Goal: Task Accomplishment & Management: Manage account settings

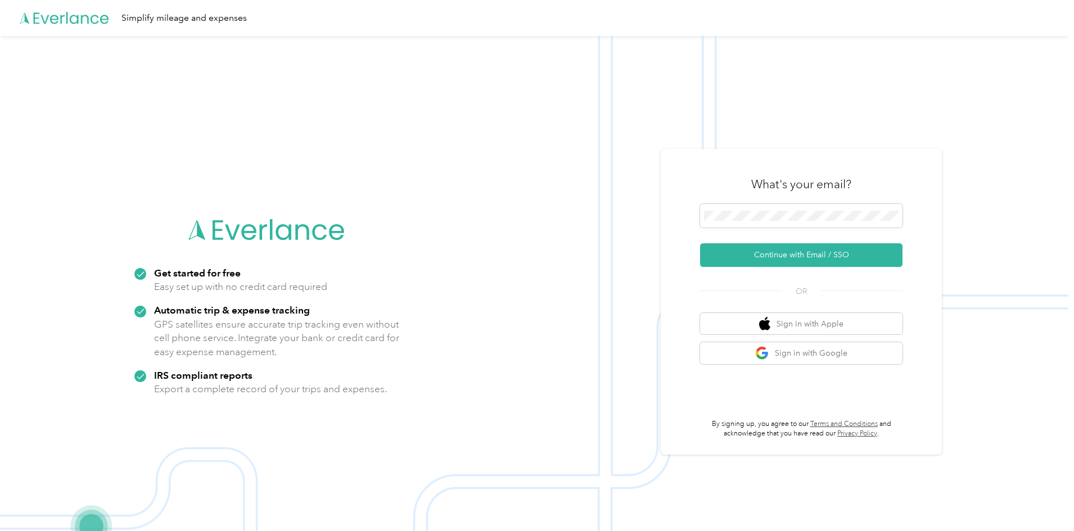
drag, startPoint x: 553, startPoint y: 312, endPoint x: 572, endPoint y: 314, distance: 18.6
click at [553, 312] on img at bounding box center [534, 301] width 1068 height 531
click at [802, 358] on button "Sign in with Google" at bounding box center [801, 353] width 202 height 22
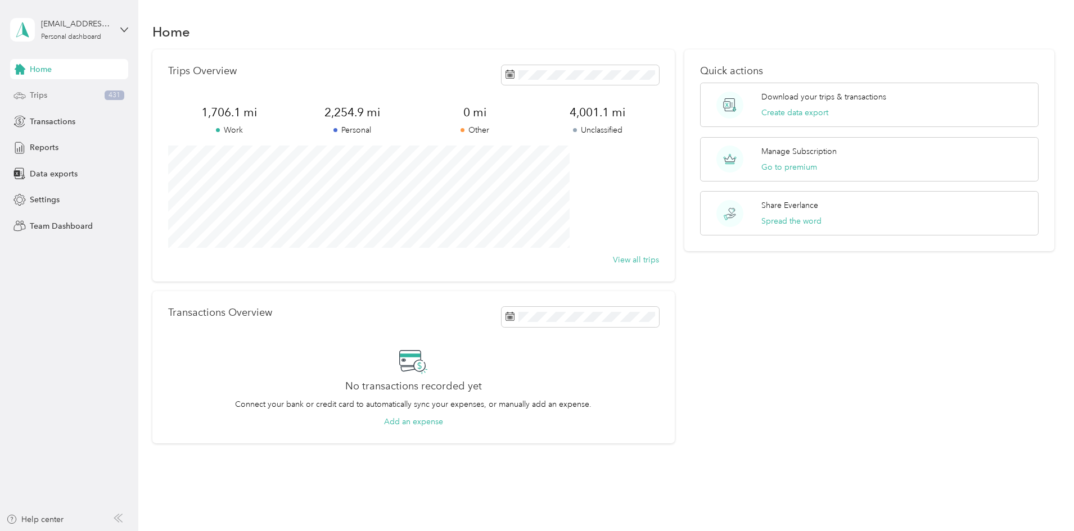
click at [58, 91] on div "Trips 431" at bounding box center [69, 95] width 118 height 20
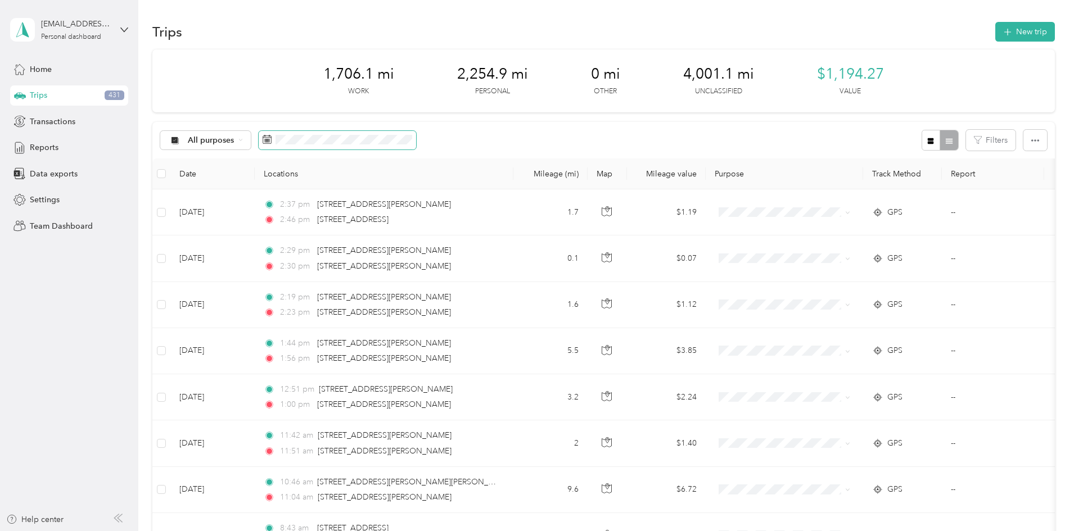
click at [405, 134] on span at bounding box center [337, 140] width 157 height 19
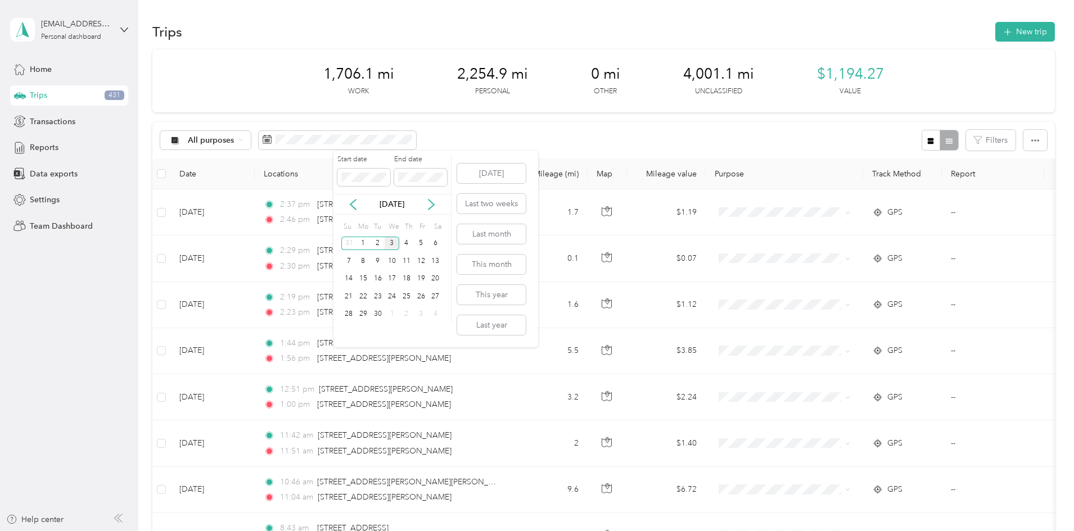
click at [359, 213] on div "[DATE]" at bounding box center [392, 204] width 118 height 21
click at [355, 207] on icon at bounding box center [352, 204] width 11 height 11
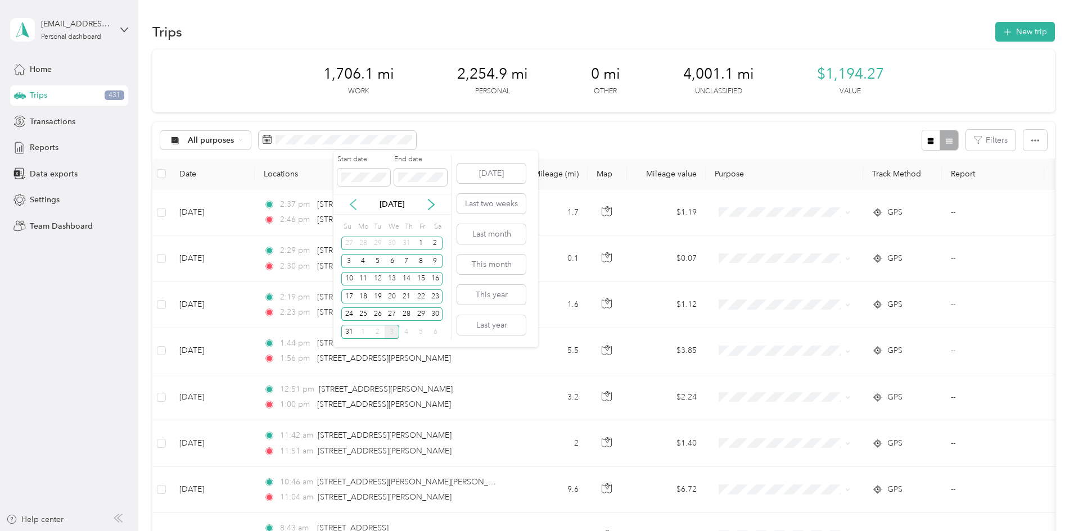
click at [355, 207] on icon at bounding box center [352, 204] width 11 height 11
click at [364, 315] on div "28" at bounding box center [363, 315] width 15 height 14
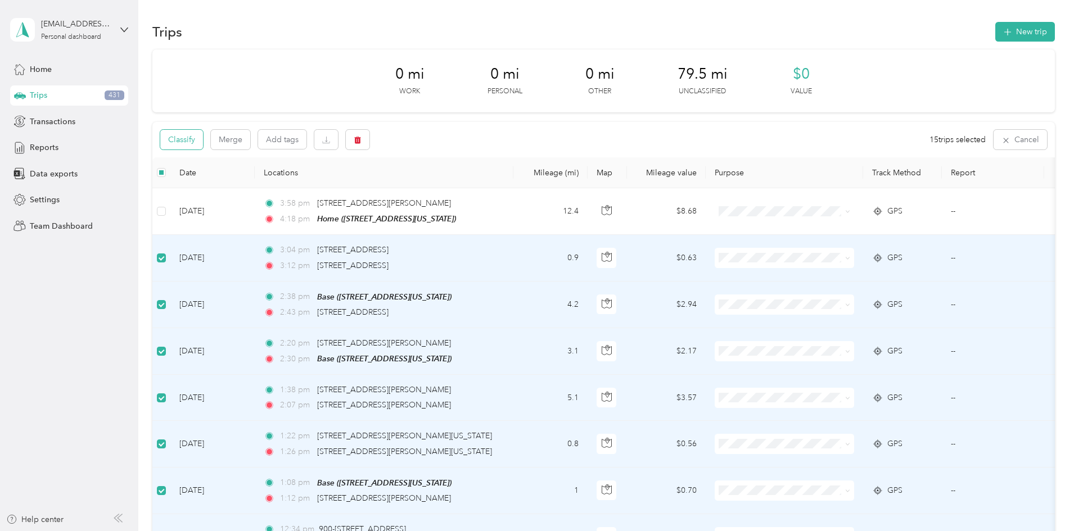
click at [203, 134] on button "Classify" at bounding box center [181, 140] width 43 height 20
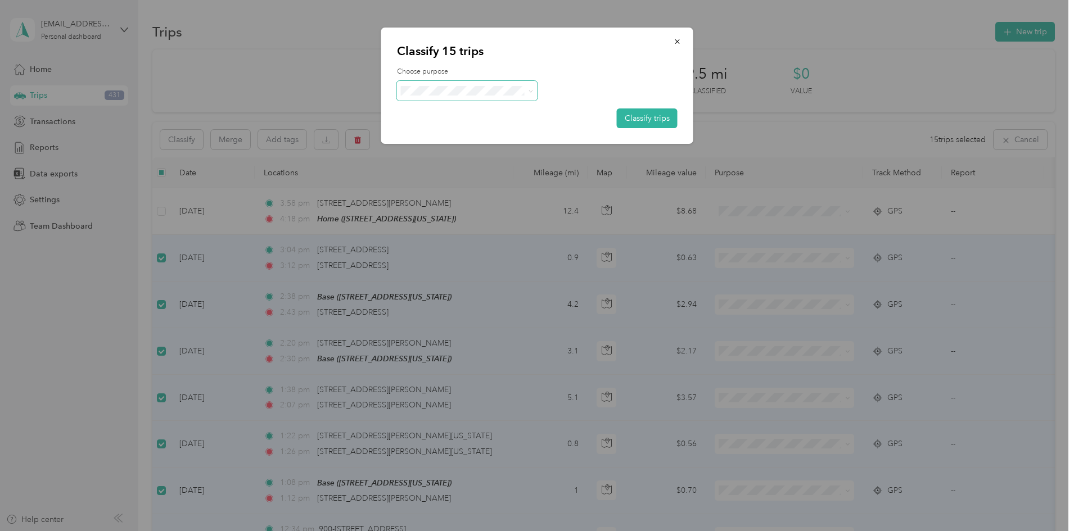
click at [461, 98] on span at bounding box center [467, 91] width 141 height 20
click at [445, 110] on span "Work" at bounding box center [477, 112] width 105 height 12
click at [654, 121] on button "Classify trips" at bounding box center [647, 119] width 61 height 20
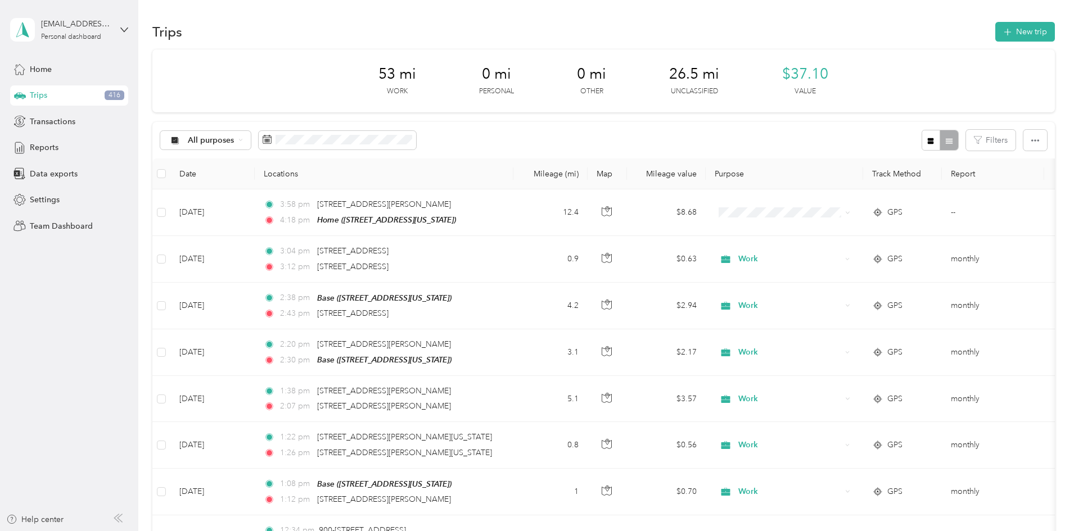
click at [456, 70] on div "53 mi Work 0 mi Personal 0 mi Other 26.5 mi Unclassified $37.10 Value" at bounding box center [603, 80] width 902 height 63
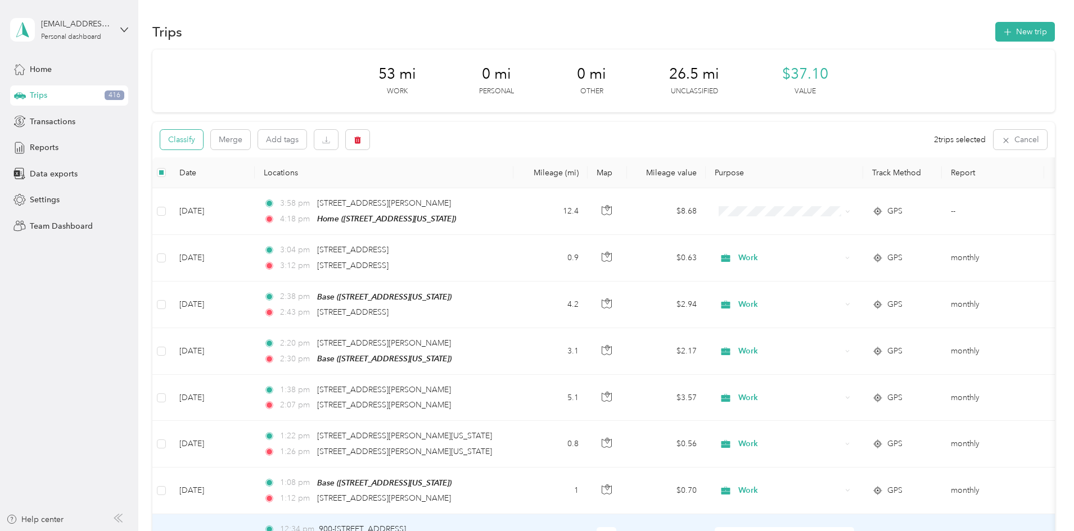
click at [203, 138] on button "Classify" at bounding box center [181, 140] width 43 height 20
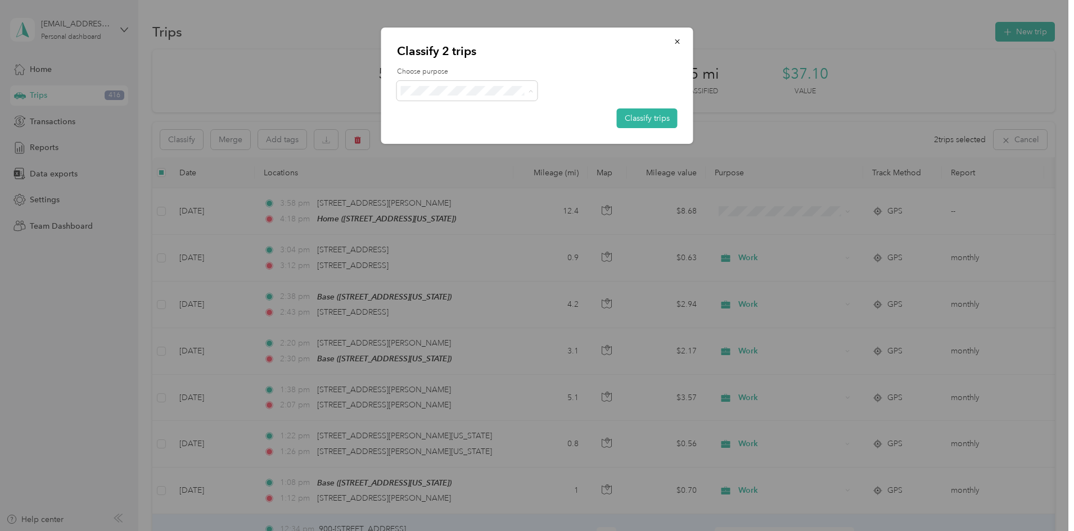
click at [455, 138] on ol "Work Personal IT Other Charity Medical Moving Commute" at bounding box center [467, 180] width 141 height 157
click at [665, 123] on button "Classify trips" at bounding box center [647, 119] width 61 height 20
click at [647, 120] on button "Classify trips" at bounding box center [647, 119] width 61 height 20
click at [653, 119] on button "Classify trips" at bounding box center [647, 119] width 61 height 20
click at [680, 42] on icon "button" at bounding box center [678, 42] width 8 height 8
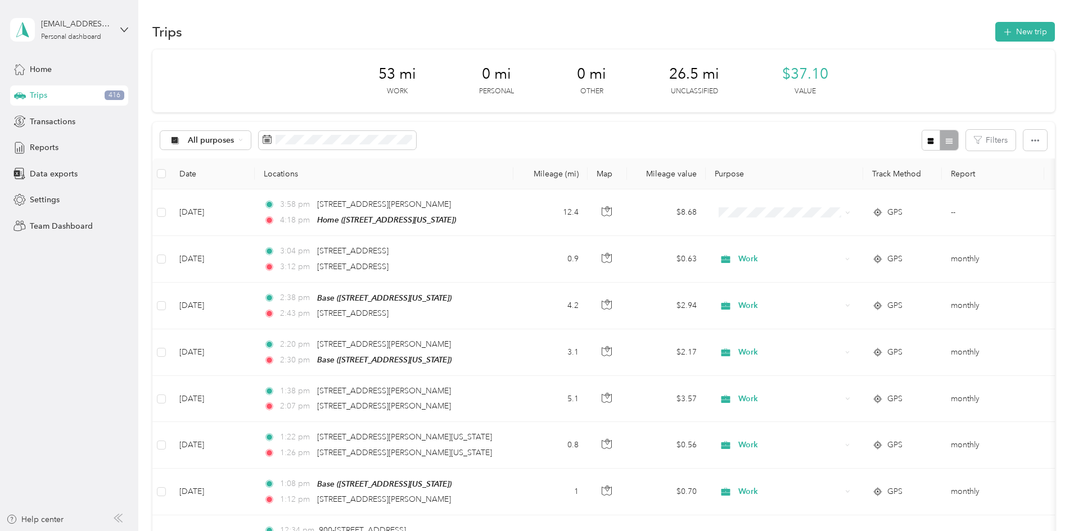
click at [588, 180] on th "Mileage (mi)" at bounding box center [550, 174] width 74 height 31
click at [588, 178] on th "Mileage (mi)" at bounding box center [550, 174] width 74 height 31
click at [588, 171] on th "Mileage (mi)" at bounding box center [550, 174] width 74 height 31
click at [966, 138] on button "Filters" at bounding box center [990, 140] width 49 height 21
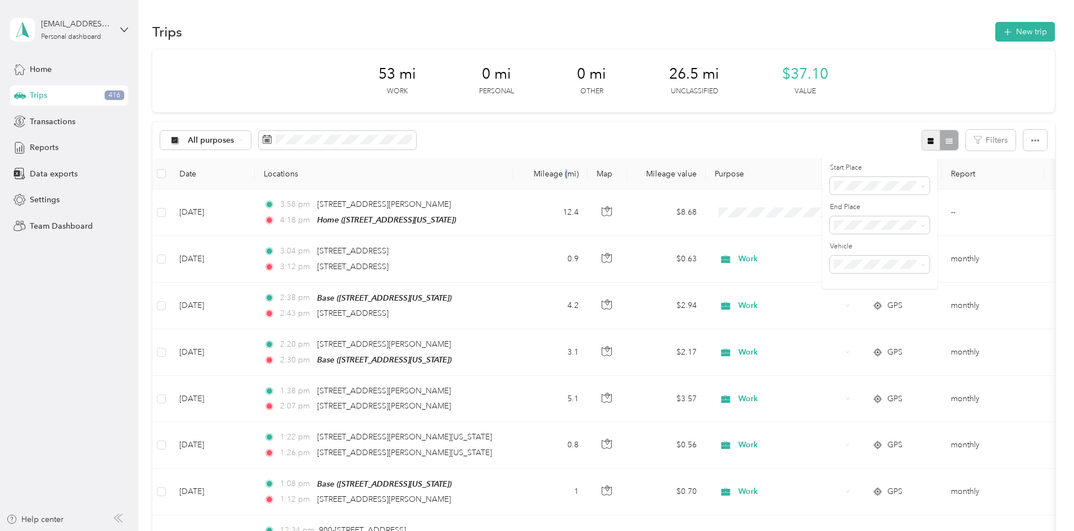
click at [927, 138] on icon "button" at bounding box center [931, 141] width 8 height 8
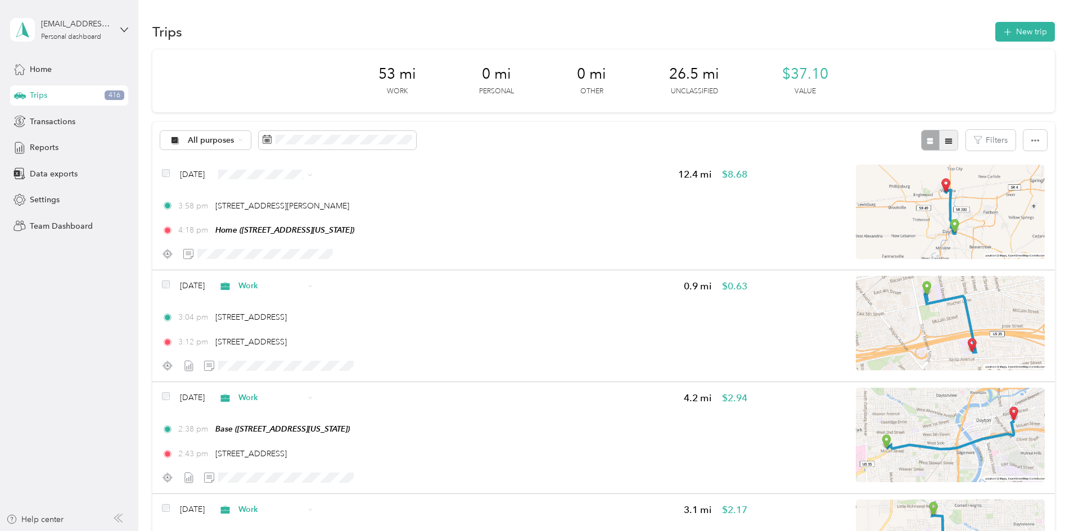
click at [945, 139] on icon "button" at bounding box center [948, 140] width 7 height 5
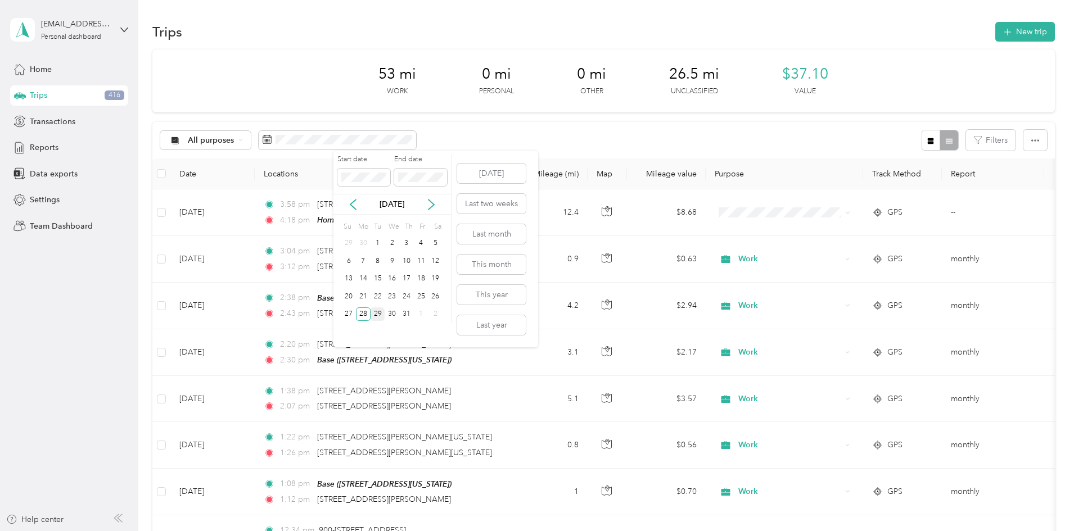
click at [378, 314] on div "29" at bounding box center [378, 315] width 15 height 14
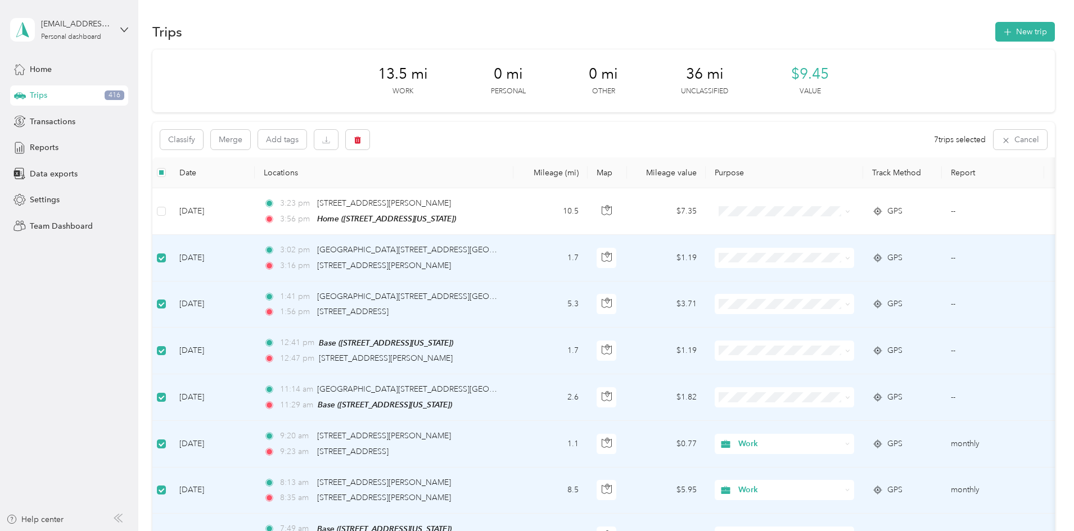
click at [255, 150] on div "Classify Merge Add tags 7 trips selected Cancel" at bounding box center [603, 139] width 902 height 35
click at [203, 142] on button "Classify" at bounding box center [181, 140] width 43 height 20
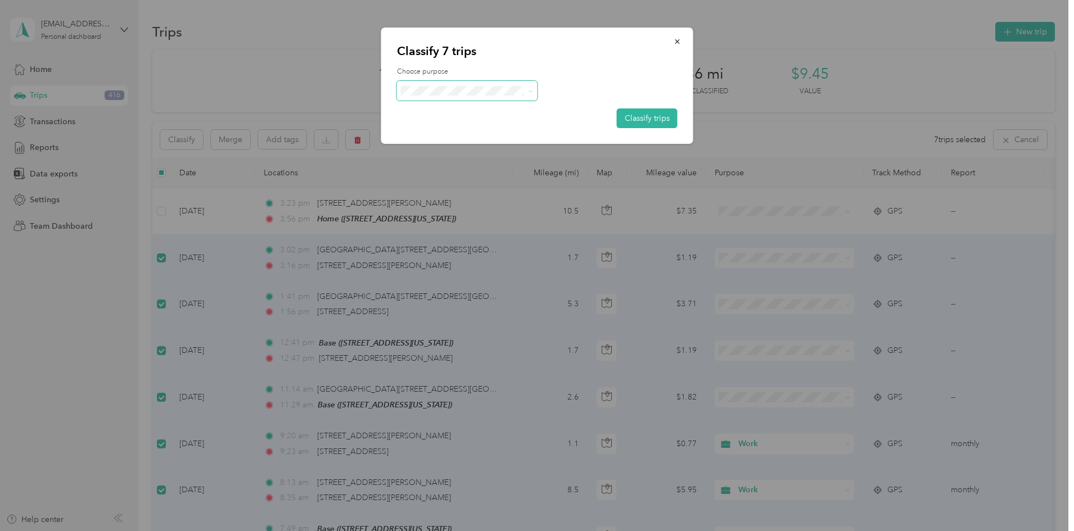
click at [454, 82] on span at bounding box center [467, 91] width 141 height 20
click at [442, 112] on span "Work" at bounding box center [477, 112] width 105 height 12
click at [639, 115] on button "Classify trips" at bounding box center [647, 119] width 61 height 20
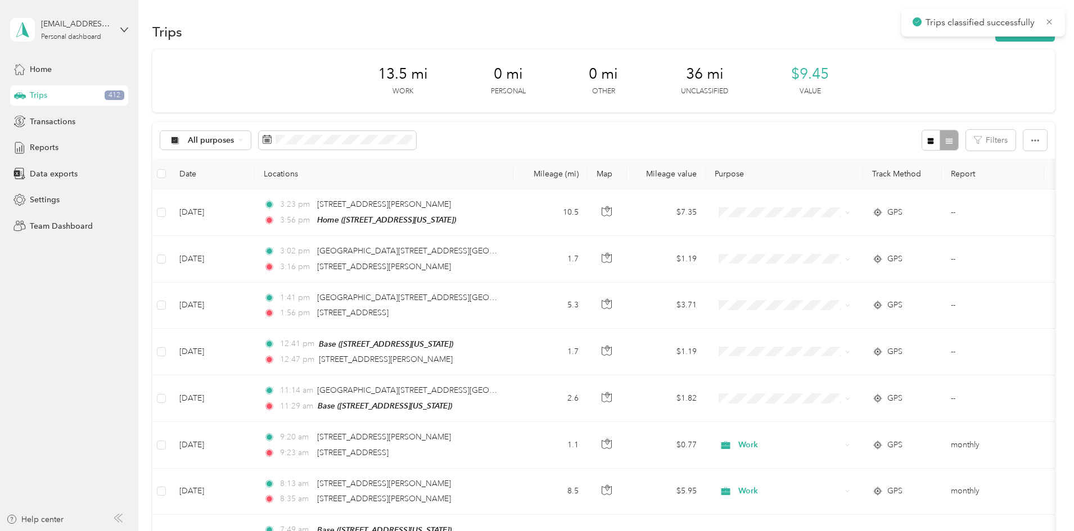
click at [592, 83] on div "0 mi Other" at bounding box center [603, 80] width 29 height 31
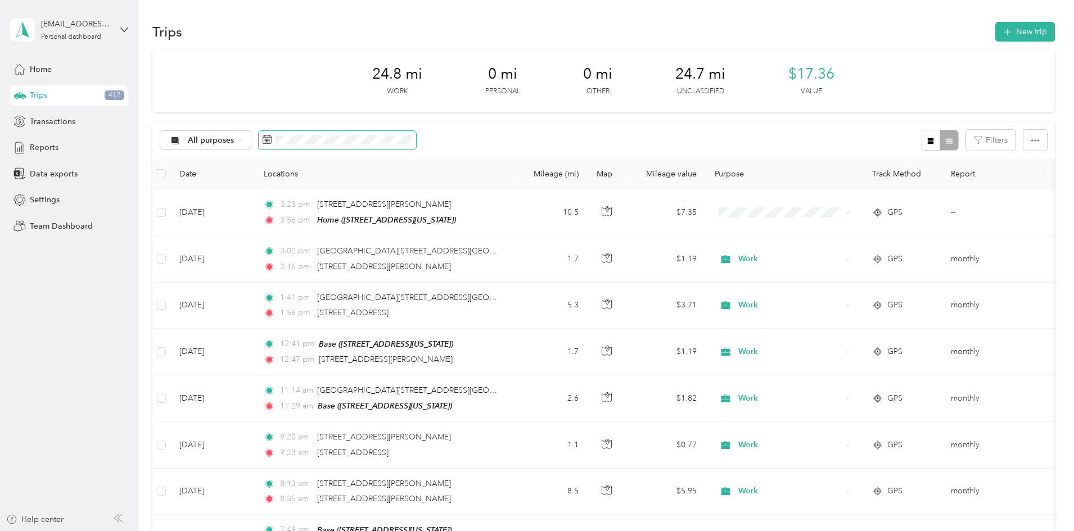
click at [372, 146] on span at bounding box center [337, 140] width 157 height 19
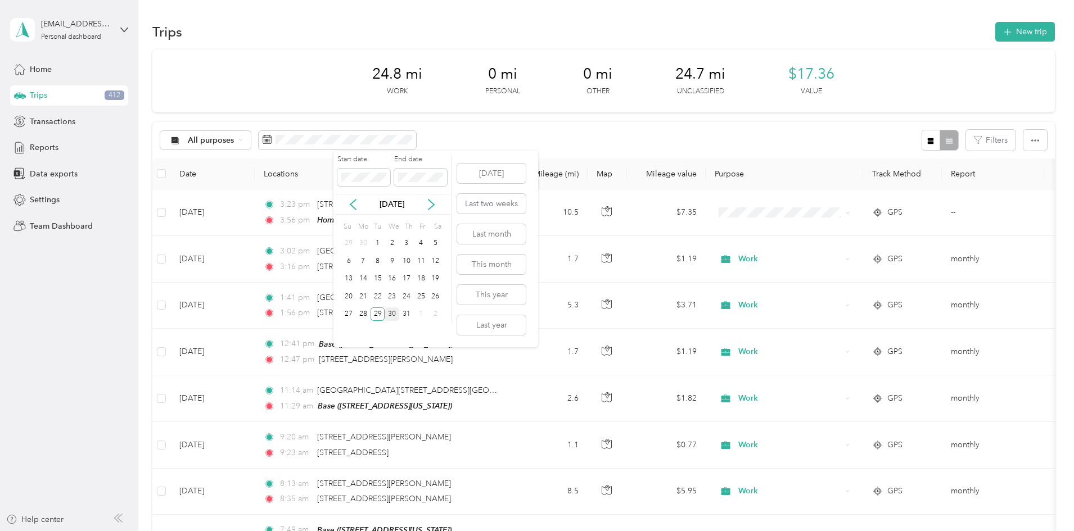
click at [389, 315] on div "30" at bounding box center [392, 315] width 15 height 14
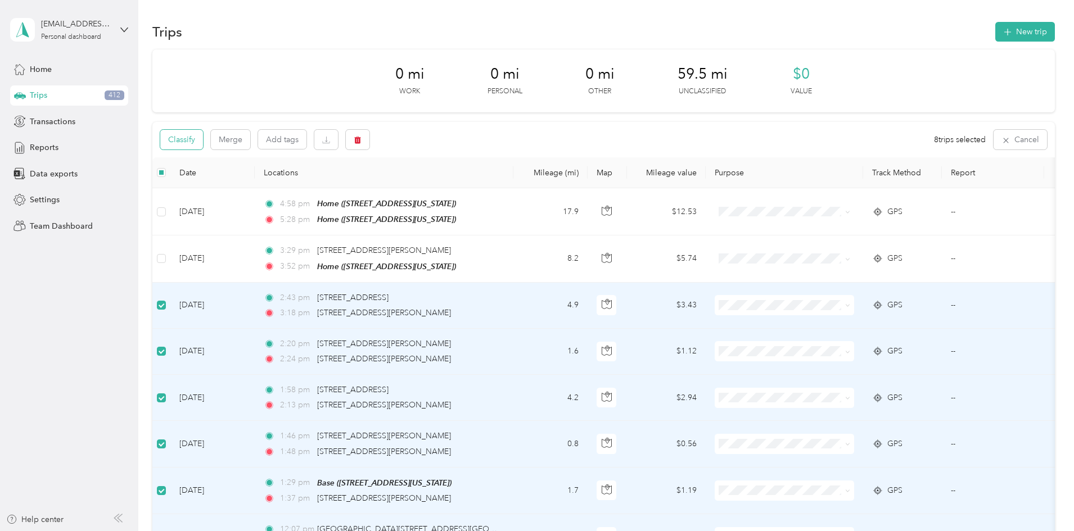
click at [203, 139] on button "Classify" at bounding box center [181, 140] width 43 height 20
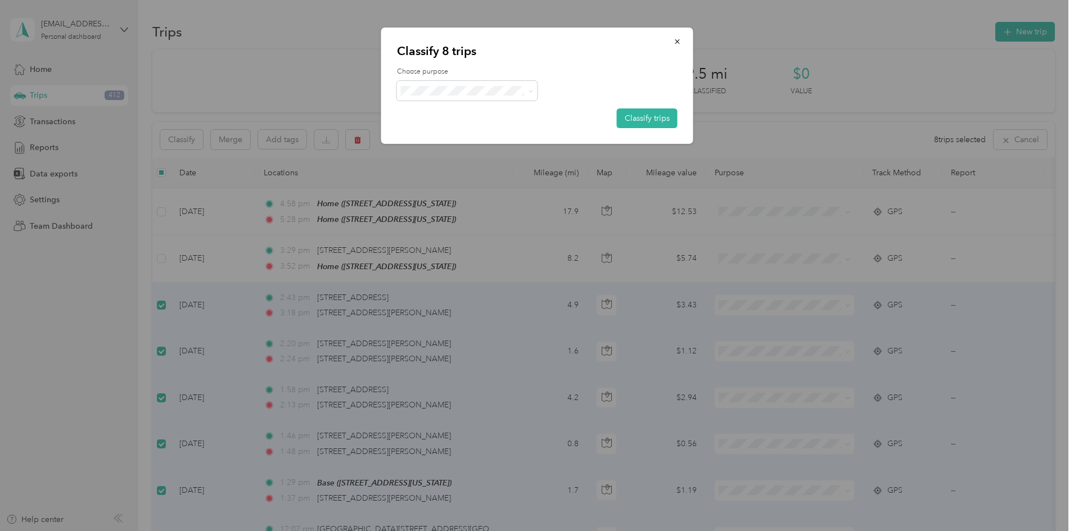
click at [443, 106] on span "Work" at bounding box center [477, 111] width 105 height 12
click at [654, 112] on button "Classify trips" at bounding box center [647, 119] width 61 height 20
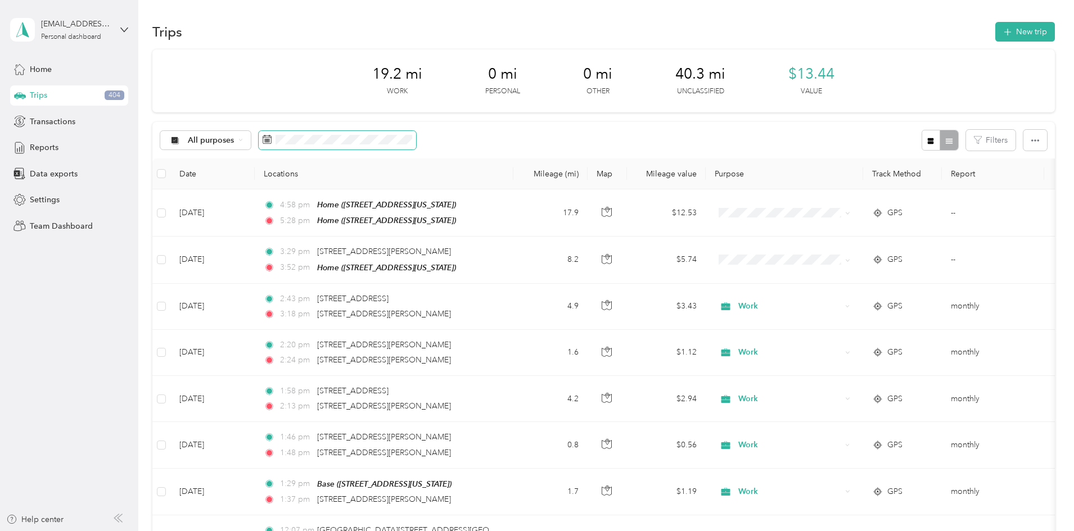
click at [416, 134] on span at bounding box center [337, 140] width 157 height 19
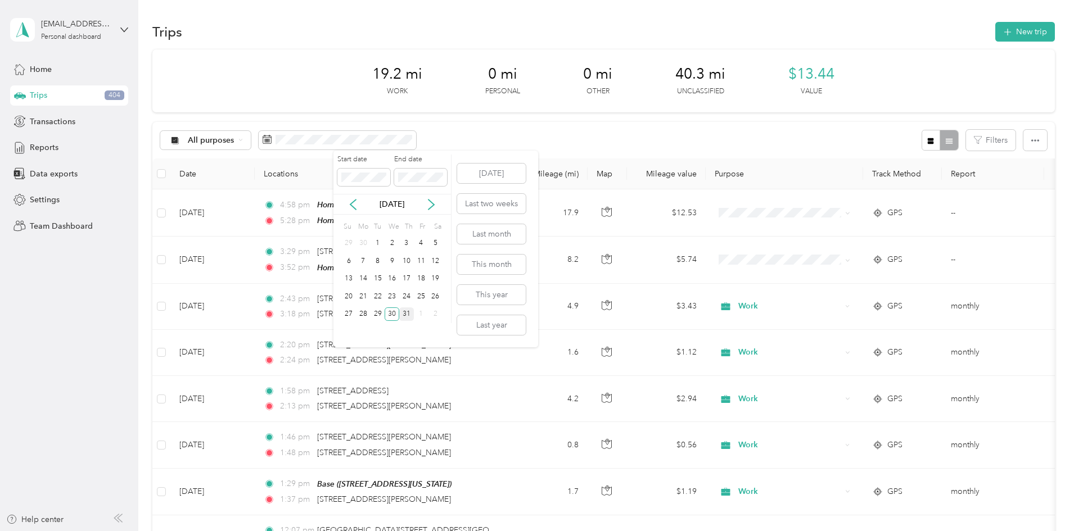
click at [410, 311] on div "31" at bounding box center [406, 315] width 15 height 14
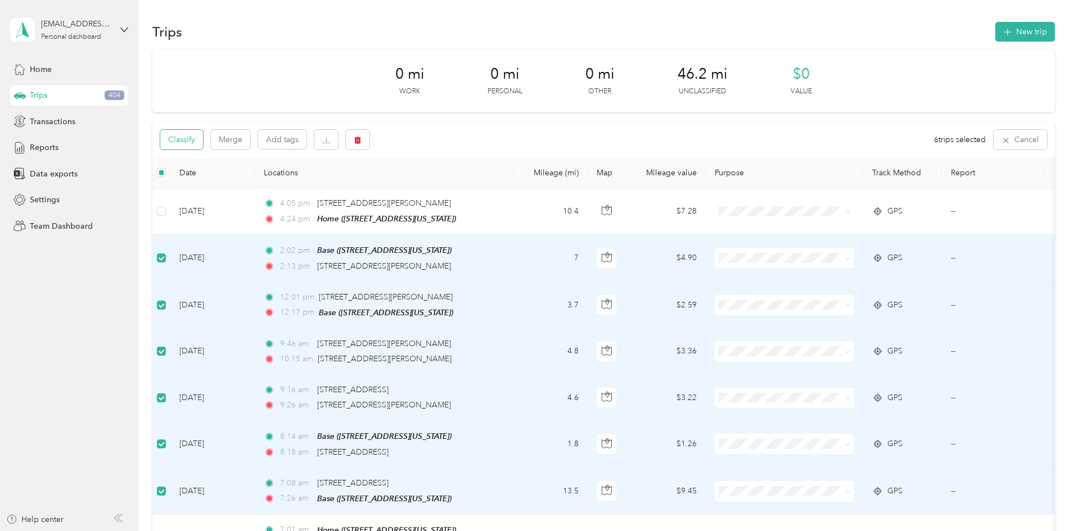
click at [203, 143] on button "Classify" at bounding box center [181, 140] width 43 height 20
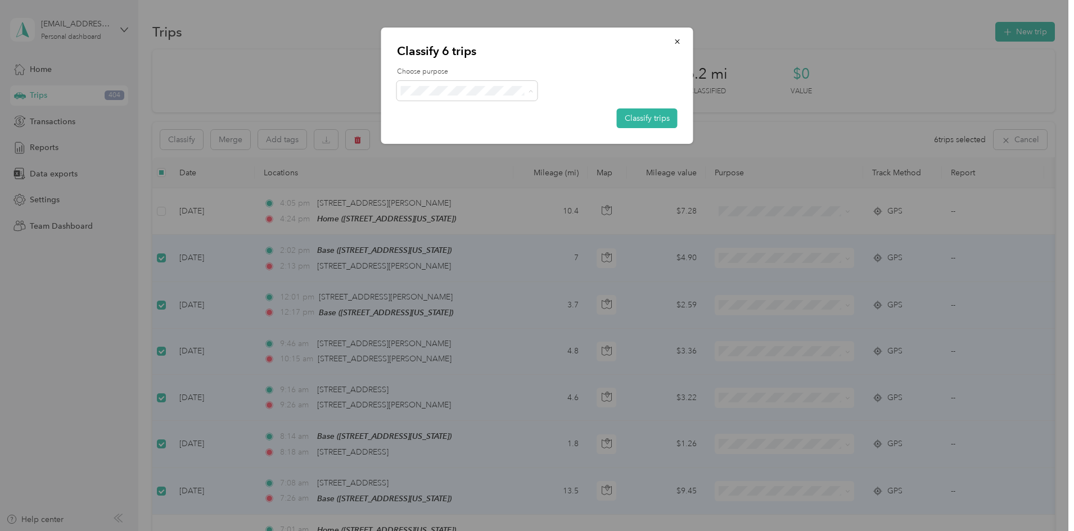
click at [440, 106] on span "Work" at bounding box center [477, 112] width 105 height 12
click at [658, 121] on button "Classify trips" at bounding box center [647, 119] width 61 height 20
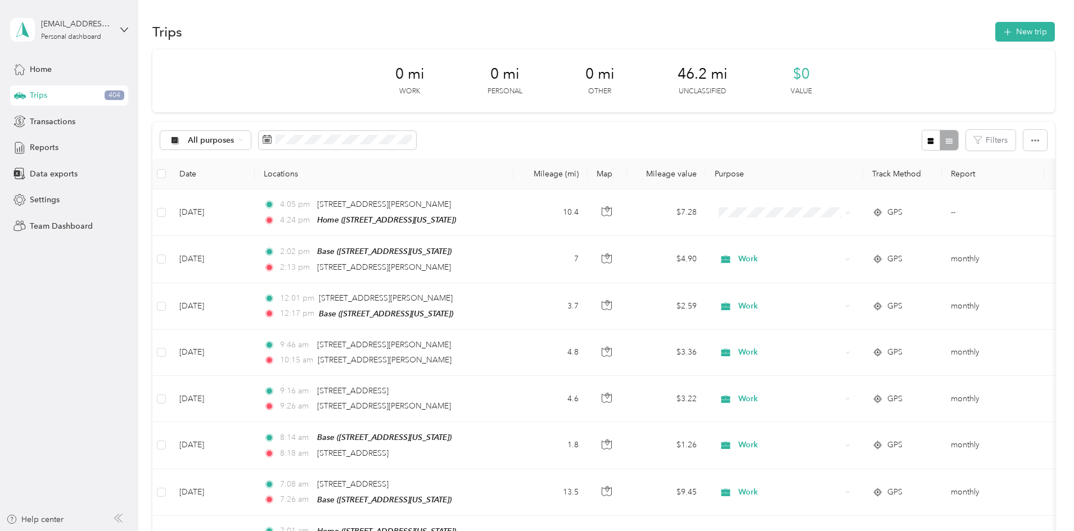
click at [461, 87] on div "0 mi Work 0 mi Personal 0 mi Other 46.2 mi Unclassified $0 Value" at bounding box center [603, 80] width 902 height 63
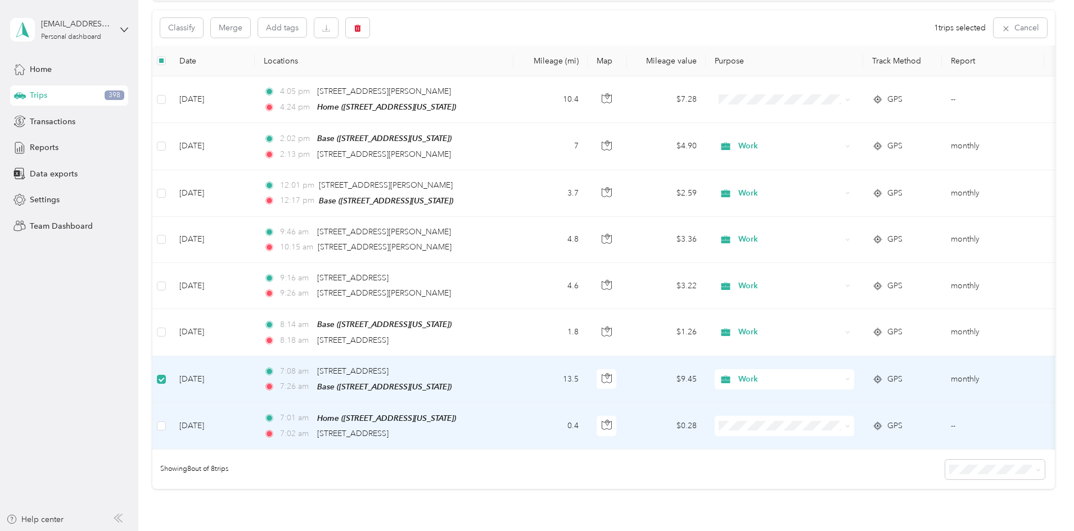
scroll to position [111, 0]
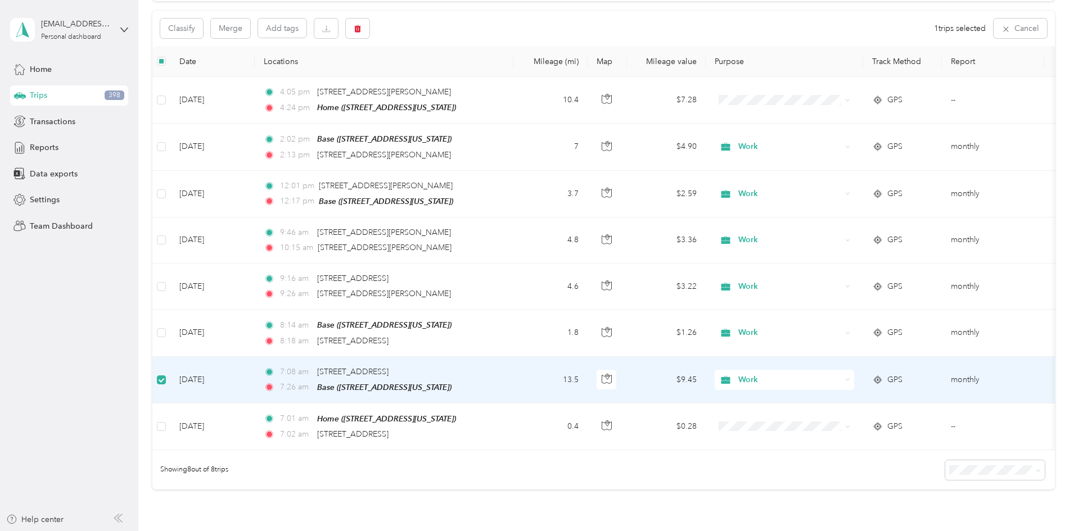
click at [822, 378] on span "Work" at bounding box center [789, 380] width 103 height 12
click at [846, 238] on span "Personal" at bounding box center [870, 238] width 104 height 12
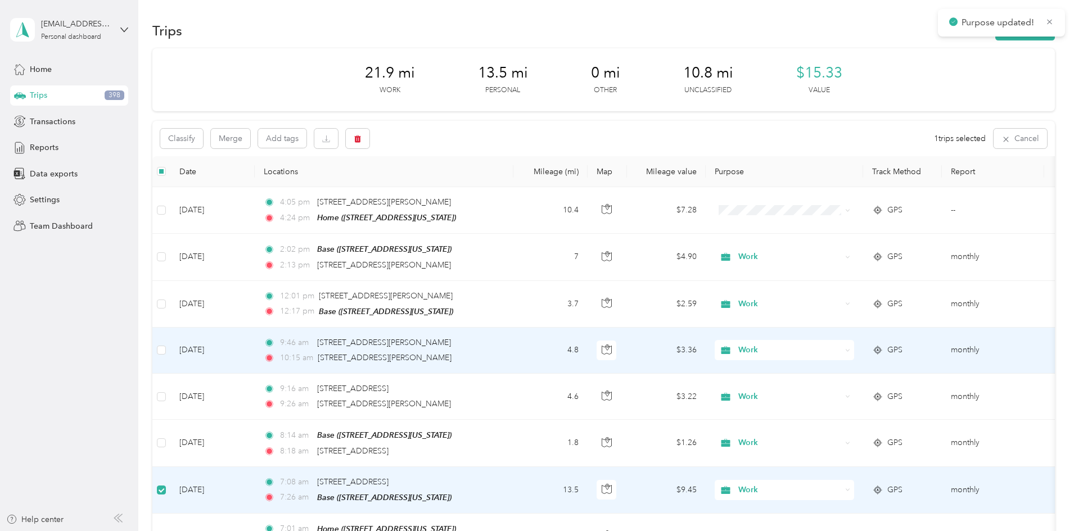
scroll to position [0, 0]
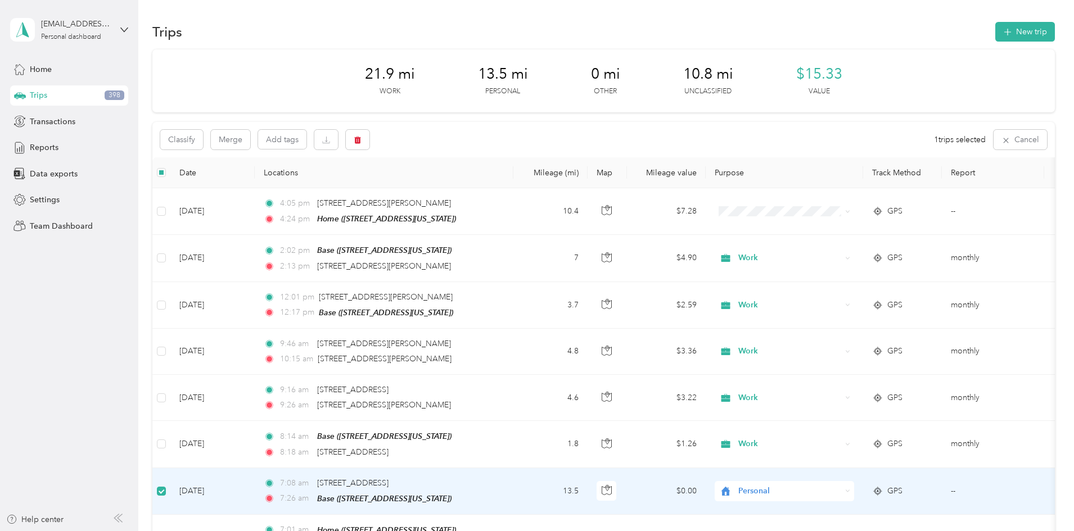
click at [351, 15] on div "Trips New trip 21.9 mi Work 13.5 mi Personal 0 mi Other 10.8 mi Unclassified $1…" at bounding box center [603, 351] width 930 height 702
click at [994, 145] on button "Cancel" at bounding box center [1020, 140] width 53 height 20
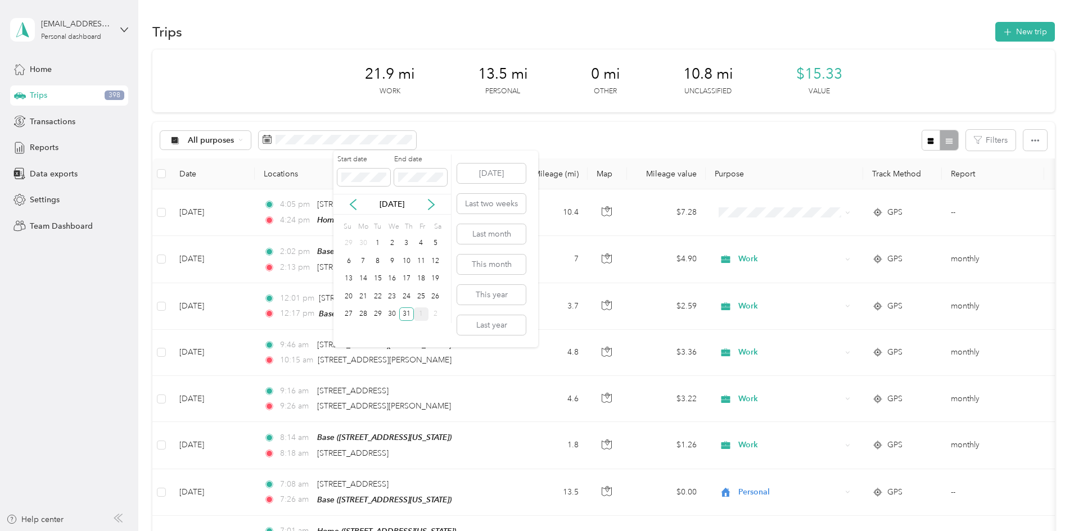
click at [418, 313] on div "1" at bounding box center [421, 315] width 15 height 14
click at [418, 313] on div "29" at bounding box center [421, 315] width 15 height 14
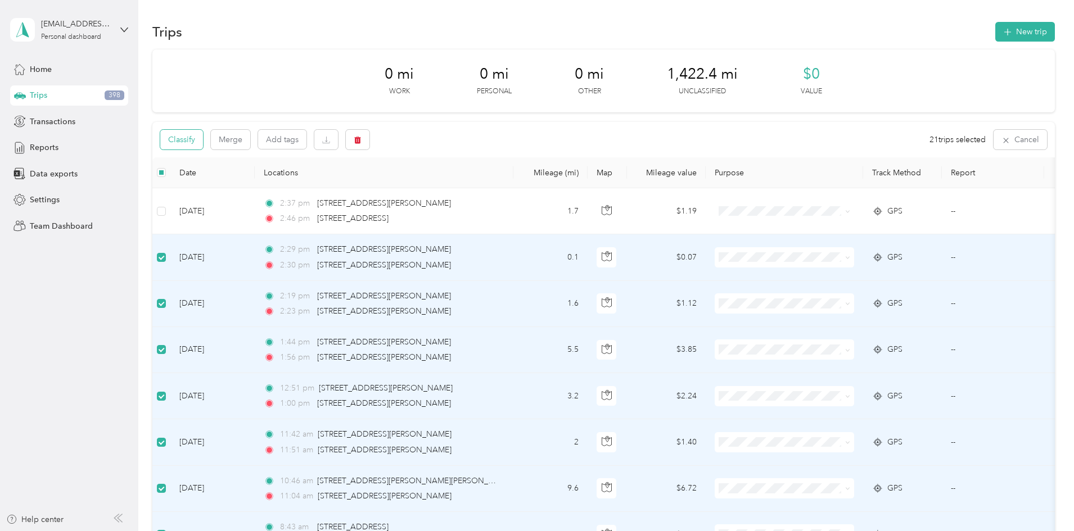
click at [203, 141] on button "Classify" at bounding box center [181, 140] width 43 height 20
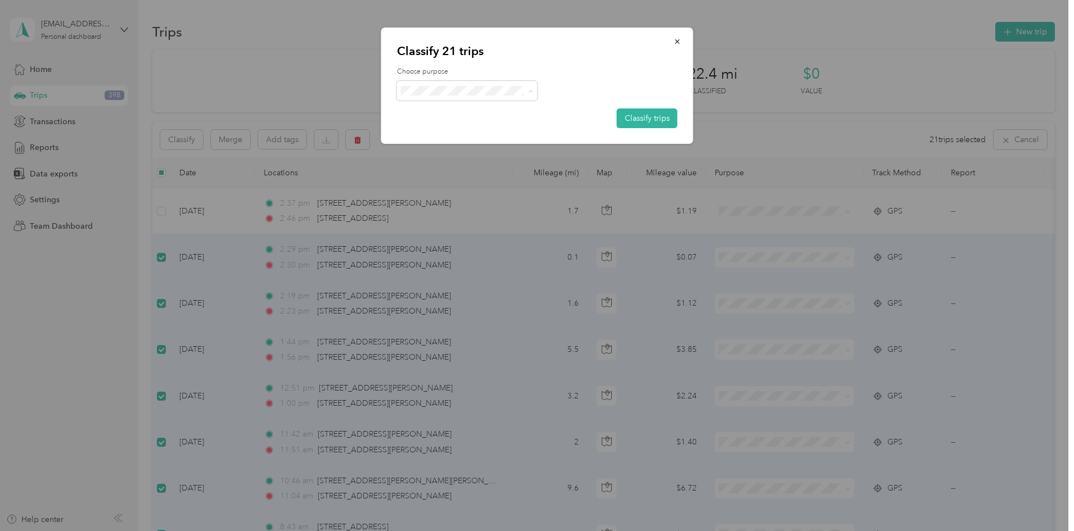
click at [455, 115] on span "Work" at bounding box center [477, 112] width 105 height 12
click at [651, 111] on button "Classify trips" at bounding box center [647, 119] width 61 height 20
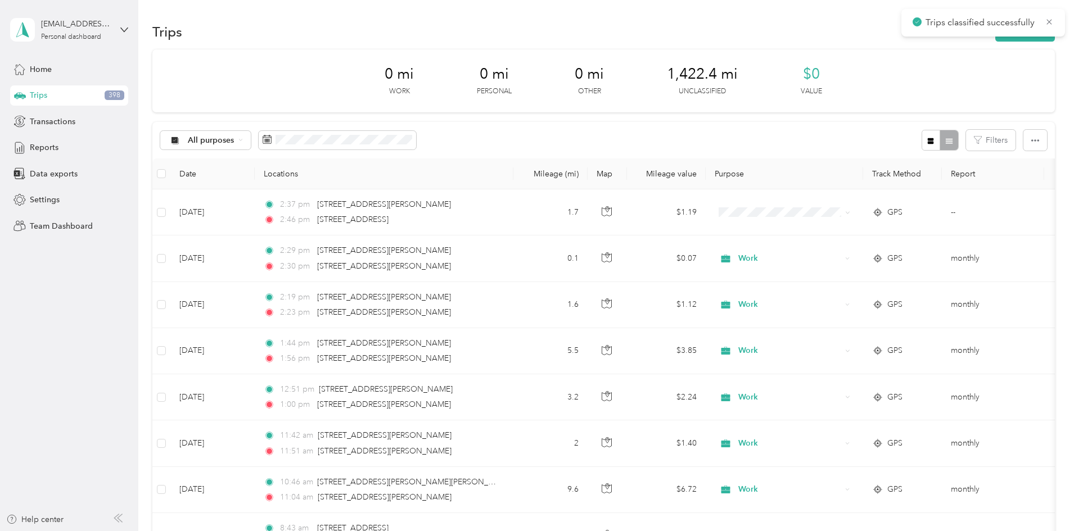
click at [703, 127] on div "All purposes Filters" at bounding box center [603, 140] width 902 height 37
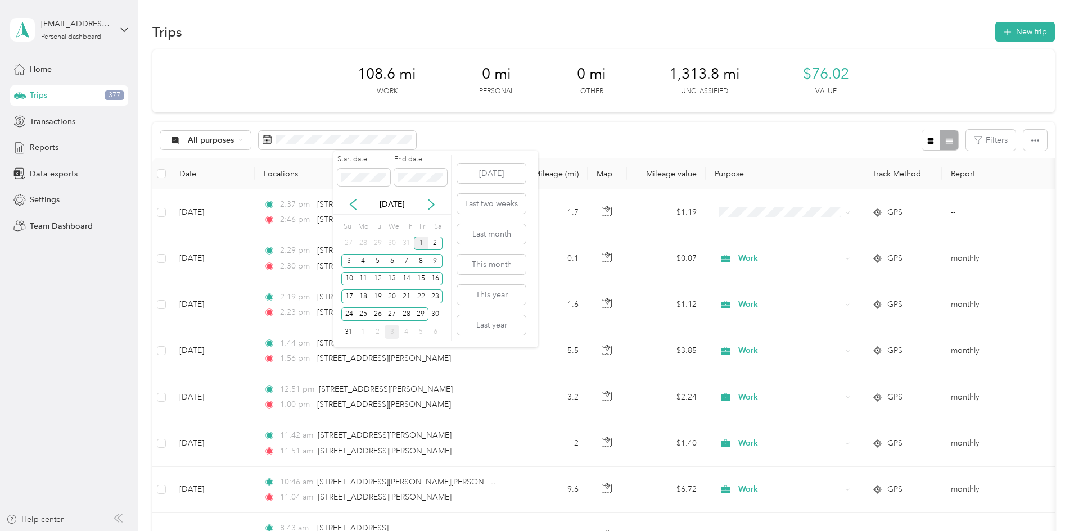
click at [421, 240] on div "1" at bounding box center [421, 244] width 15 height 14
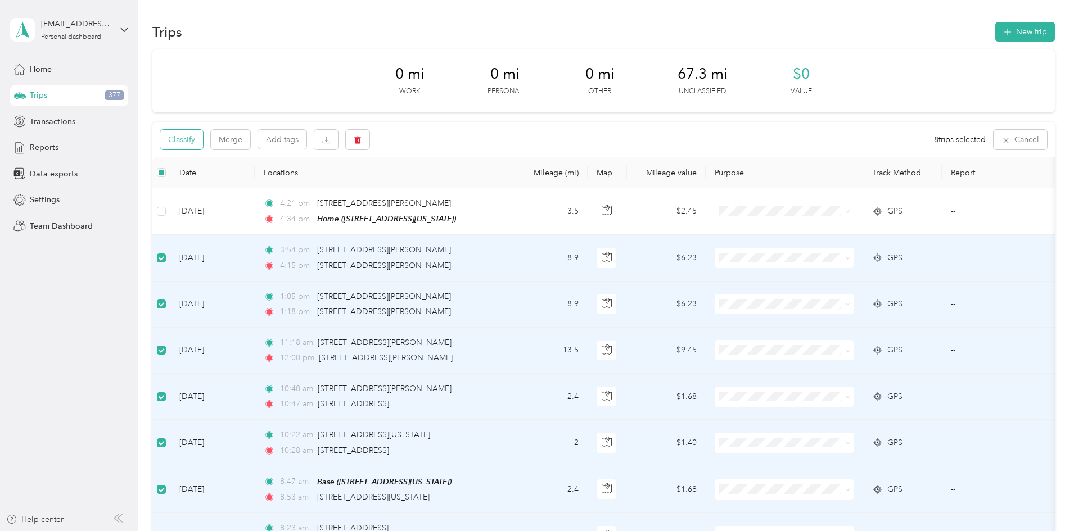
click at [203, 145] on button "Classify" at bounding box center [181, 140] width 43 height 20
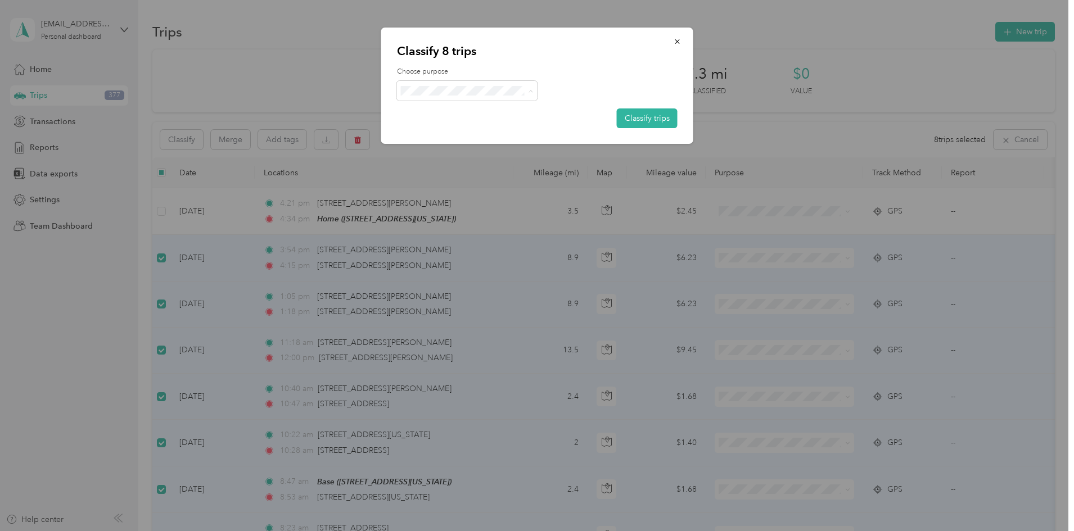
click at [451, 110] on span "Work" at bounding box center [477, 112] width 105 height 12
click at [630, 118] on button "Classify trips" at bounding box center [647, 119] width 61 height 20
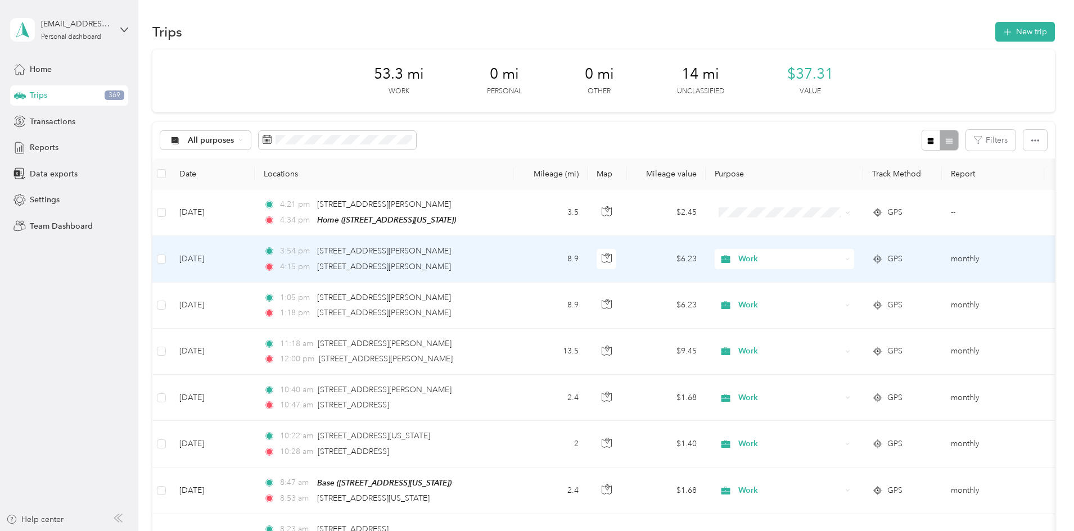
click at [841, 256] on span "Work" at bounding box center [789, 259] width 103 height 12
click at [838, 291] on li "Personal" at bounding box center [858, 300] width 139 height 20
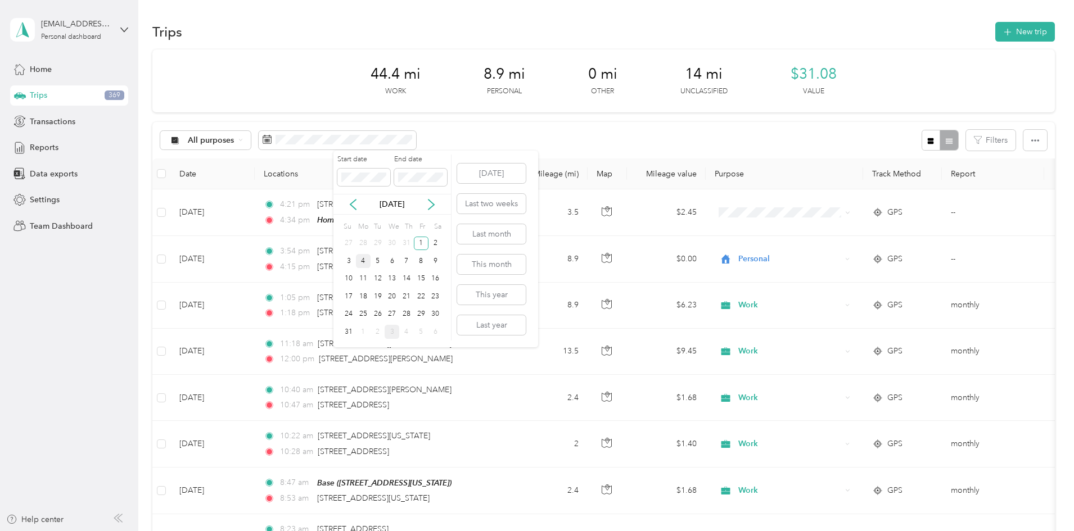
click at [366, 263] on div "4" at bounding box center [363, 261] width 15 height 14
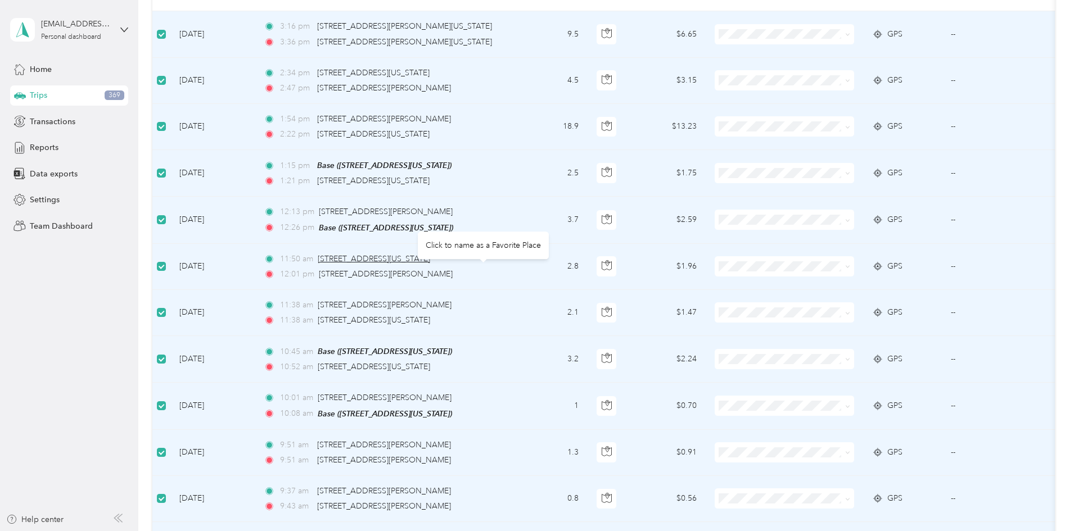
scroll to position [55, 0]
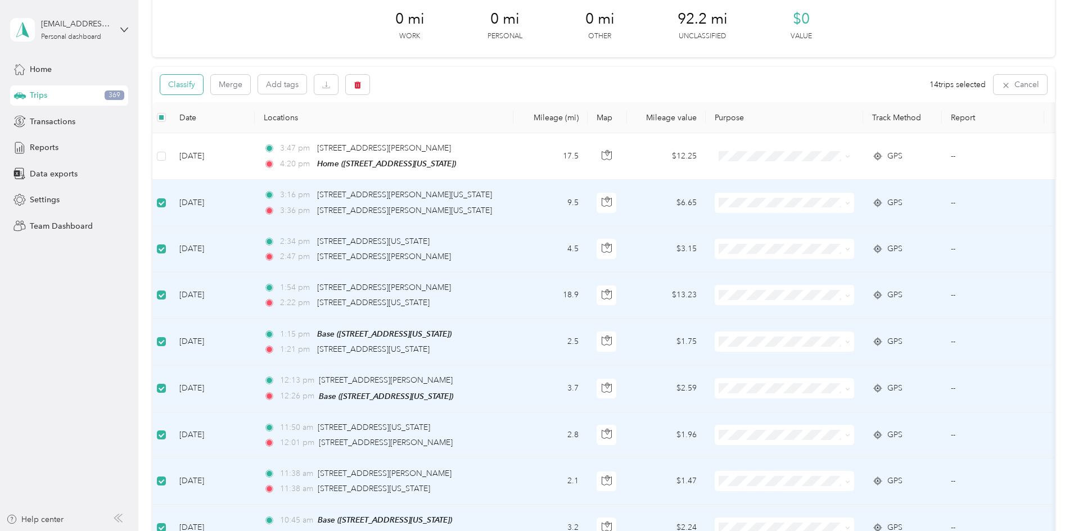
click at [203, 79] on button "Classify" at bounding box center [181, 85] width 43 height 20
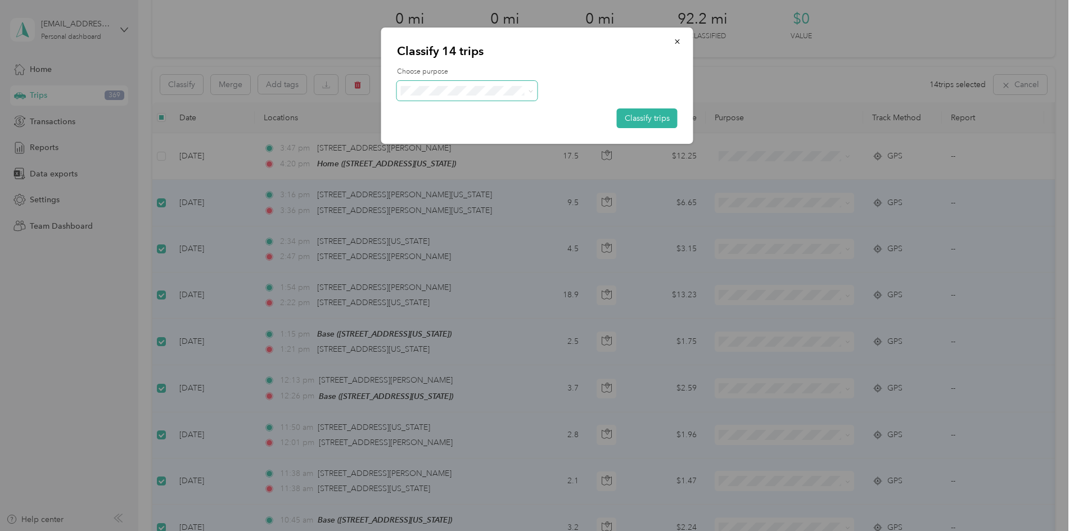
click at [478, 99] on span at bounding box center [467, 91] width 141 height 20
click at [464, 98] on span at bounding box center [467, 91] width 141 height 20
click at [435, 113] on span "Work" at bounding box center [477, 112] width 105 height 12
click at [645, 113] on button "Classify trips" at bounding box center [647, 119] width 61 height 20
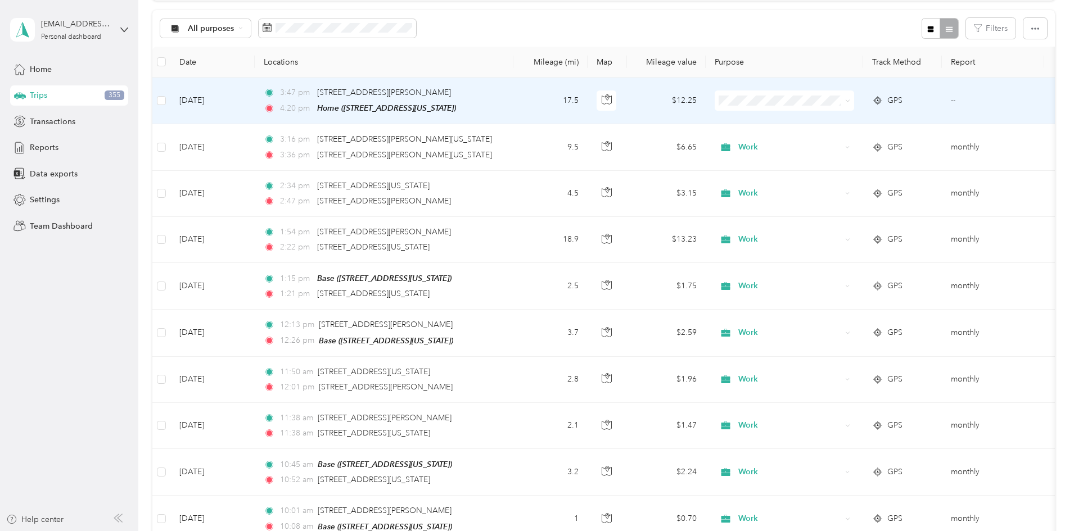
scroll to position [112, 0]
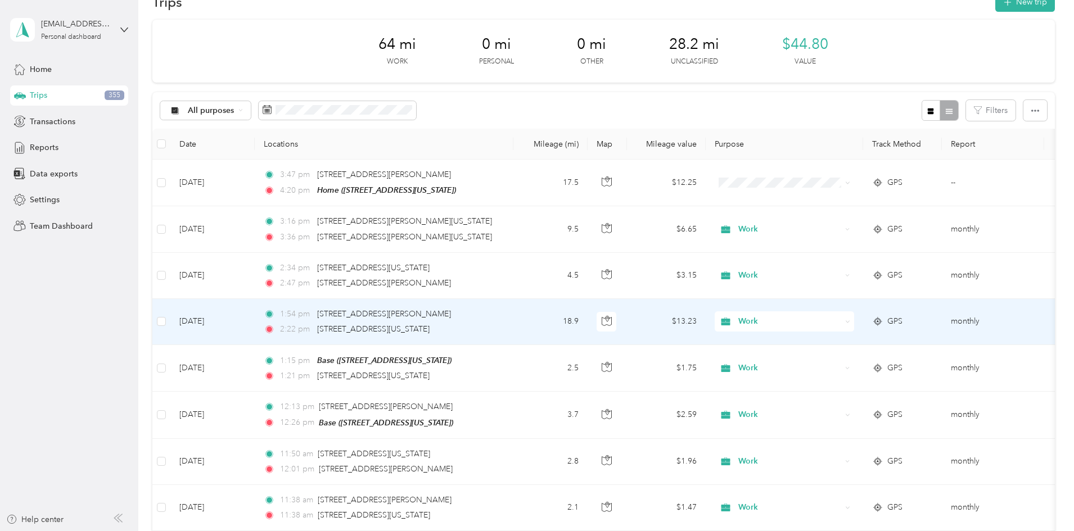
scroll to position [56, 0]
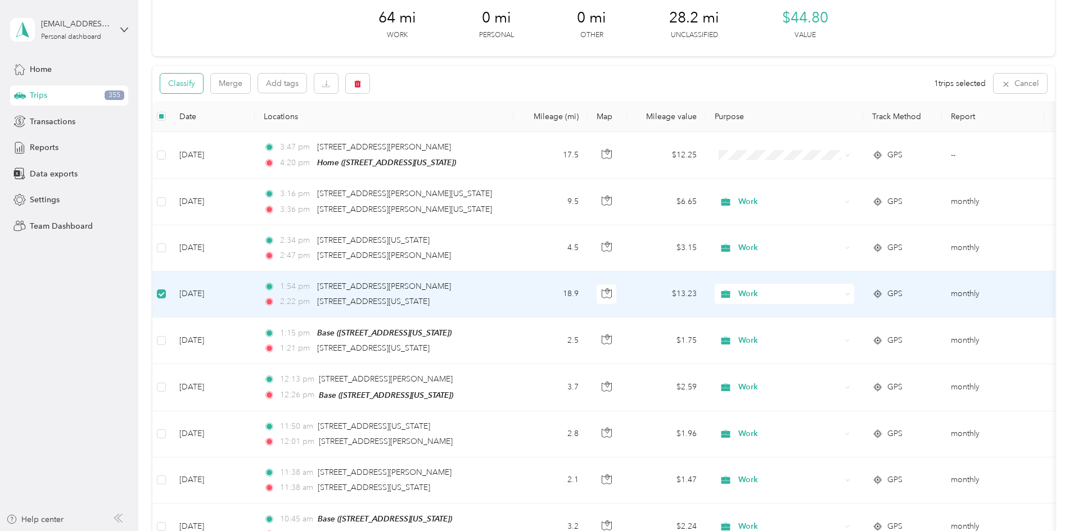
click at [203, 86] on button "Classify" at bounding box center [181, 84] width 43 height 20
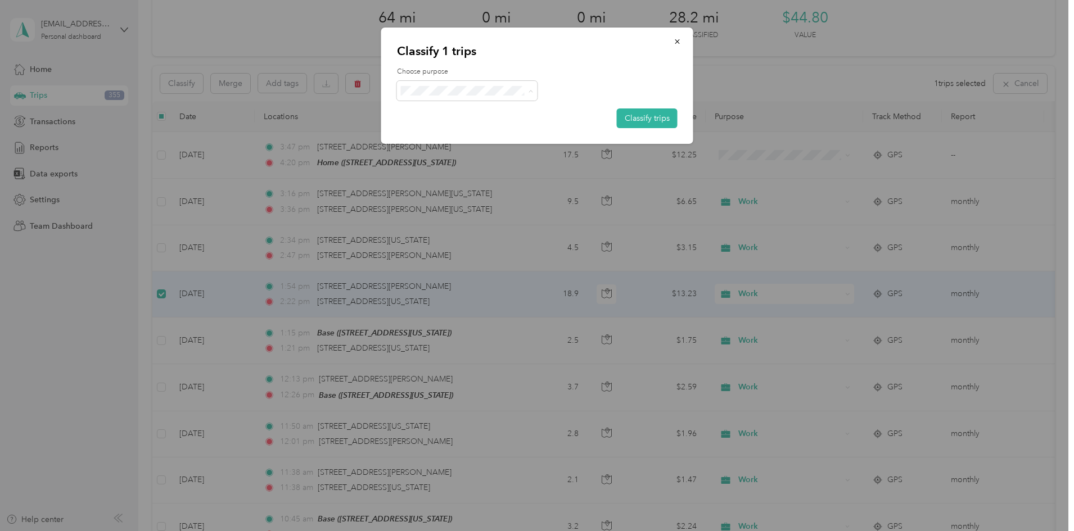
click at [455, 127] on span "Personal" at bounding box center [477, 131] width 105 height 12
click at [644, 119] on button "Classify trips" at bounding box center [647, 119] width 61 height 20
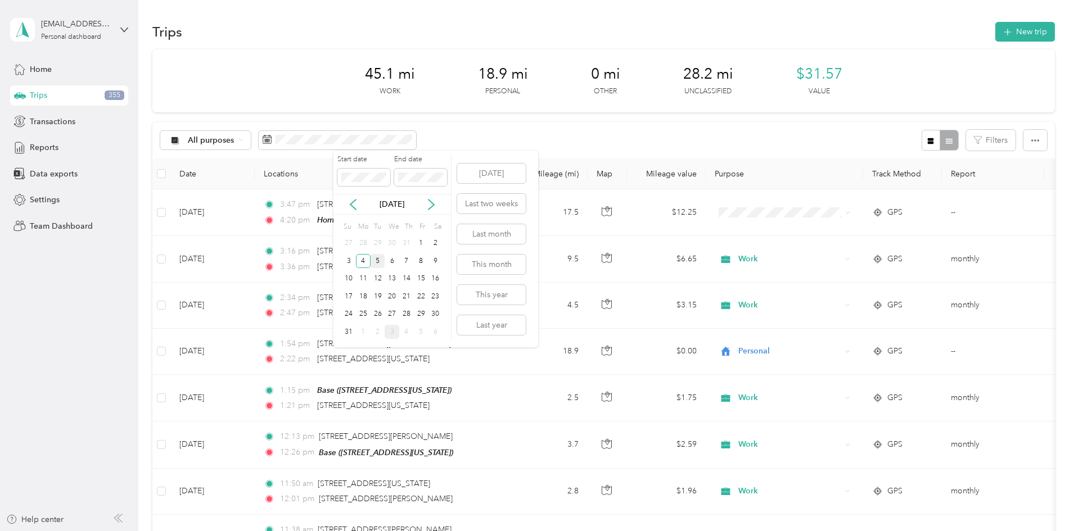
click at [380, 265] on div "5" at bounding box center [378, 261] width 15 height 14
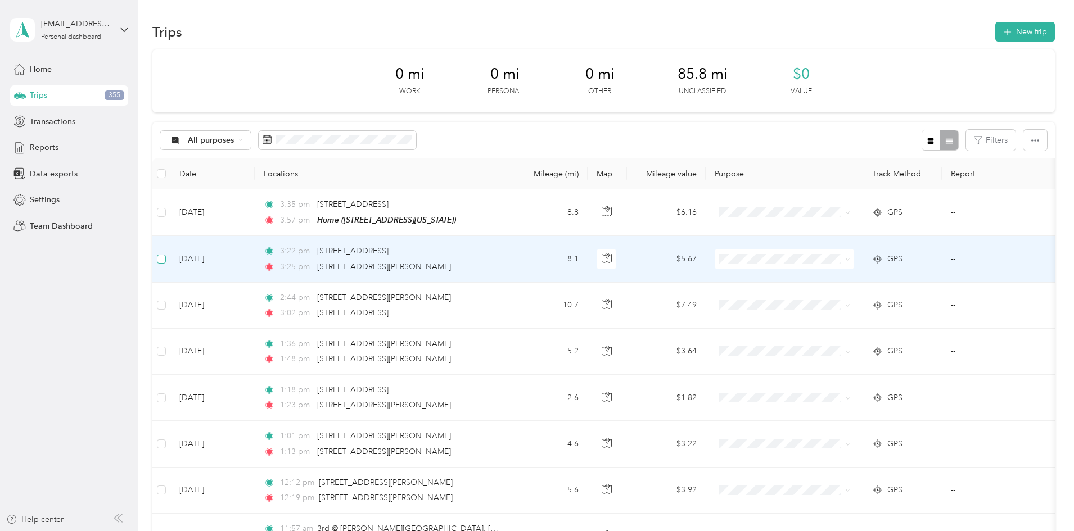
click at [166, 263] on label at bounding box center [161, 259] width 9 height 12
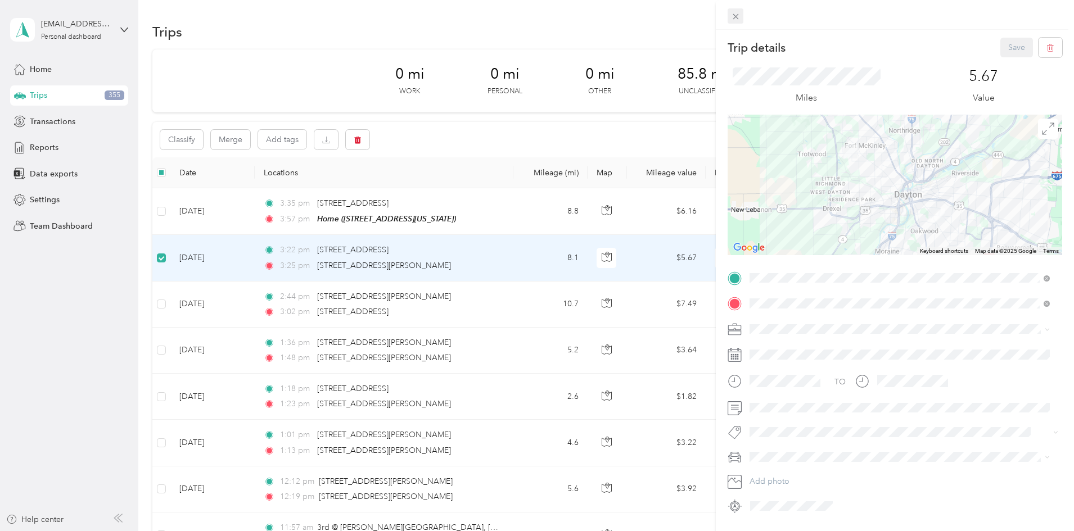
click at [736, 18] on icon at bounding box center [736, 17] width 10 height 10
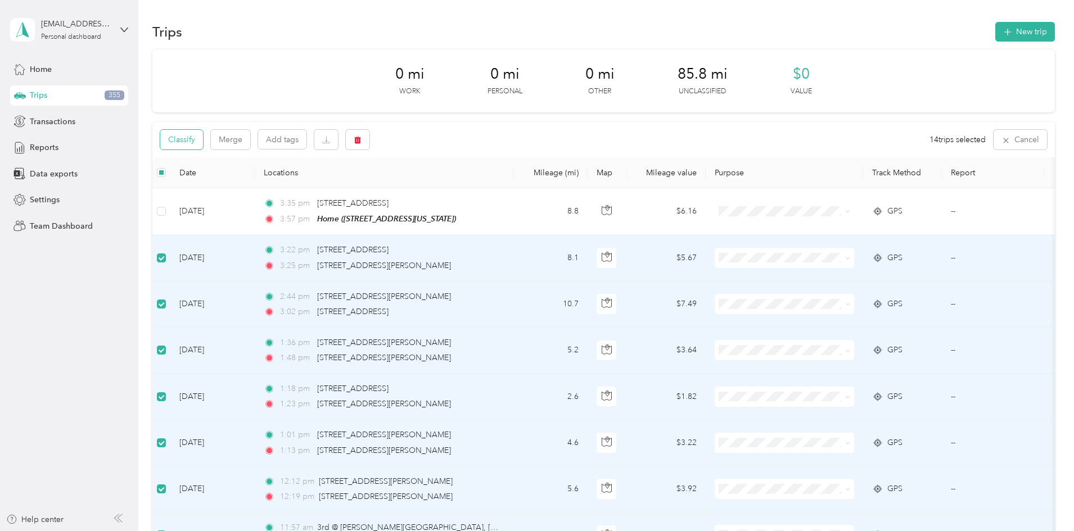
click at [203, 142] on button "Classify" at bounding box center [181, 140] width 43 height 20
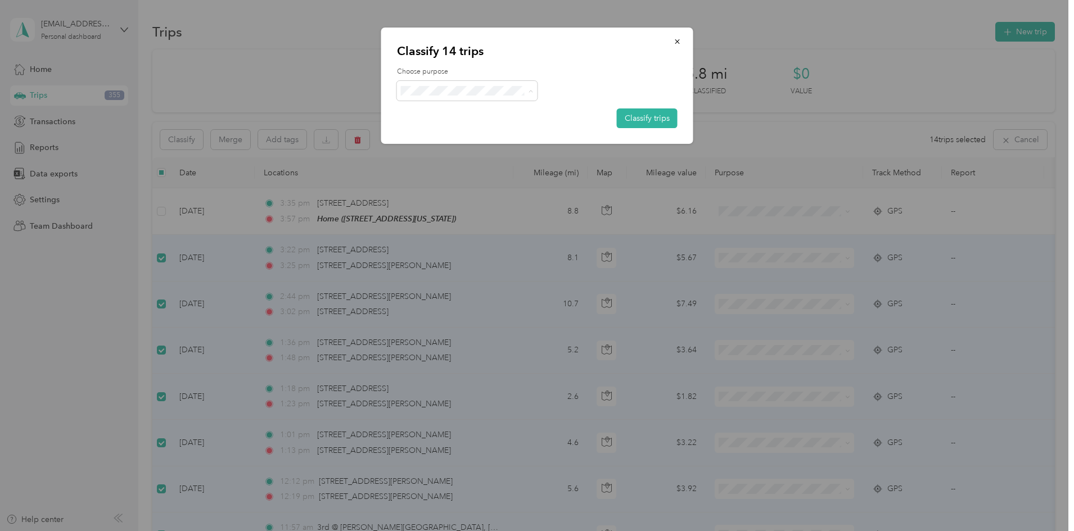
click at [449, 110] on span "Work" at bounding box center [477, 112] width 105 height 12
click at [667, 112] on button "Classify trips" at bounding box center [647, 119] width 61 height 20
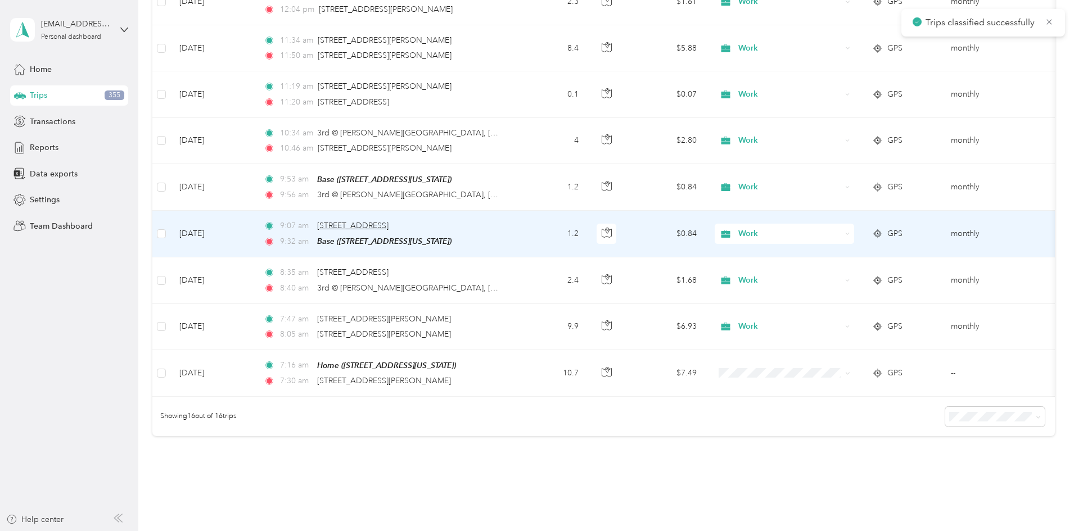
scroll to position [377, 0]
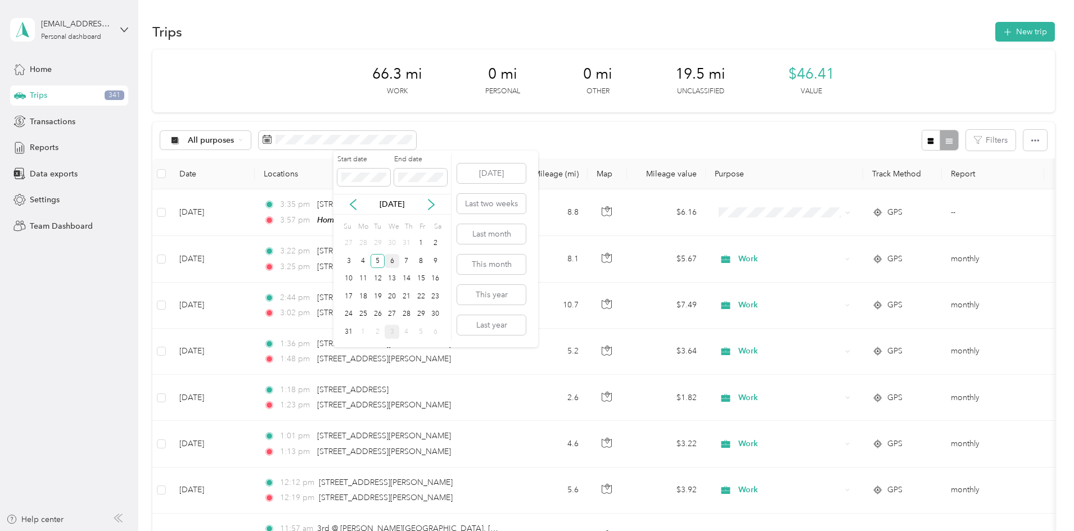
click at [392, 261] on div "6" at bounding box center [392, 261] width 15 height 14
click at [394, 261] on div "6" at bounding box center [392, 261] width 15 height 14
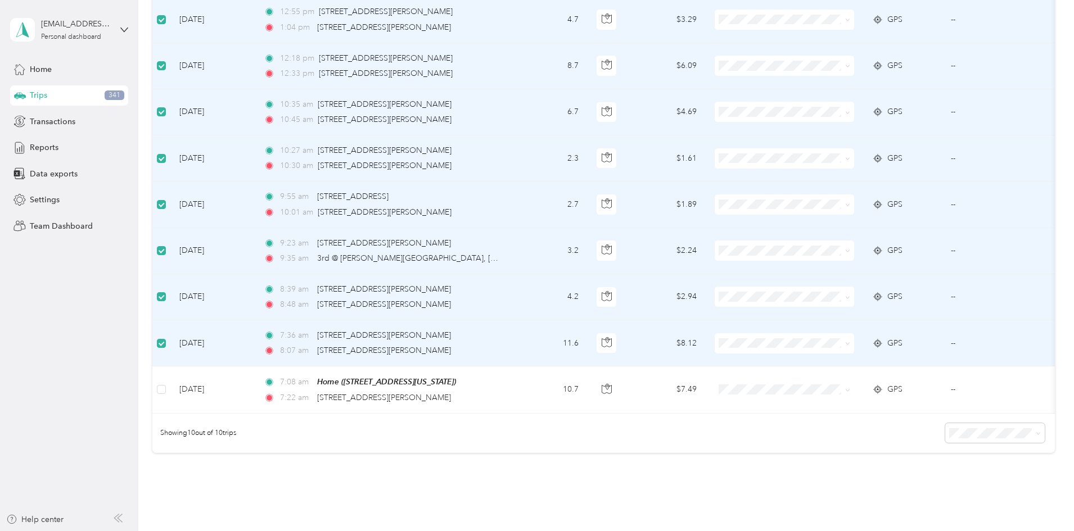
scroll to position [56, 0]
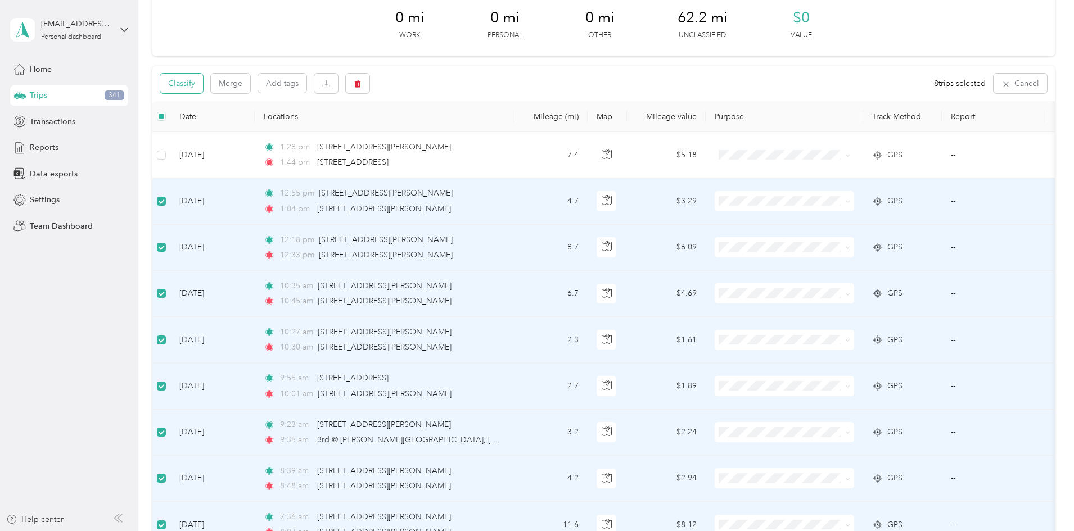
click at [203, 85] on button "Classify" at bounding box center [181, 84] width 43 height 20
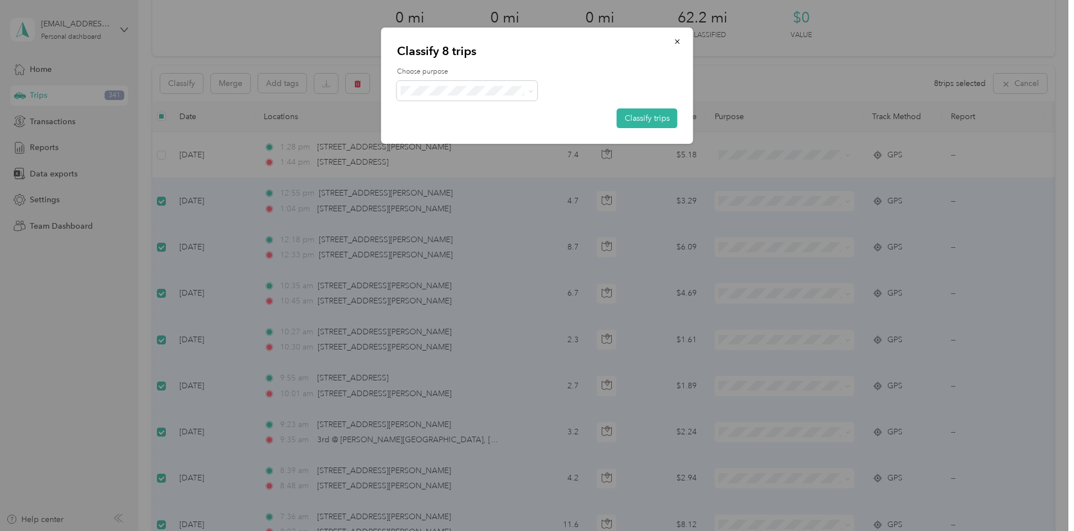
click at [433, 110] on span "Work" at bounding box center [477, 109] width 105 height 12
click at [661, 115] on button "Classify trips" at bounding box center [647, 119] width 61 height 20
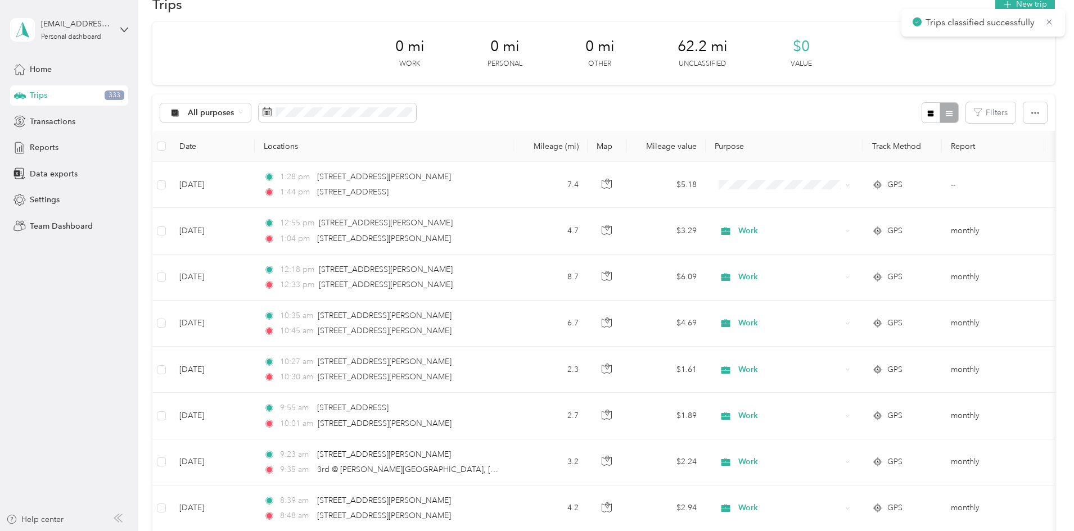
scroll to position [0, 0]
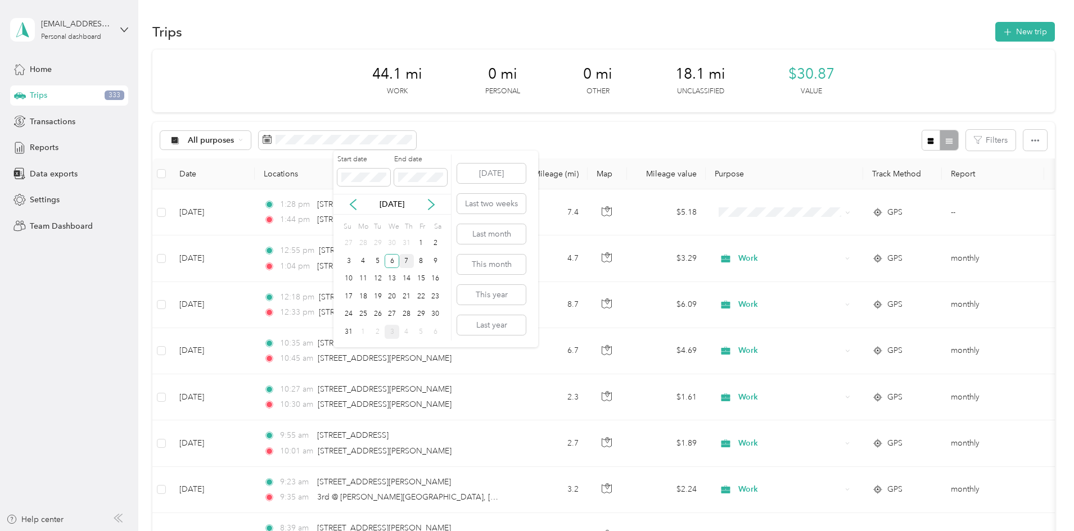
click at [406, 262] on div "7" at bounding box center [406, 261] width 15 height 14
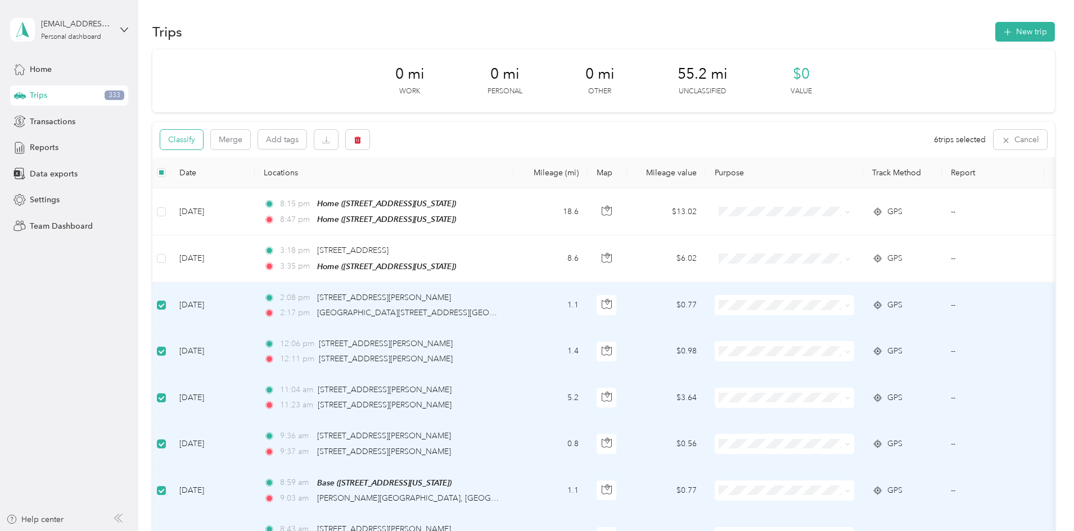
click at [203, 134] on button "Classify" at bounding box center [181, 140] width 43 height 20
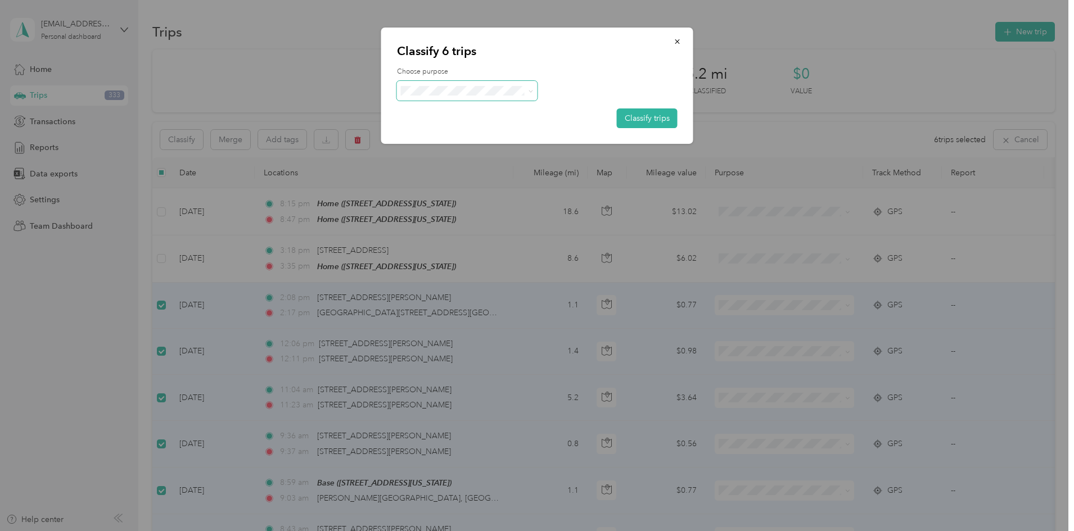
click at [446, 99] on span at bounding box center [467, 91] width 141 height 20
click at [439, 110] on span "Work" at bounding box center [477, 112] width 105 height 12
click at [639, 112] on button "Classify trips" at bounding box center [647, 119] width 61 height 20
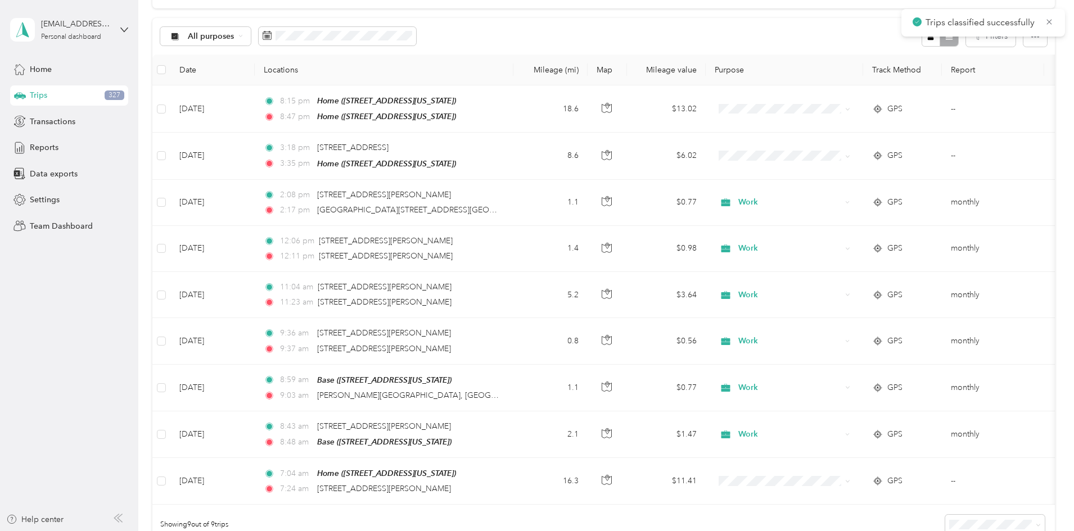
scroll to position [278, 0]
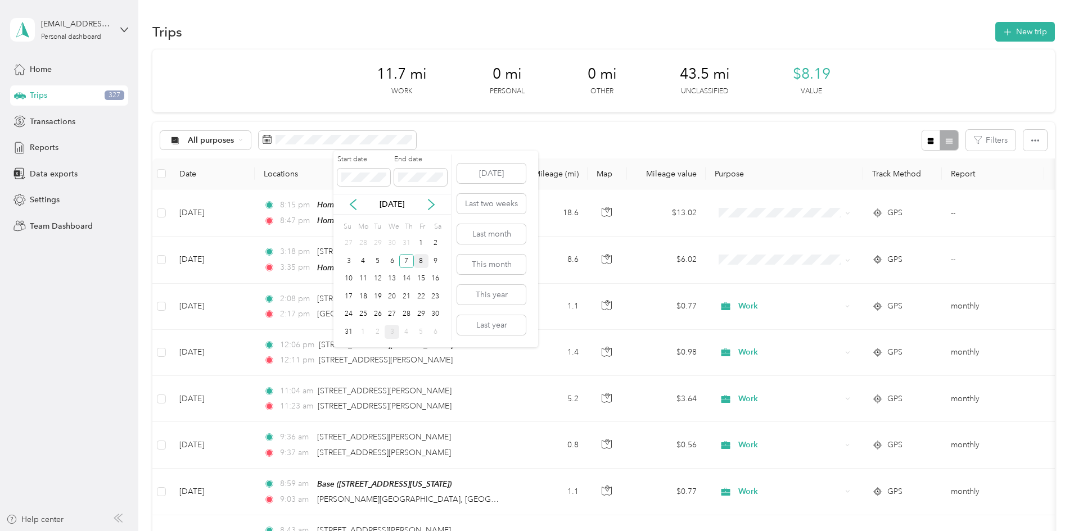
click at [422, 260] on div "8" at bounding box center [421, 261] width 15 height 14
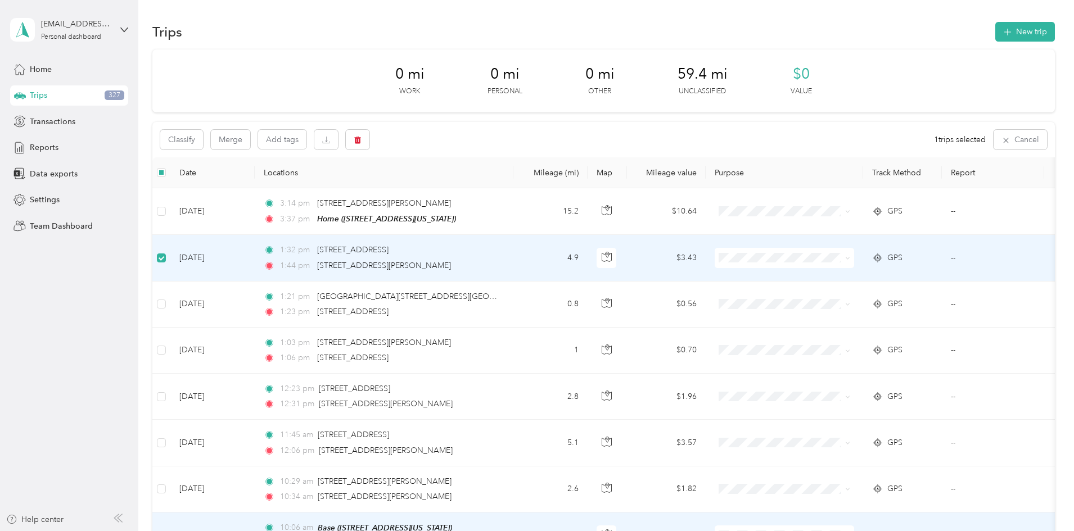
scroll to position [394, 0]
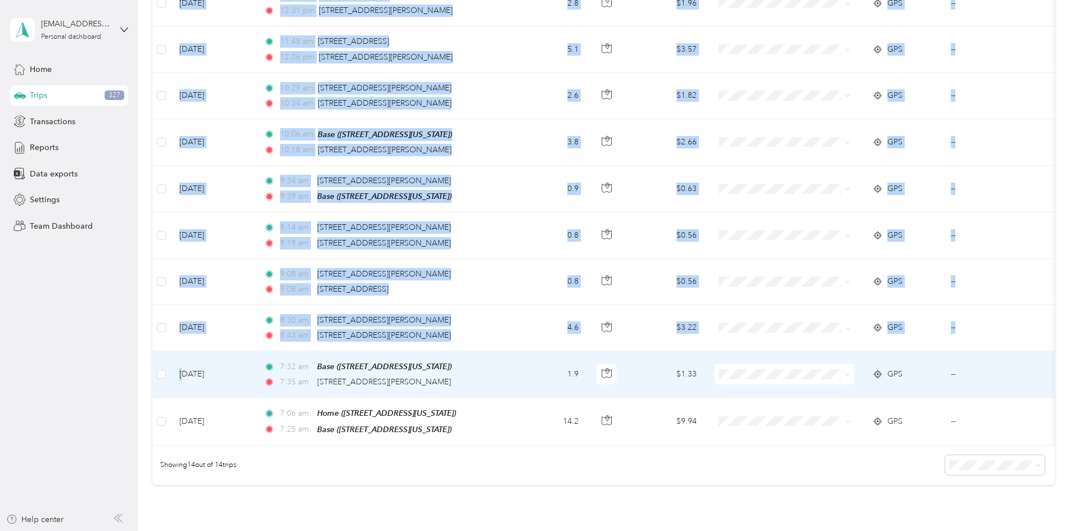
click at [255, 374] on td "Aug 8, 2025" at bounding box center [212, 374] width 84 height 47
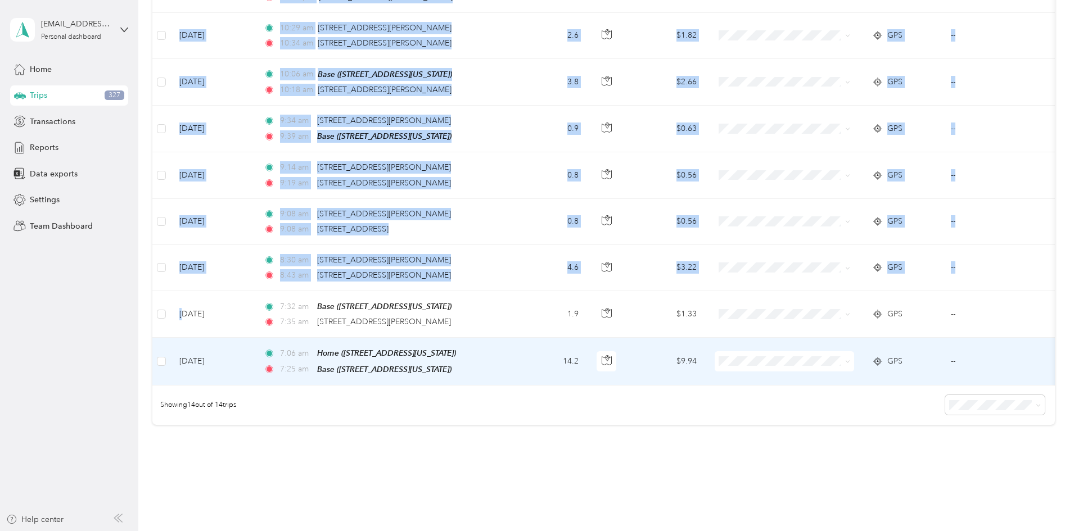
scroll to position [508, 0]
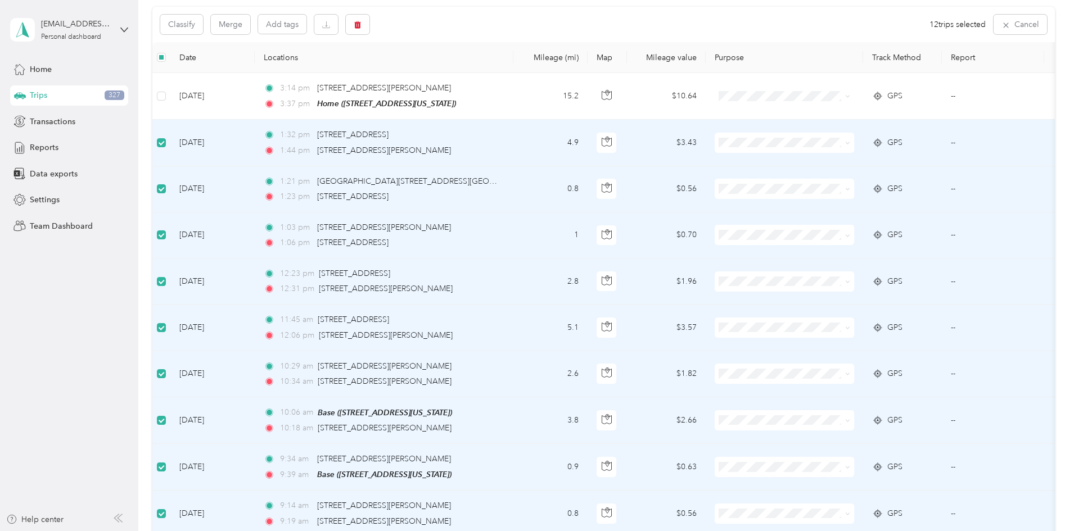
scroll to position [114, 0]
click at [203, 19] on button "Classify" at bounding box center [181, 26] width 43 height 20
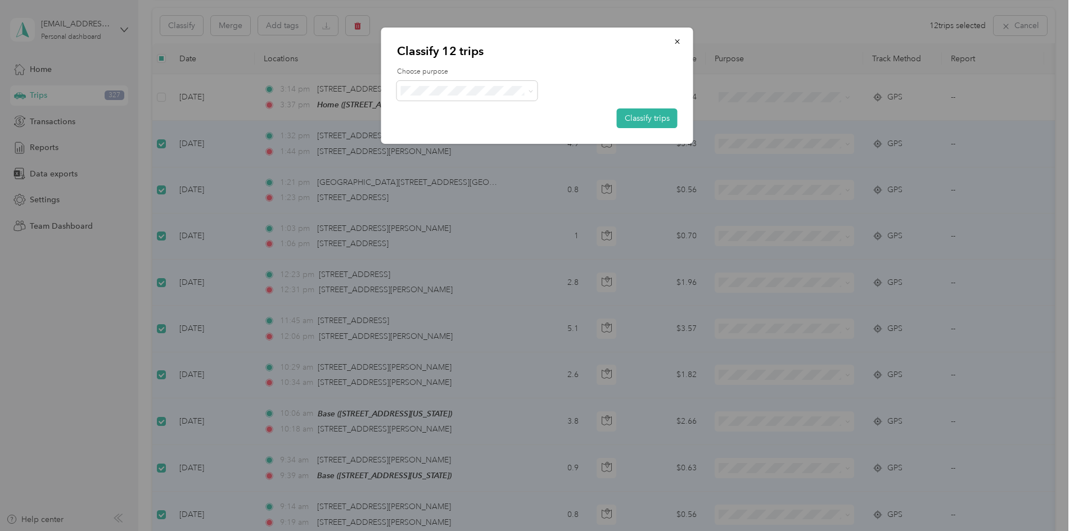
click at [448, 110] on span "Work" at bounding box center [477, 112] width 105 height 12
click at [674, 46] on button "button" at bounding box center [678, 41] width 24 height 20
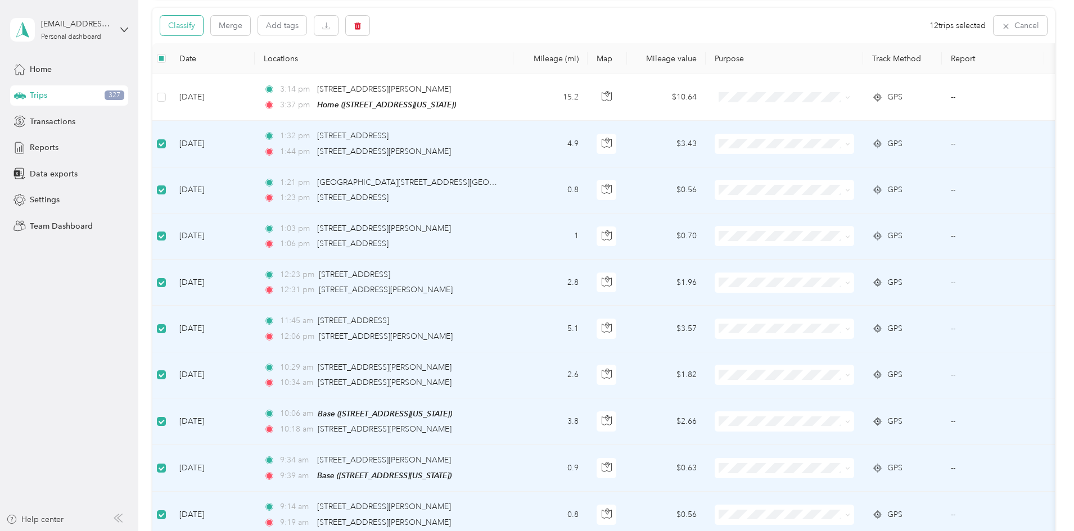
click at [203, 24] on button "Classify" at bounding box center [181, 26] width 43 height 20
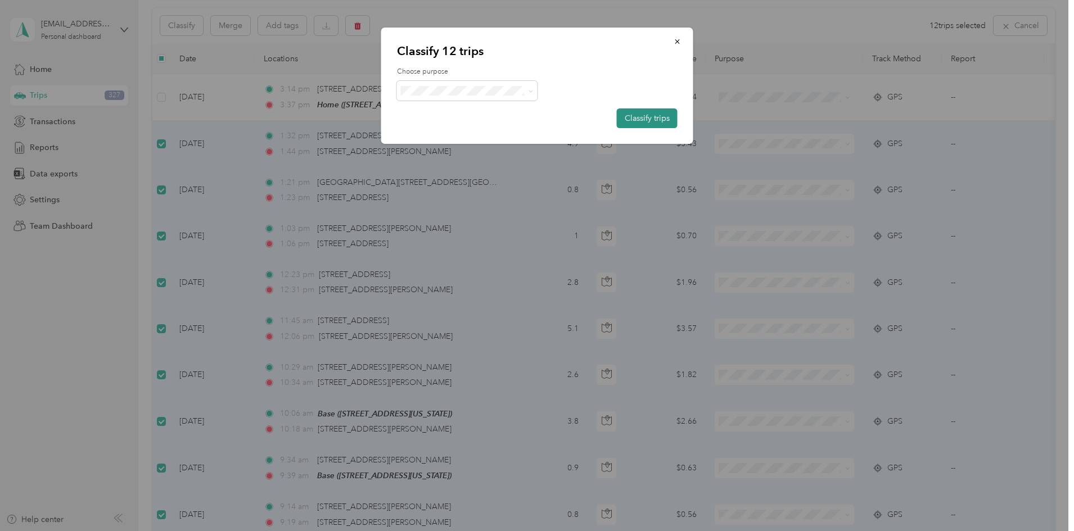
click at [661, 119] on button "Classify trips" at bounding box center [647, 119] width 61 height 20
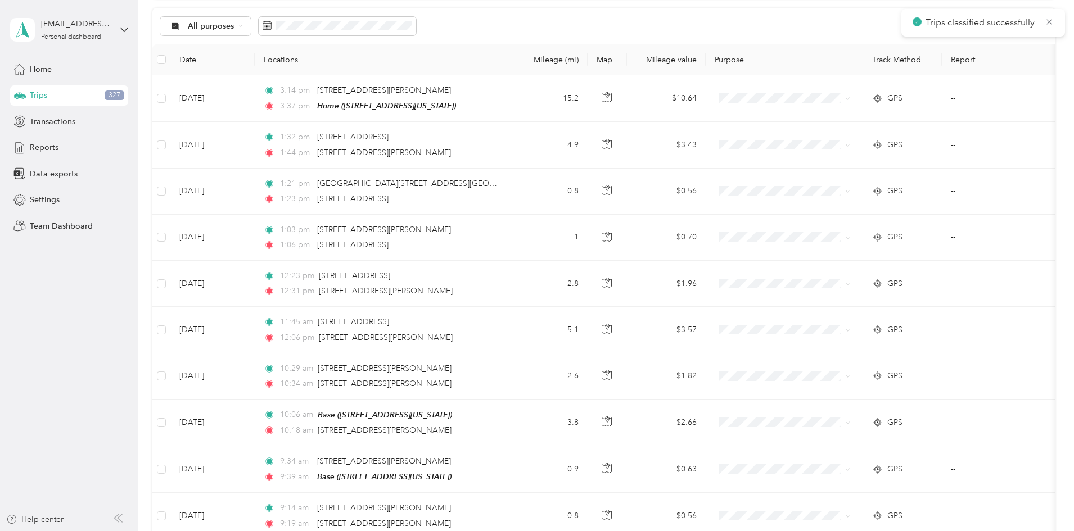
scroll to position [115, 0]
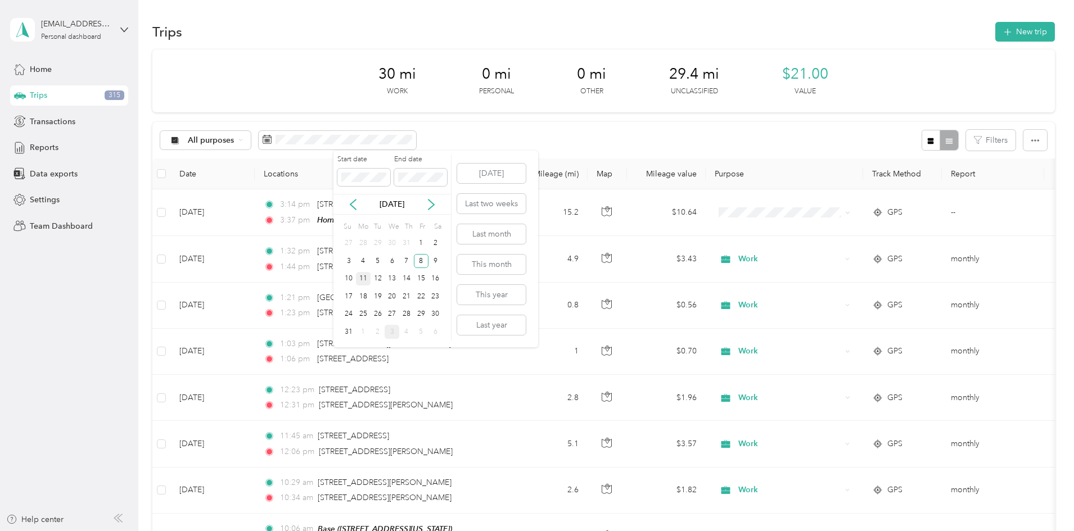
click at [367, 279] on div "11" at bounding box center [363, 279] width 15 height 14
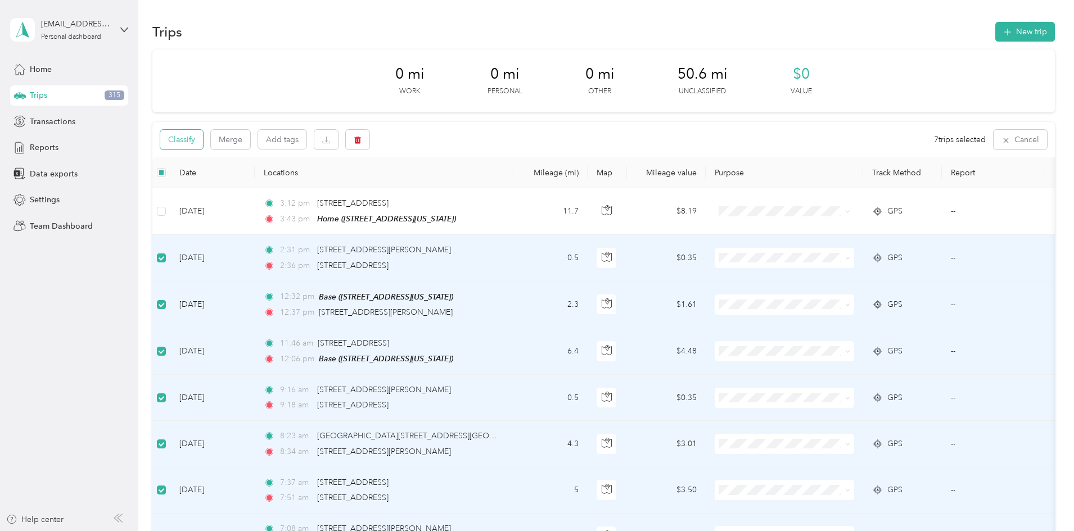
click at [203, 143] on button "Classify" at bounding box center [181, 140] width 43 height 20
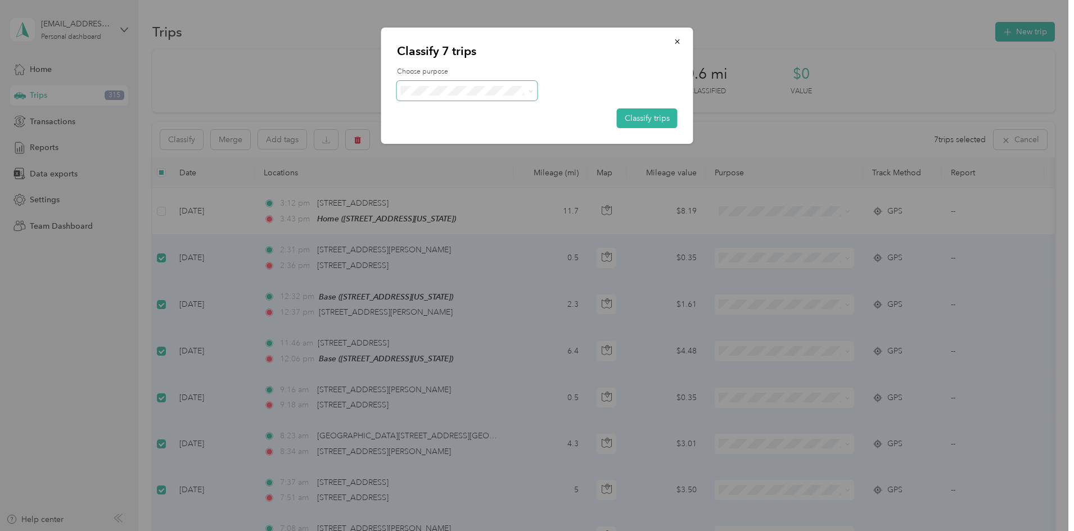
click at [468, 96] on span at bounding box center [467, 91] width 141 height 20
click at [446, 99] on span at bounding box center [467, 91] width 141 height 20
click at [432, 114] on li "Work" at bounding box center [467, 110] width 141 height 20
click at [638, 124] on button "Classify trips" at bounding box center [647, 119] width 61 height 20
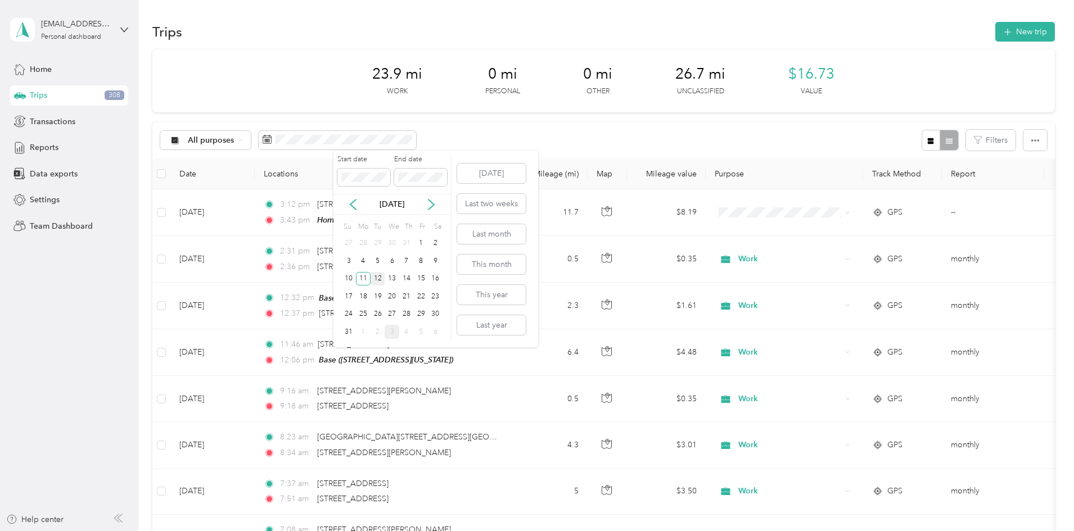
click at [374, 275] on div "12" at bounding box center [378, 279] width 15 height 14
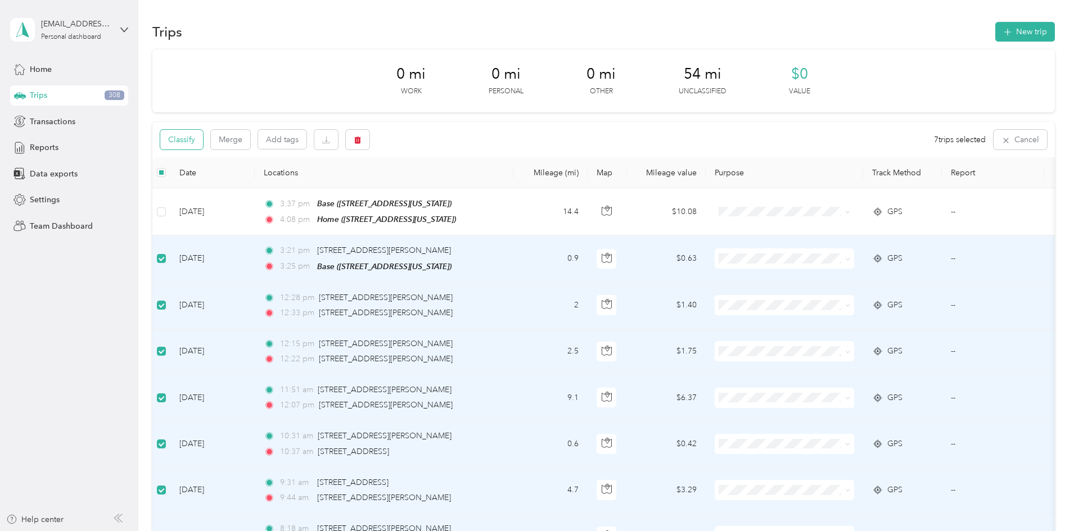
click at [203, 141] on button "Classify" at bounding box center [181, 140] width 43 height 20
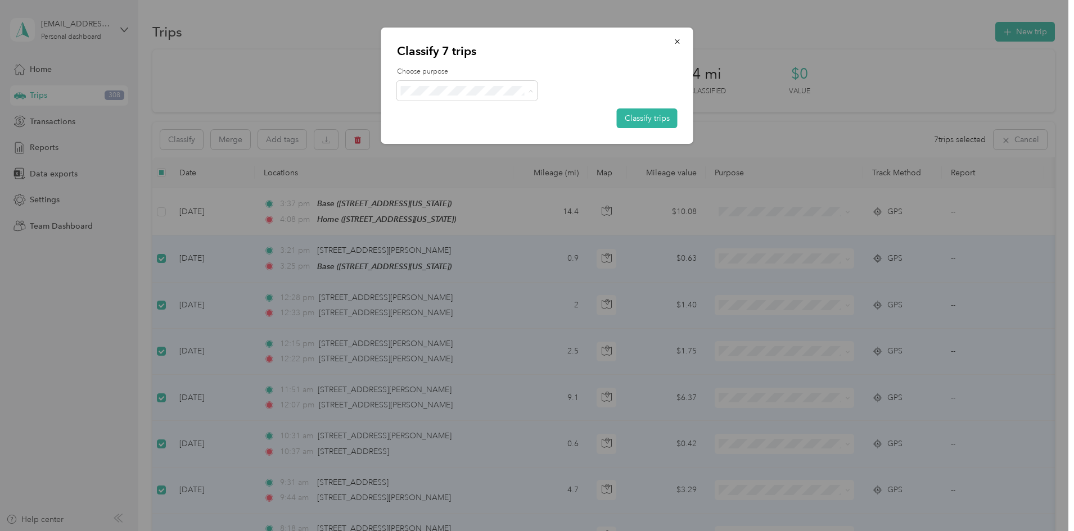
click at [453, 110] on span "Work" at bounding box center [477, 112] width 105 height 12
click at [662, 113] on button "Classify trips" at bounding box center [647, 119] width 61 height 20
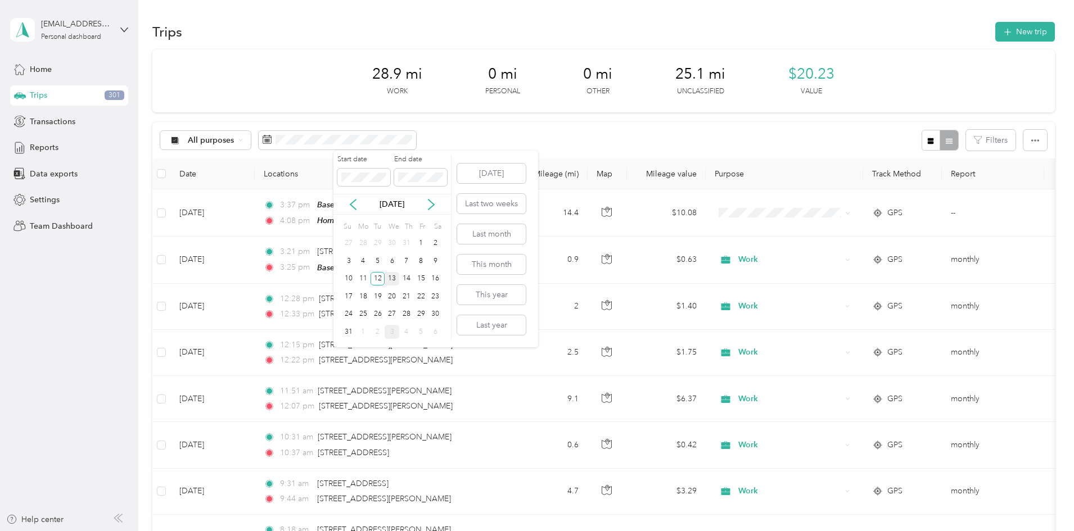
click at [397, 278] on div "13" at bounding box center [392, 279] width 15 height 14
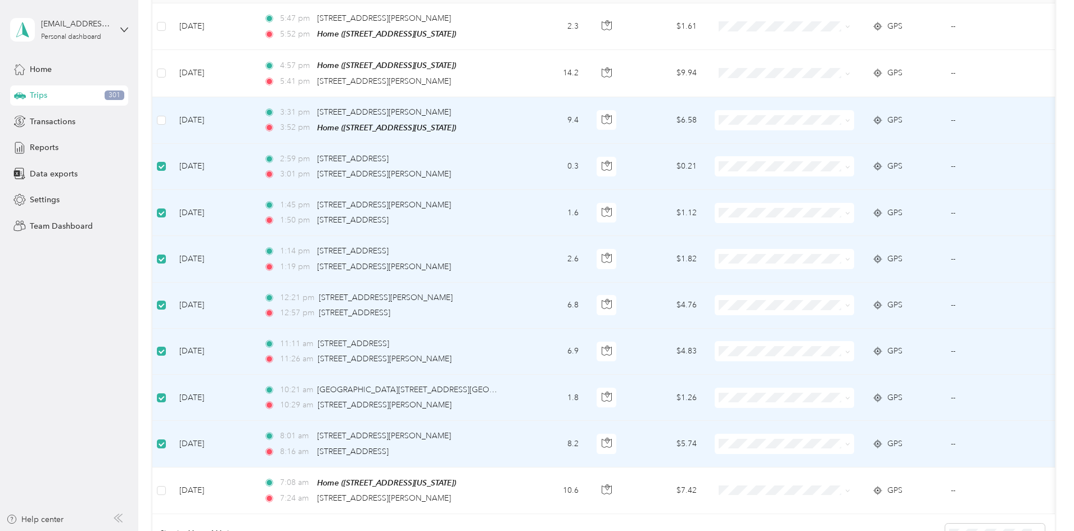
scroll to position [31, 0]
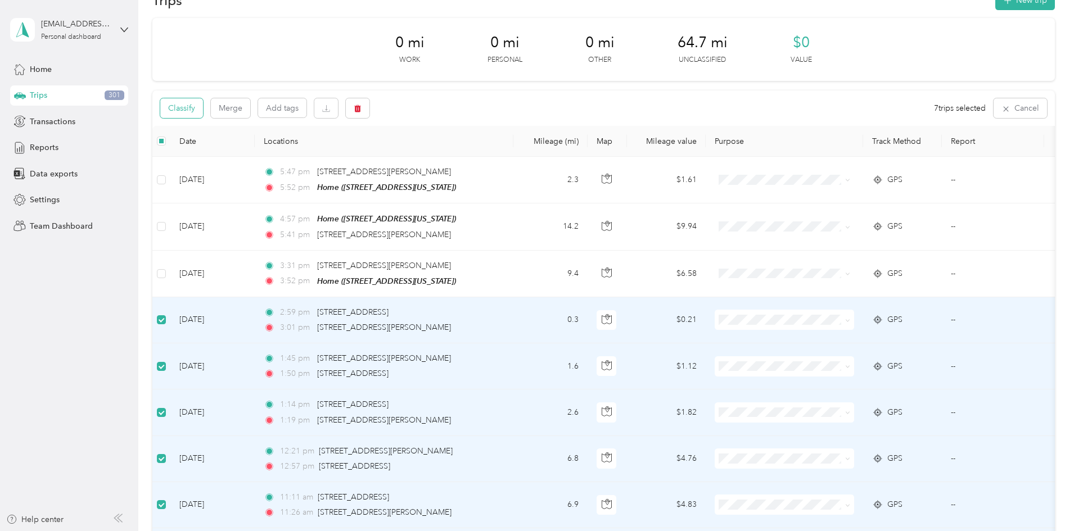
click at [203, 106] on button "Classify" at bounding box center [181, 108] width 43 height 20
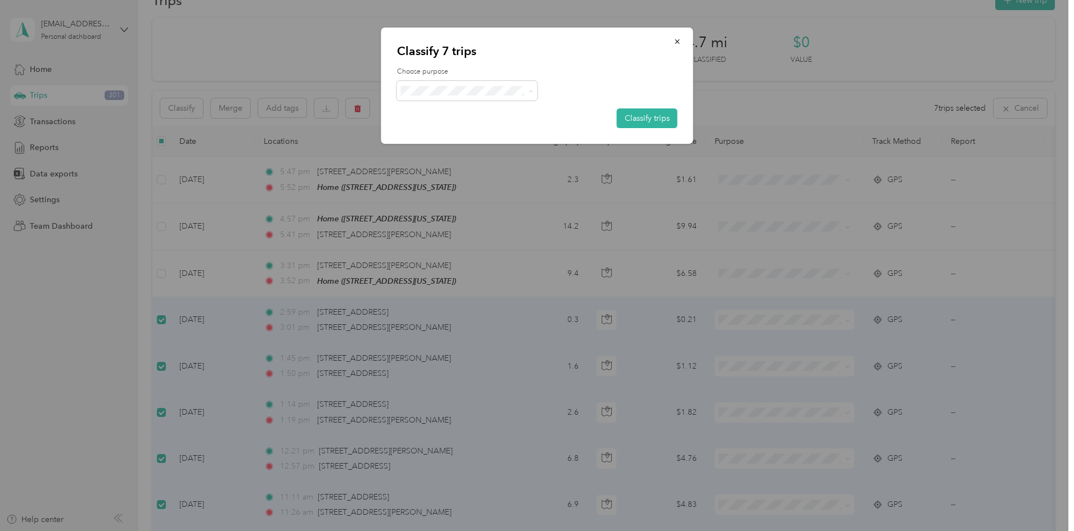
click at [452, 116] on li "Work" at bounding box center [467, 112] width 141 height 20
click at [642, 123] on button "Classify trips" at bounding box center [647, 119] width 61 height 20
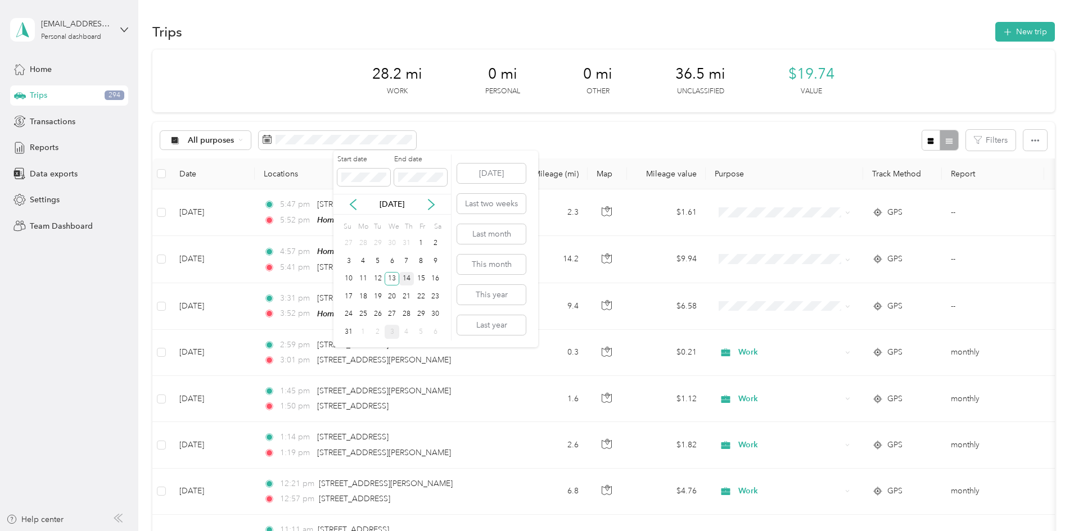
click at [409, 274] on div "14" at bounding box center [406, 279] width 15 height 14
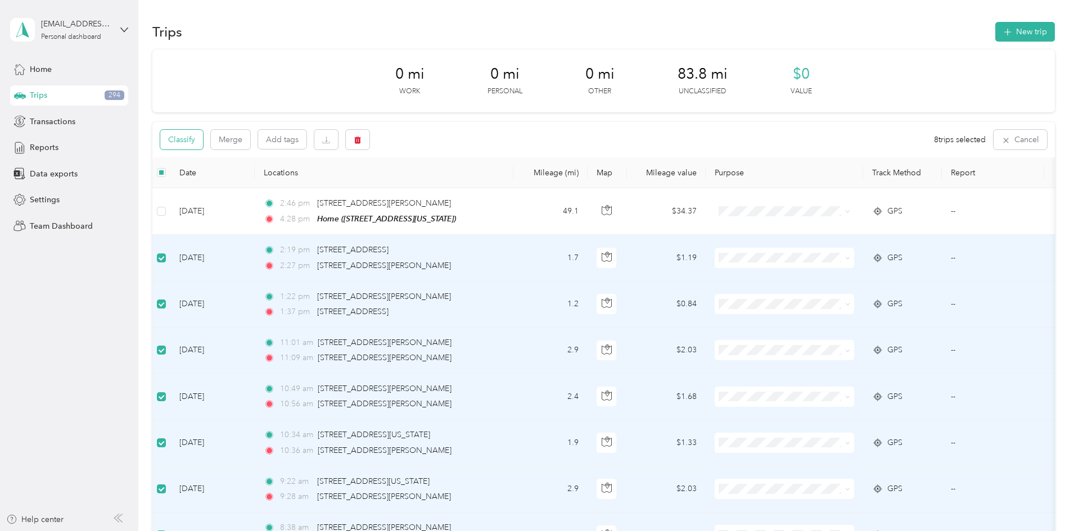
click at [203, 139] on button "Classify" at bounding box center [181, 140] width 43 height 20
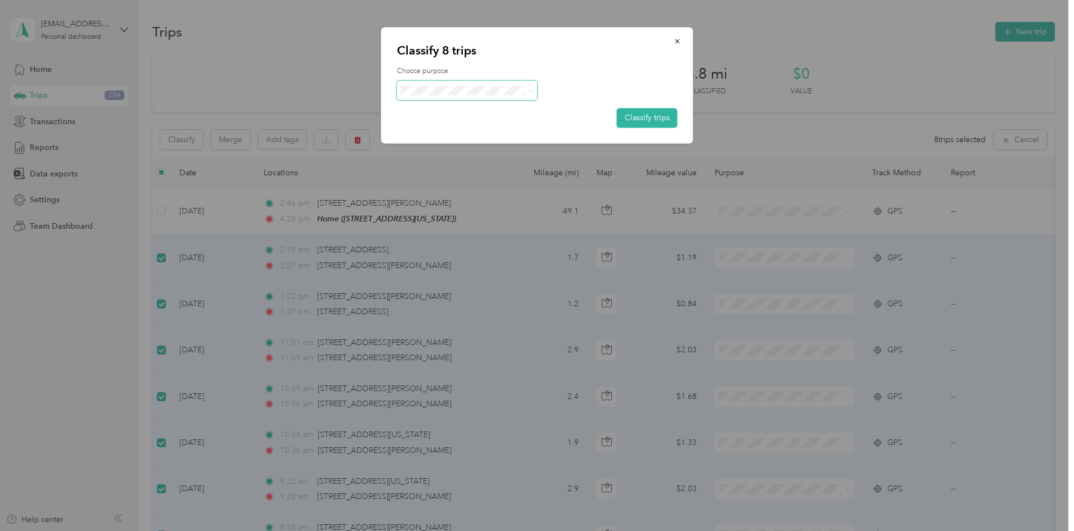
click at [442, 83] on span at bounding box center [467, 90] width 141 height 20
click at [441, 110] on span "Work" at bounding box center [477, 112] width 105 height 12
click at [634, 123] on button "Classify trips" at bounding box center [647, 119] width 61 height 20
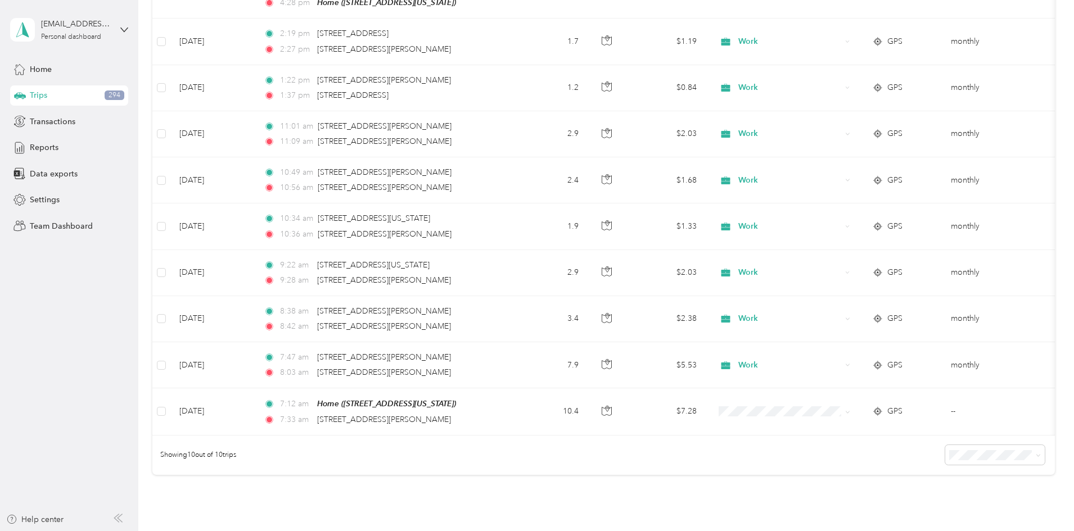
scroll to position [225, 0]
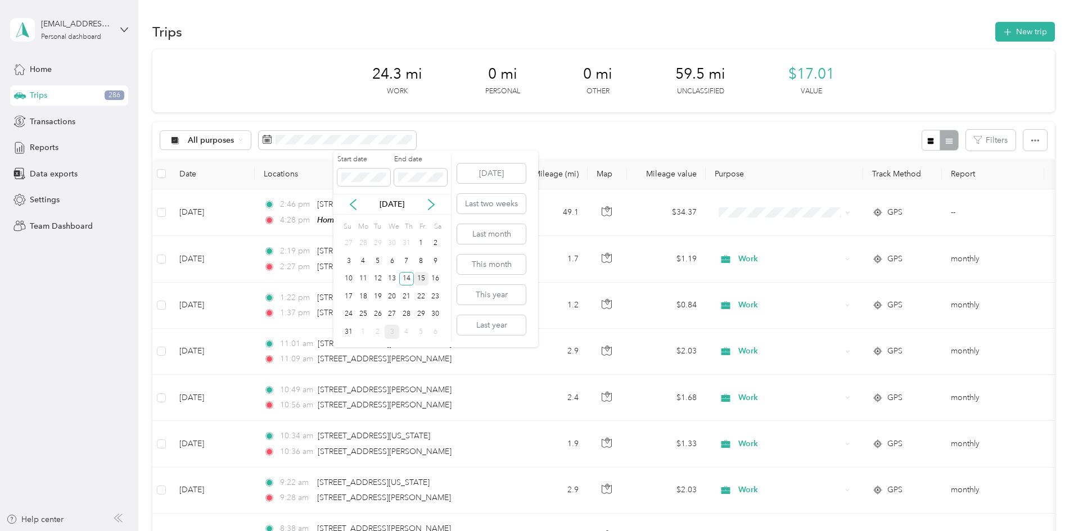
click at [418, 276] on div "15" at bounding box center [421, 279] width 15 height 14
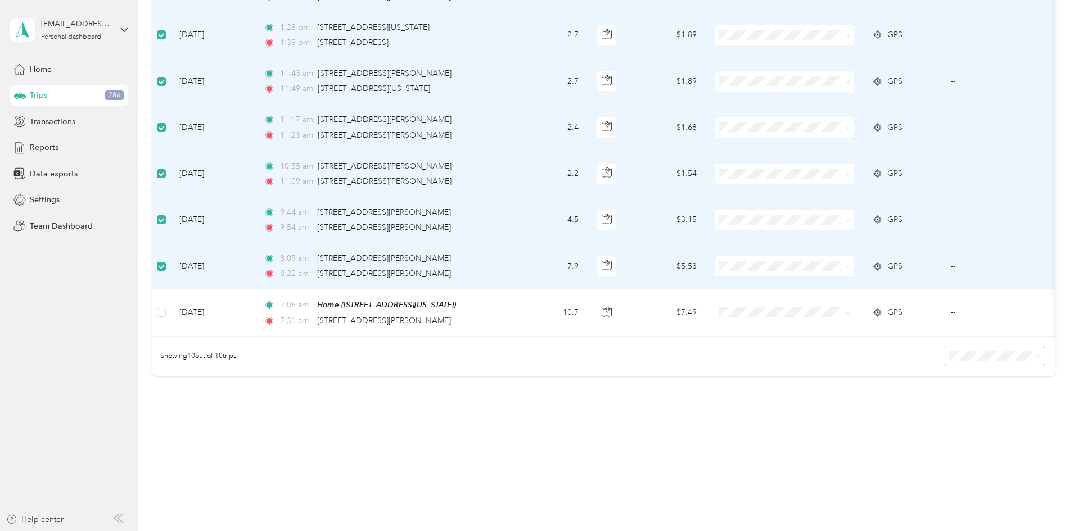
scroll to position [42, 0]
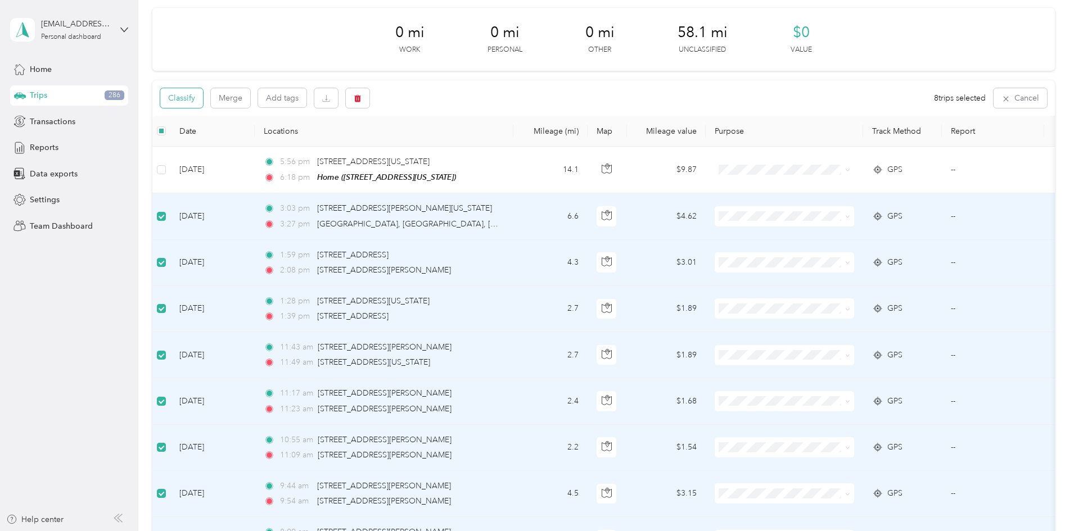
click at [203, 102] on button "Classify" at bounding box center [181, 98] width 43 height 20
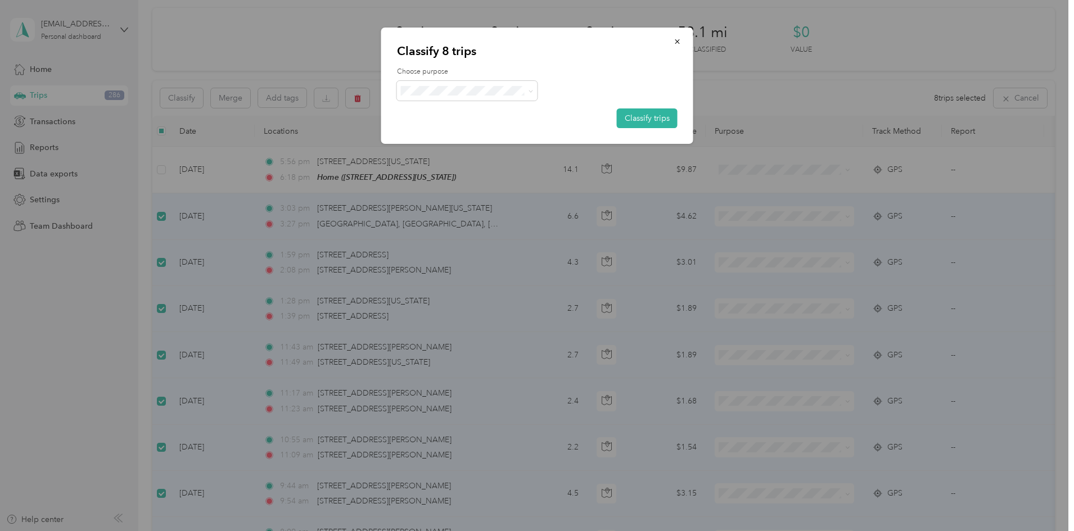
click at [438, 106] on span "Work" at bounding box center [477, 112] width 105 height 12
click at [665, 115] on button "Classify trips" at bounding box center [647, 119] width 61 height 20
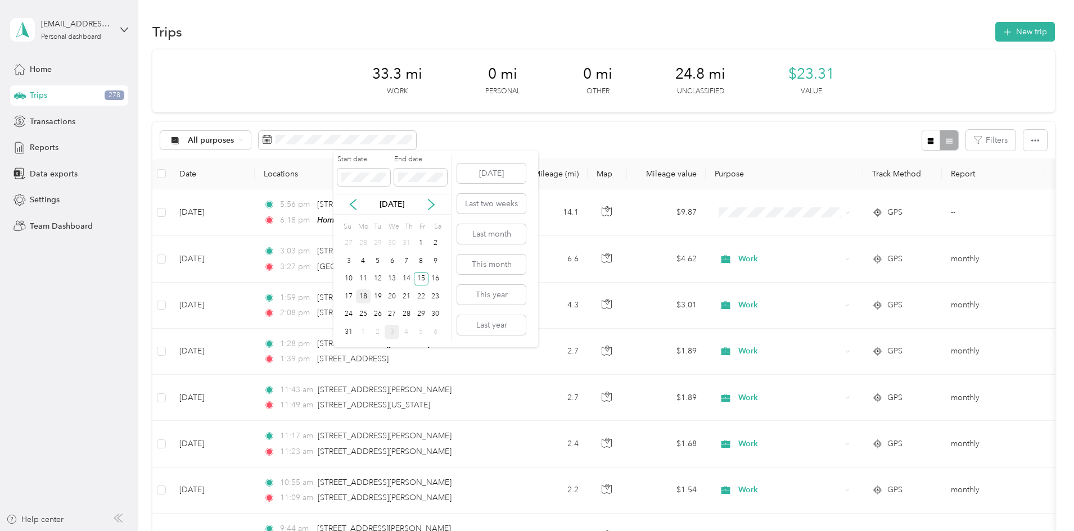
click at [363, 299] on div "18" at bounding box center [363, 297] width 15 height 14
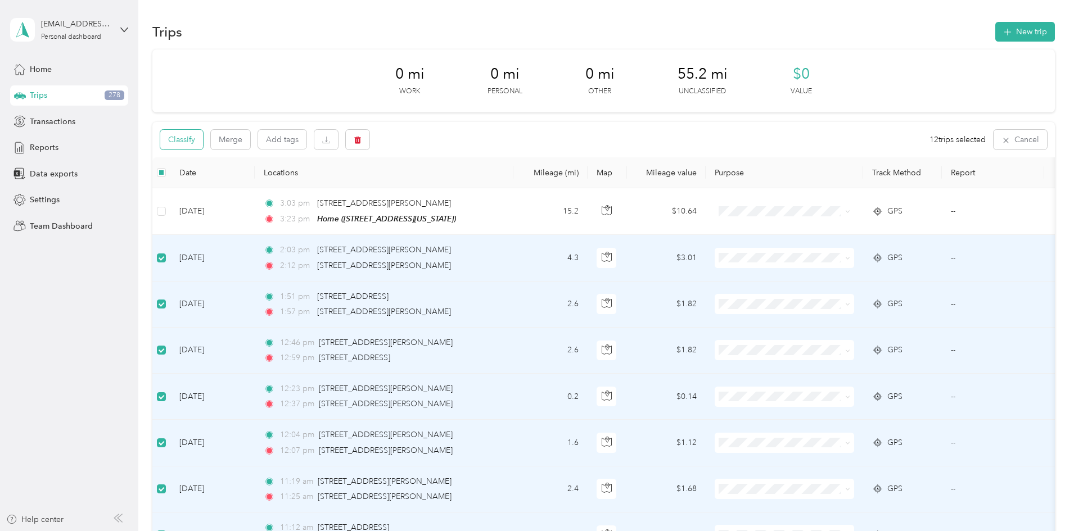
click at [203, 131] on button "Classify" at bounding box center [181, 140] width 43 height 20
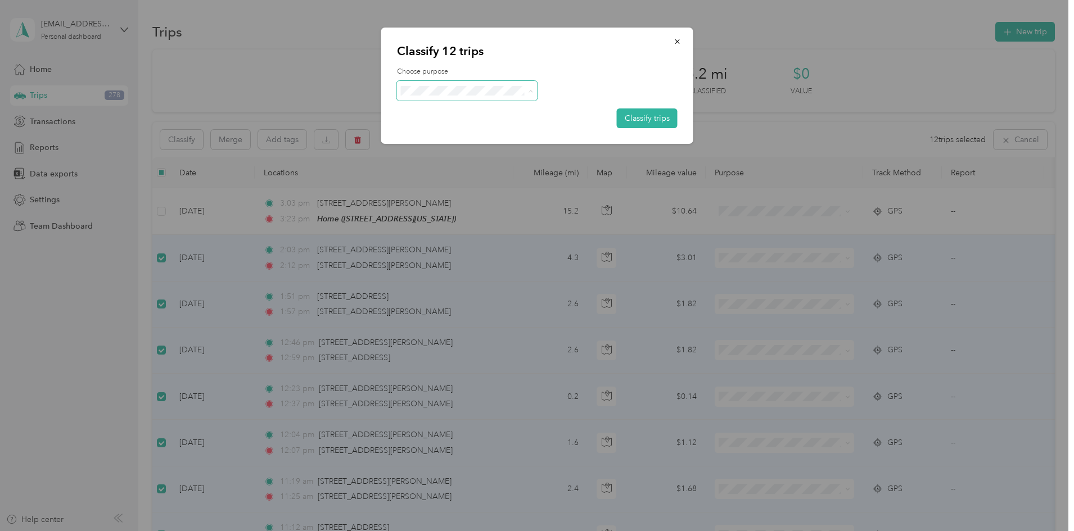
click at [414, 111] on icon at bounding box center [411, 112] width 9 height 8
click at [642, 109] on button "Classify trips" at bounding box center [647, 119] width 61 height 20
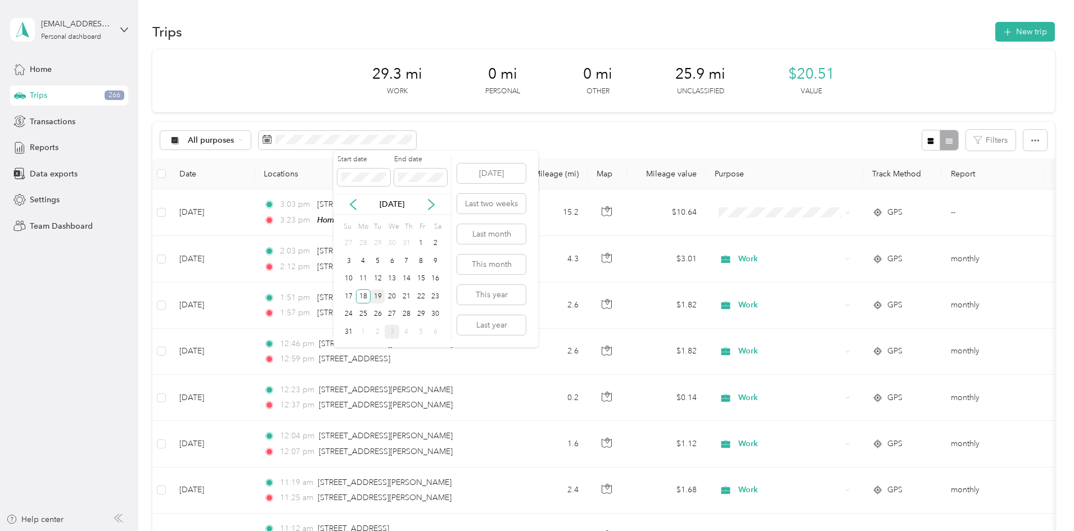
click at [380, 301] on div "19" at bounding box center [378, 297] width 15 height 14
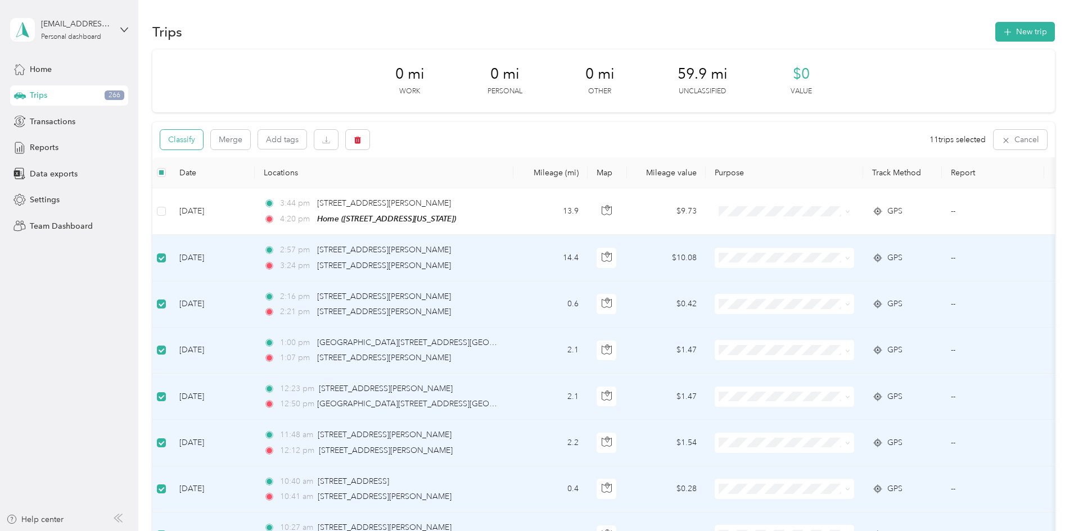
click at [203, 144] on button "Classify" at bounding box center [181, 140] width 43 height 20
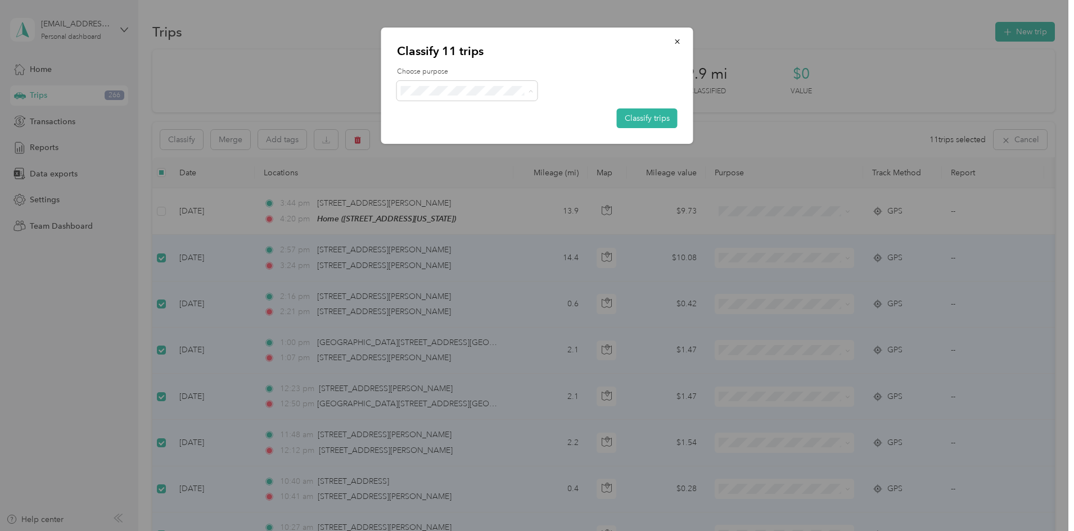
click at [438, 116] on span "Work" at bounding box center [477, 112] width 105 height 12
click at [661, 114] on button "Classify trips" at bounding box center [647, 119] width 61 height 20
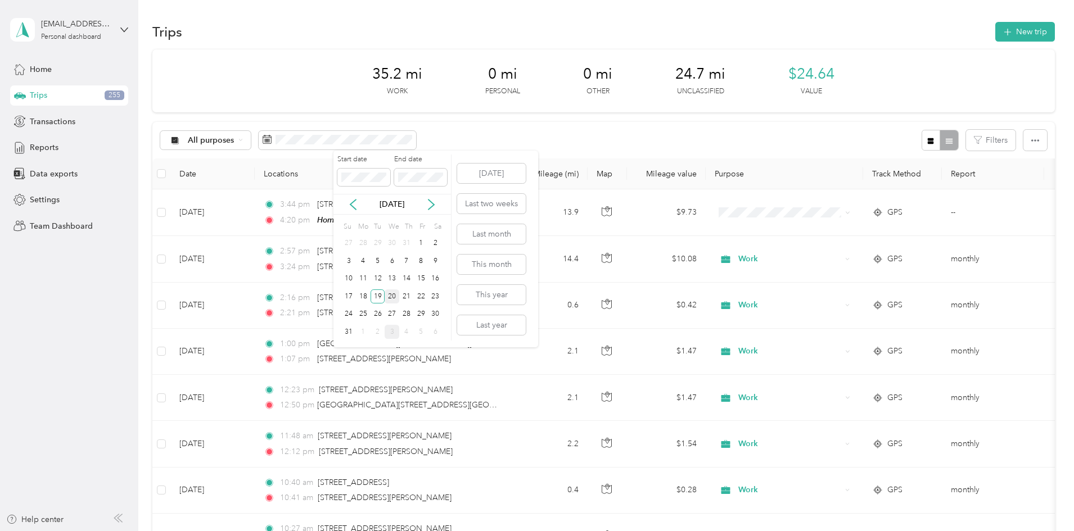
click at [390, 294] on div "20" at bounding box center [392, 297] width 15 height 14
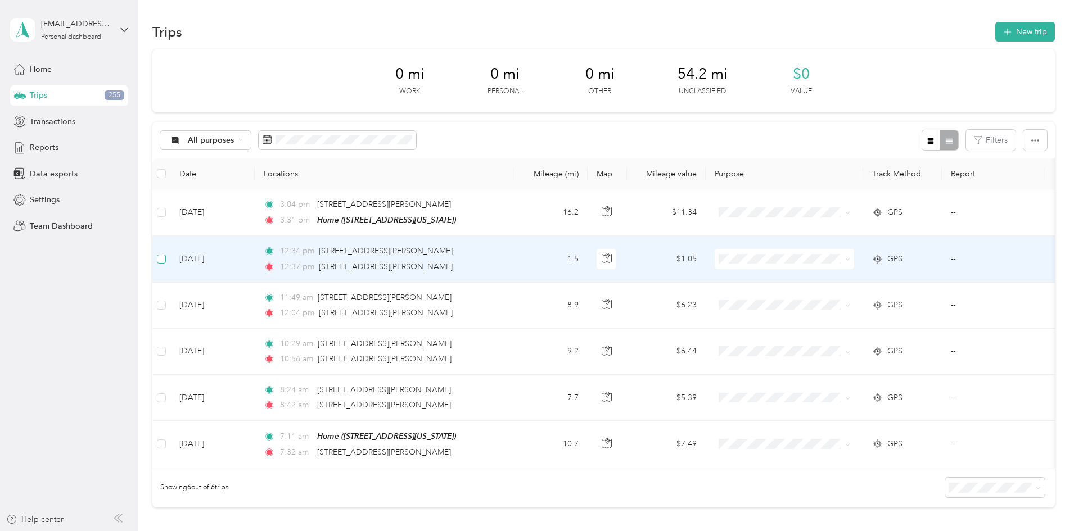
click at [166, 264] on label at bounding box center [161, 259] width 9 height 12
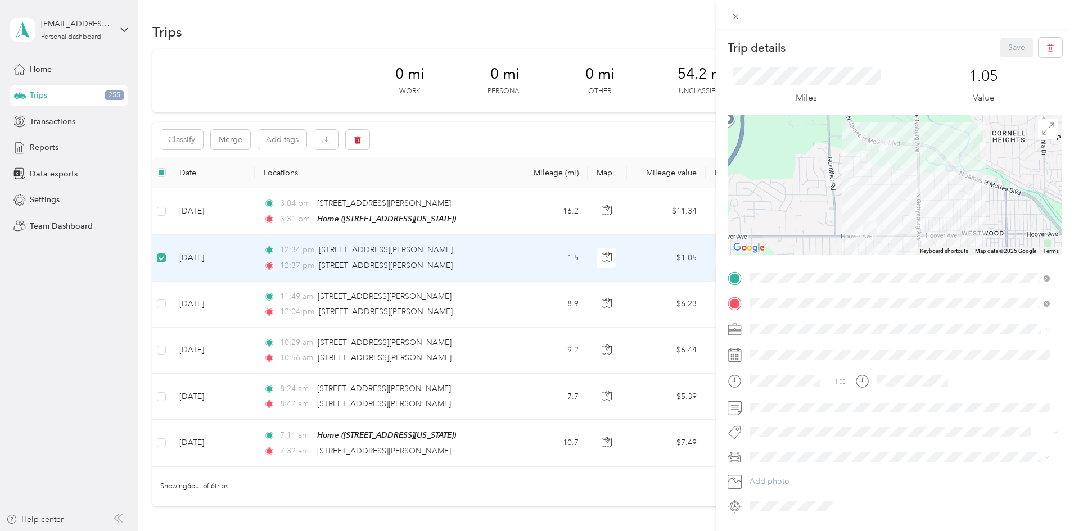
click at [207, 234] on div "Trip details Save This trip cannot be edited because it is either under review,…" at bounding box center [537, 265] width 1074 height 531
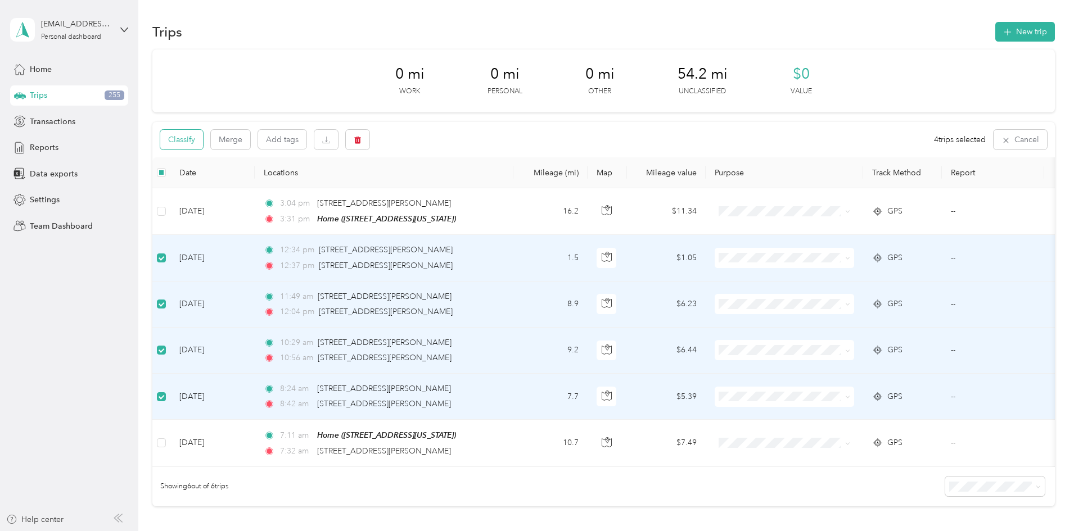
click at [203, 141] on button "Classify" at bounding box center [181, 140] width 43 height 20
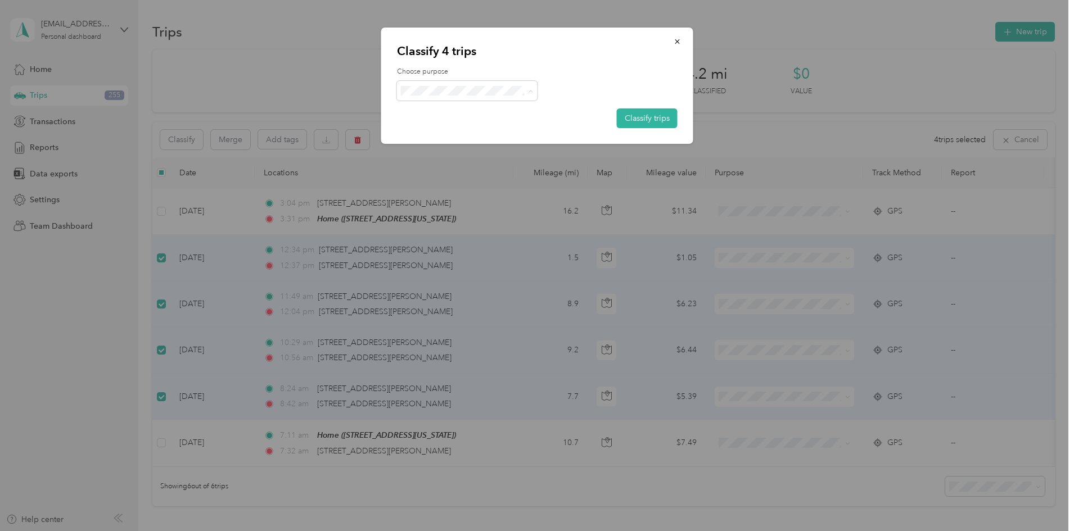
click at [436, 110] on span "Work" at bounding box center [477, 112] width 105 height 12
click at [648, 116] on button "Classify trips" at bounding box center [647, 119] width 61 height 20
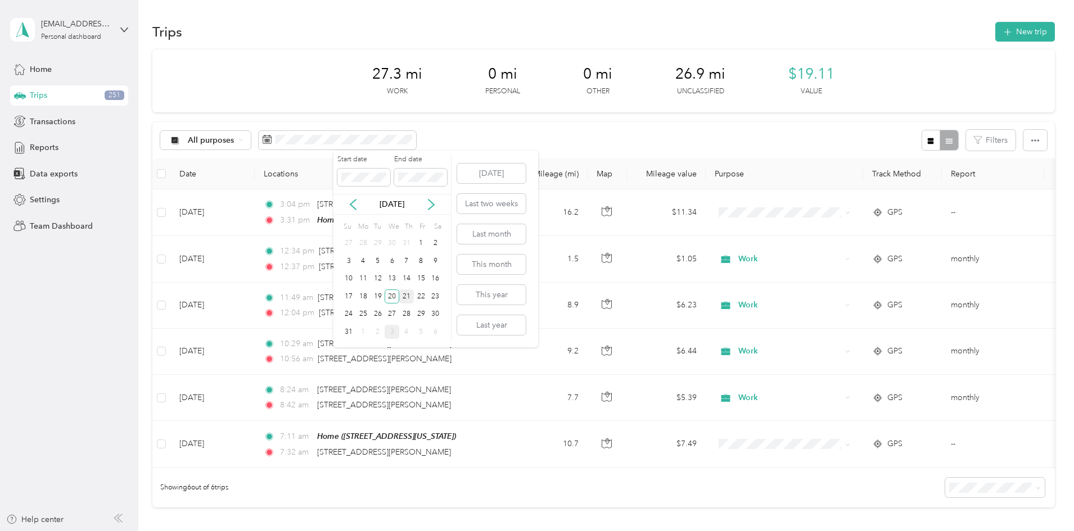
click at [401, 296] on div "21" at bounding box center [406, 297] width 15 height 14
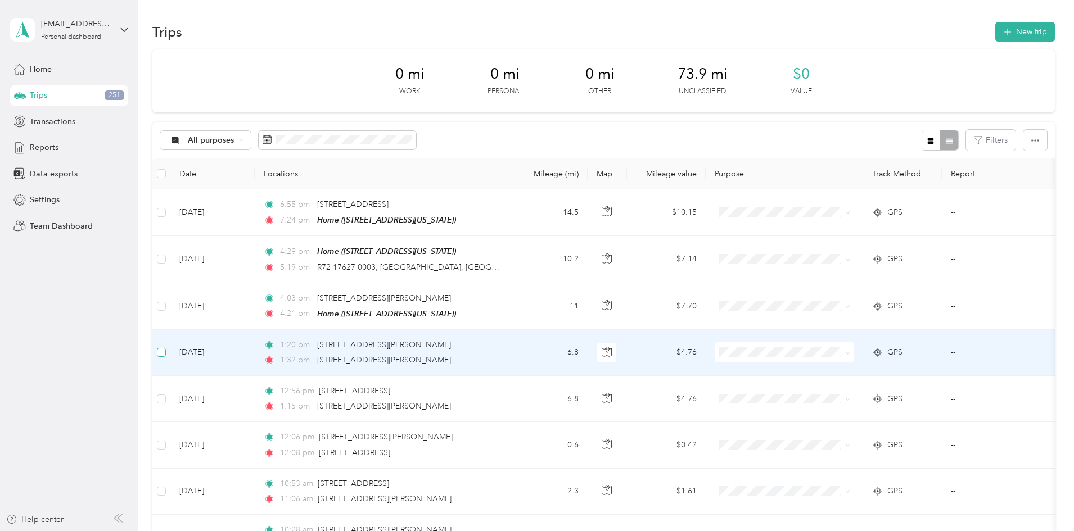
click at [166, 346] on label at bounding box center [161, 352] width 9 height 12
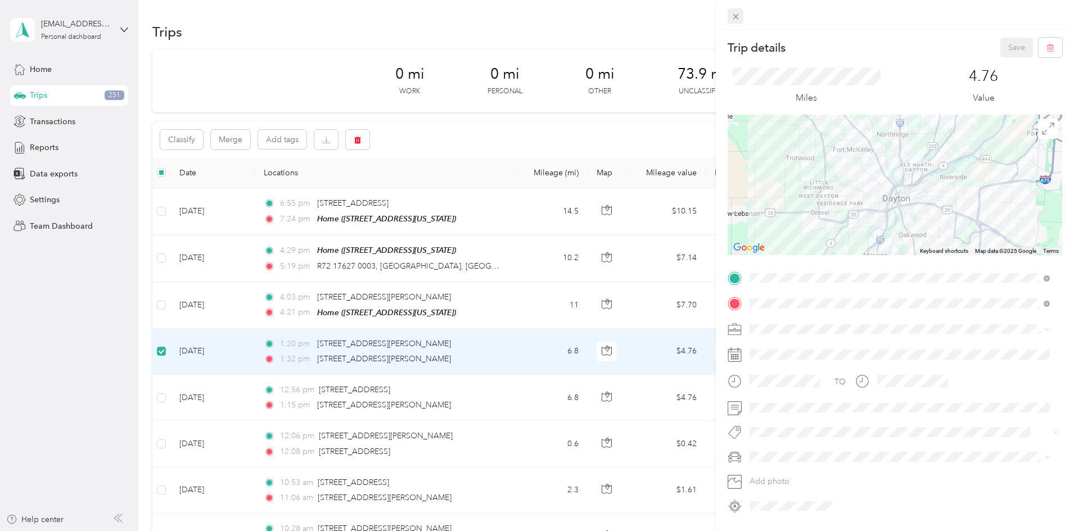
click at [736, 16] on icon at bounding box center [736, 17] width 6 height 6
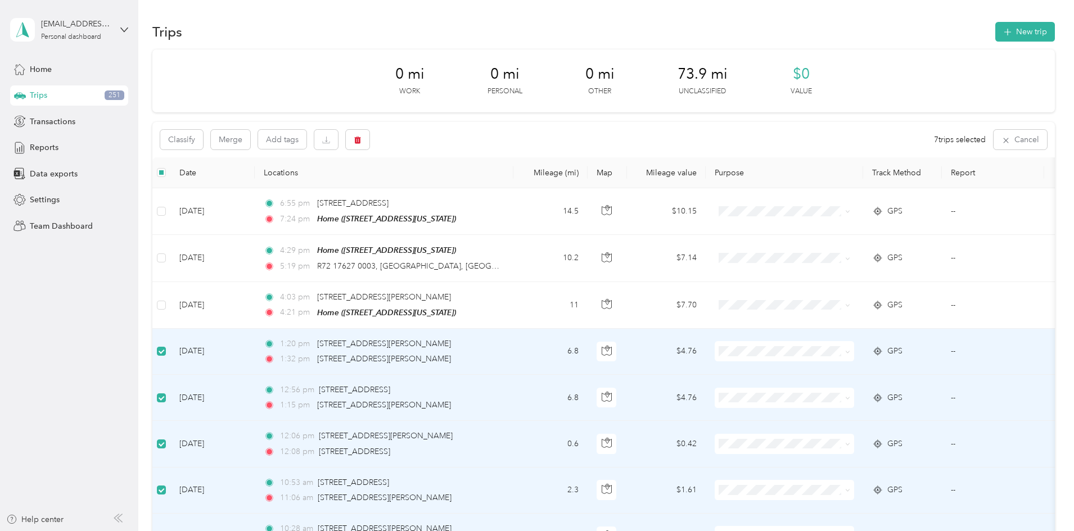
click at [252, 151] on div "Classify Merge Add tags 7 trips selected Cancel" at bounding box center [603, 139] width 902 height 35
click at [203, 143] on button "Classify" at bounding box center [181, 140] width 43 height 20
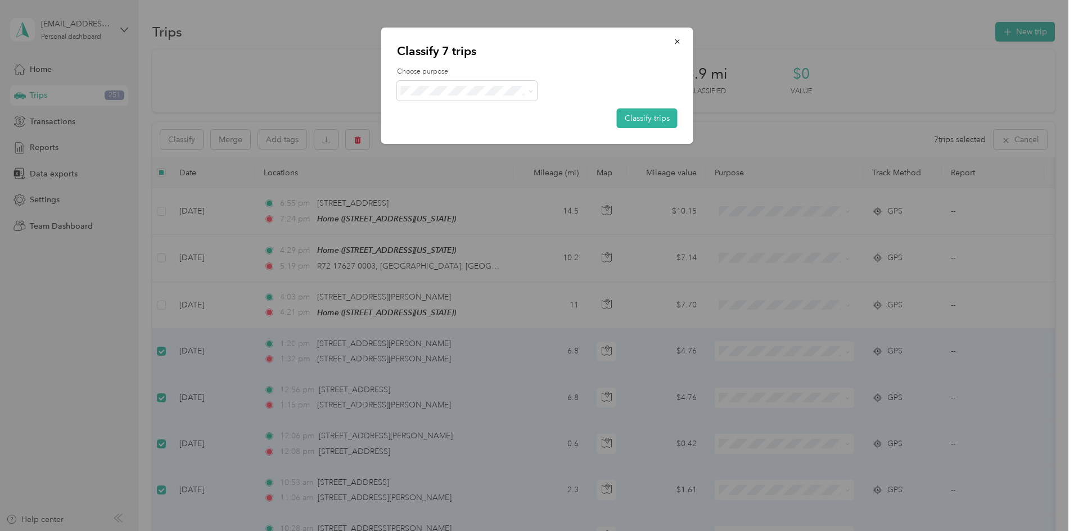
click at [428, 109] on span "Work" at bounding box center [477, 112] width 105 height 12
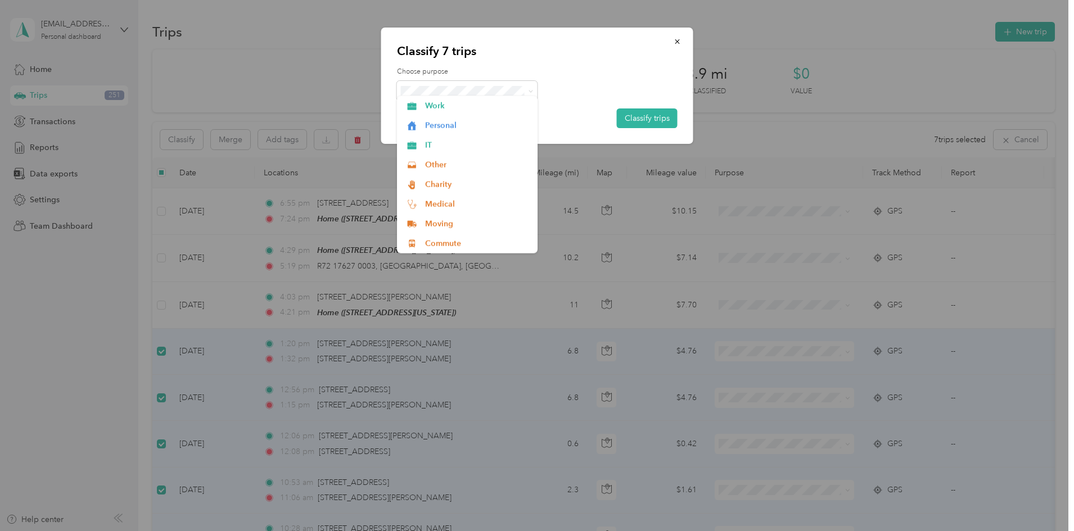
click at [684, 112] on div "Classify 7 trips Choose purpose Classify trips" at bounding box center [537, 86] width 312 height 116
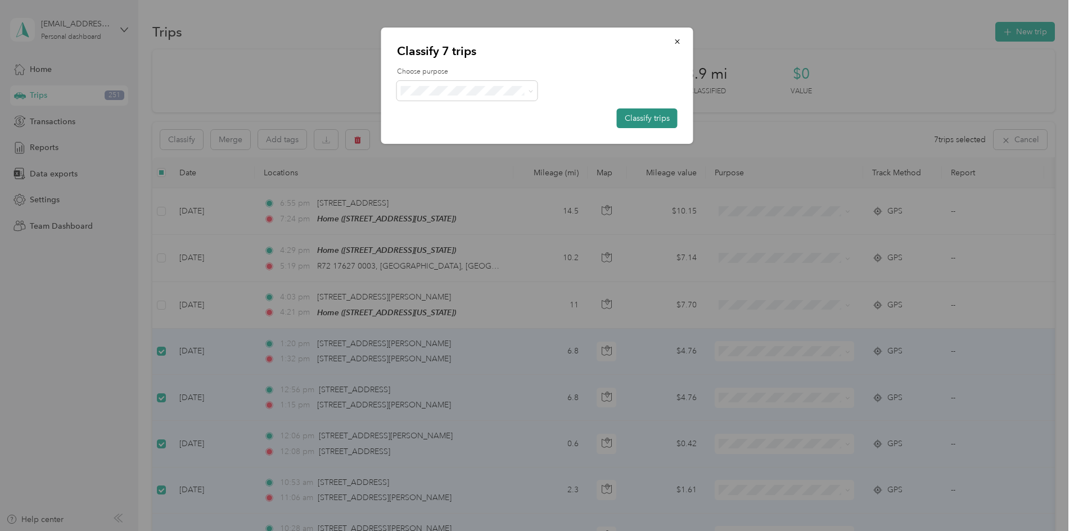
click at [660, 115] on button "Classify trips" at bounding box center [647, 119] width 61 height 20
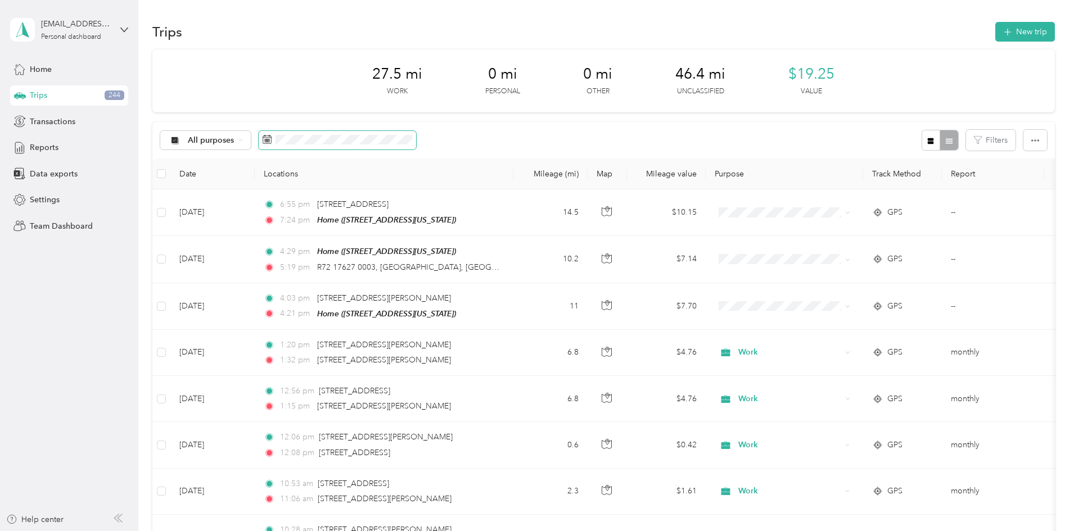
click at [416, 146] on span at bounding box center [337, 140] width 157 height 19
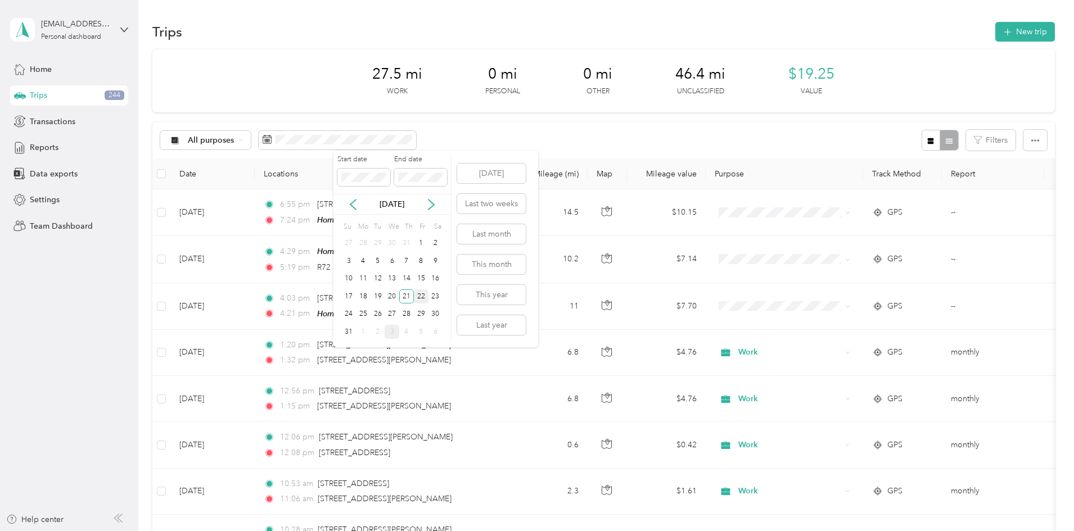
click at [422, 296] on div "22" at bounding box center [421, 297] width 15 height 14
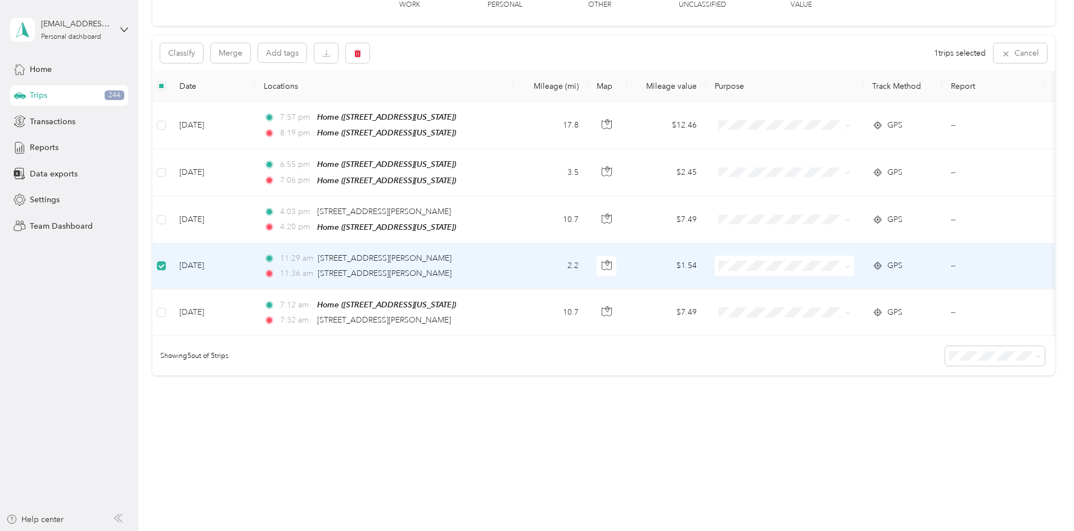
scroll to position [92, 0]
click at [203, 49] on button "Classify" at bounding box center [181, 53] width 43 height 20
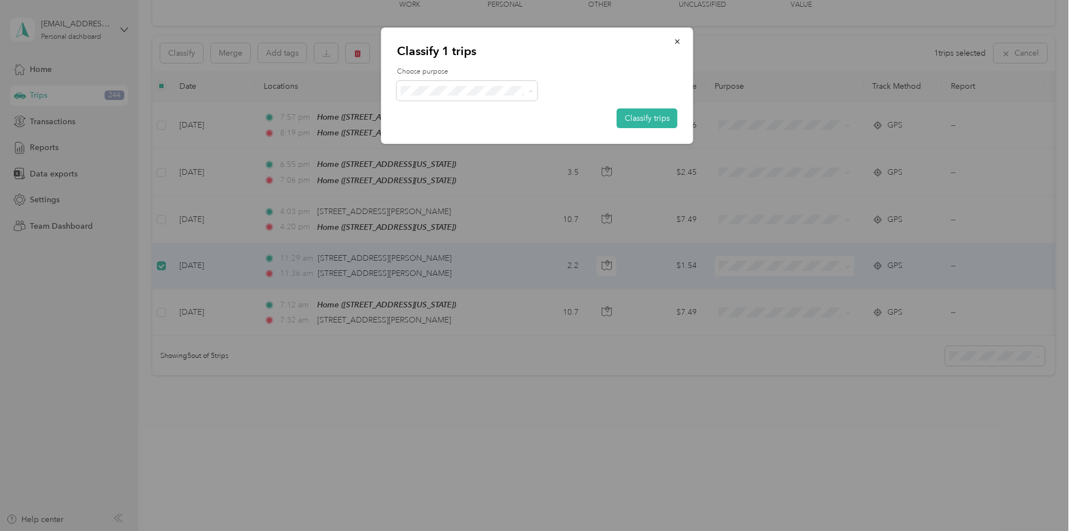
click at [436, 107] on span "Work" at bounding box center [477, 112] width 105 height 12
click at [676, 120] on button "Classify trips" at bounding box center [647, 119] width 61 height 20
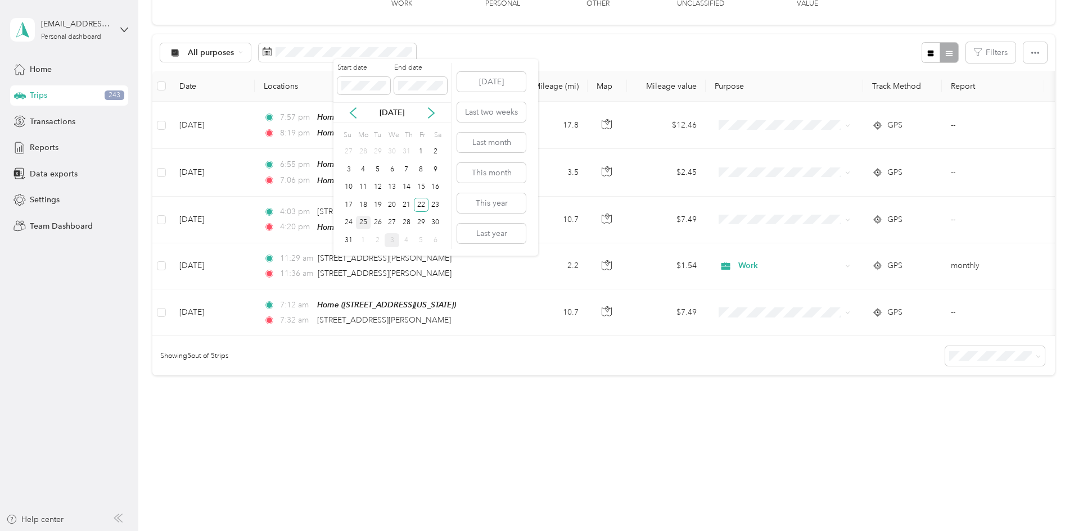
click at [362, 223] on div "25" at bounding box center [363, 223] width 15 height 14
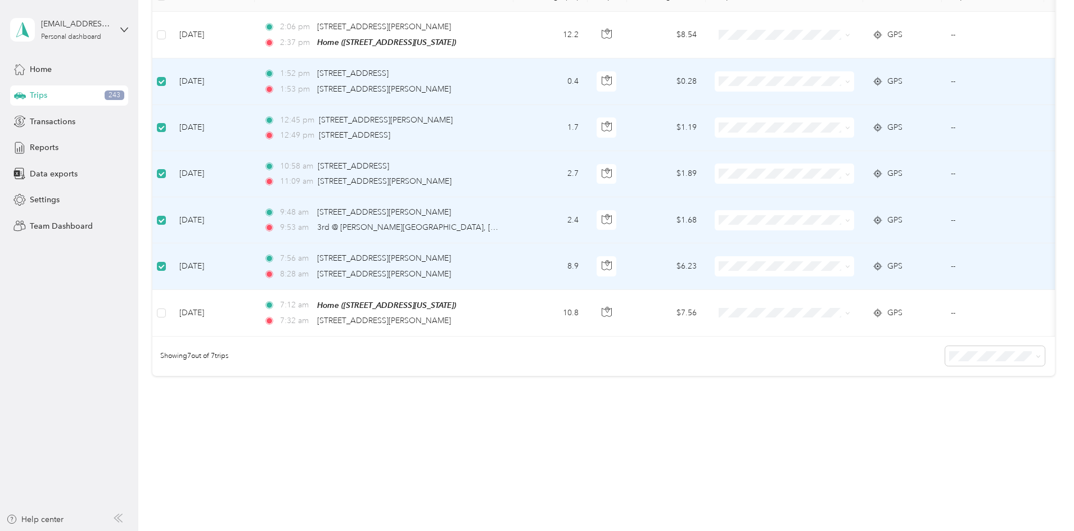
scroll to position [15, 0]
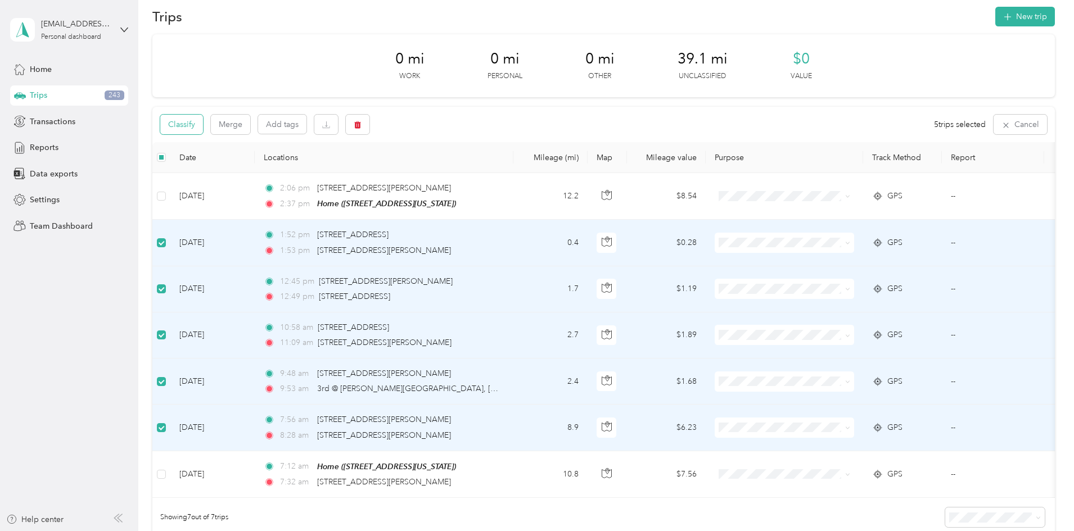
click at [203, 119] on button "Classify" at bounding box center [181, 125] width 43 height 20
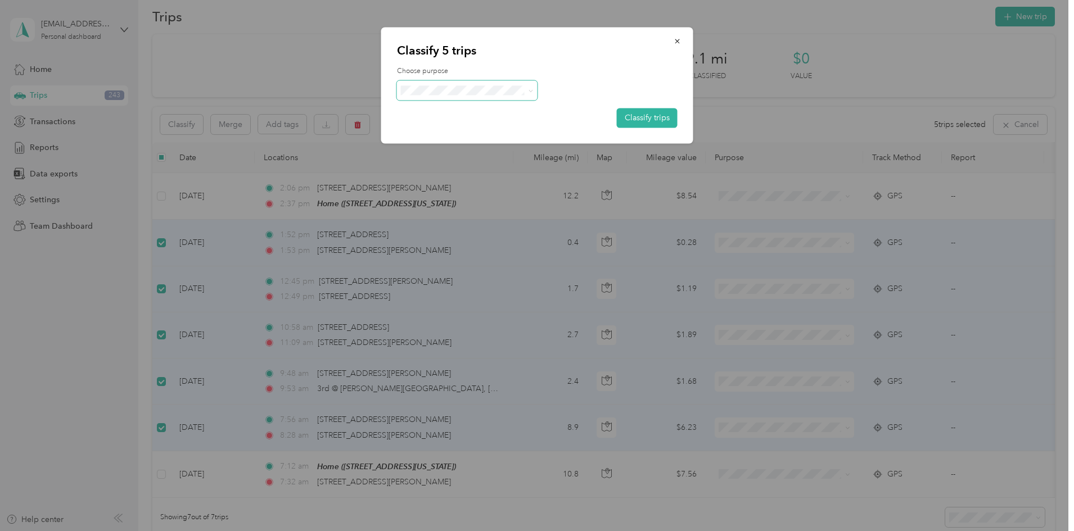
click at [462, 83] on span at bounding box center [467, 90] width 141 height 20
click at [436, 111] on span "Work" at bounding box center [471, 111] width 92 height 12
click at [663, 121] on button "Classify trips" at bounding box center [647, 119] width 61 height 20
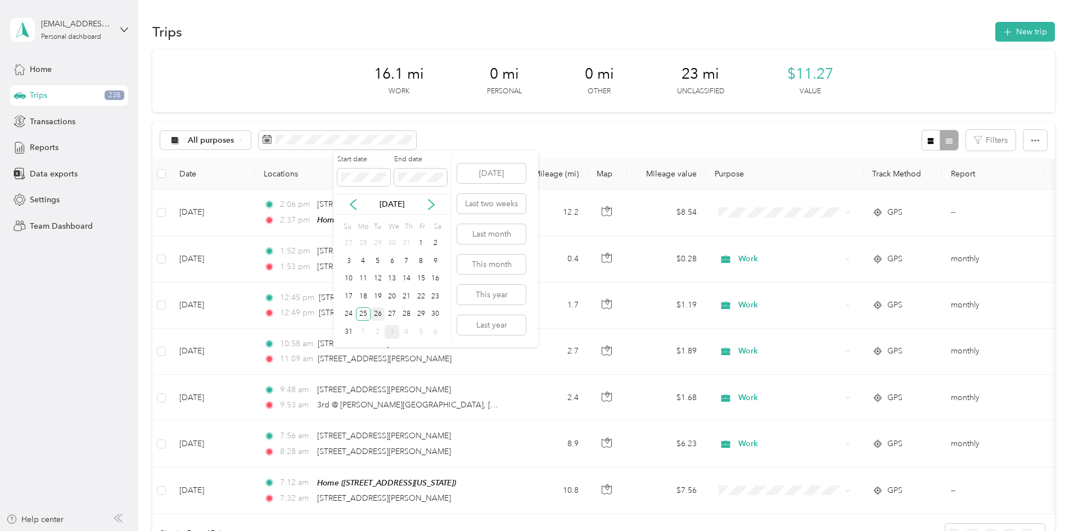
click at [378, 310] on div "26" at bounding box center [378, 315] width 15 height 14
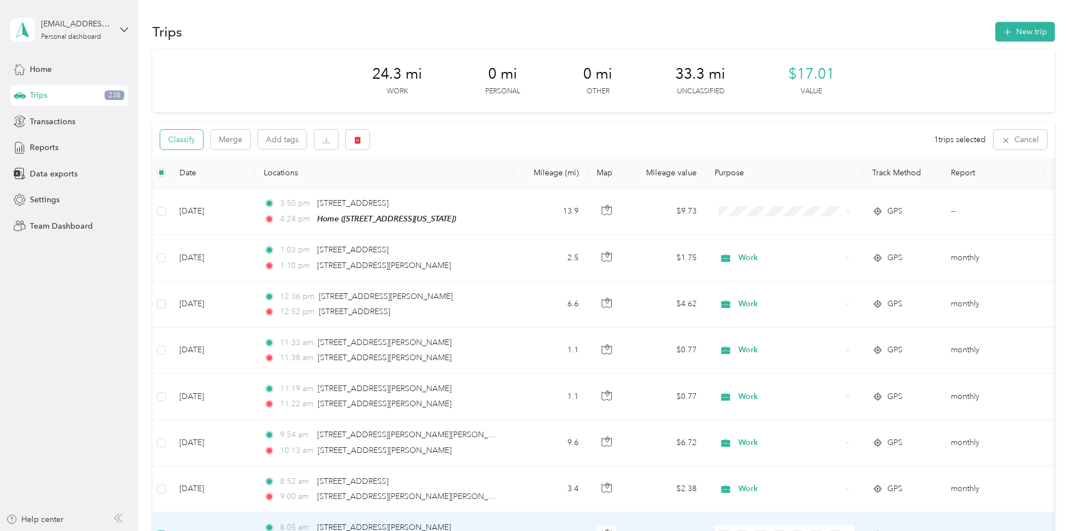
click at [203, 137] on button "Classify" at bounding box center [181, 140] width 43 height 20
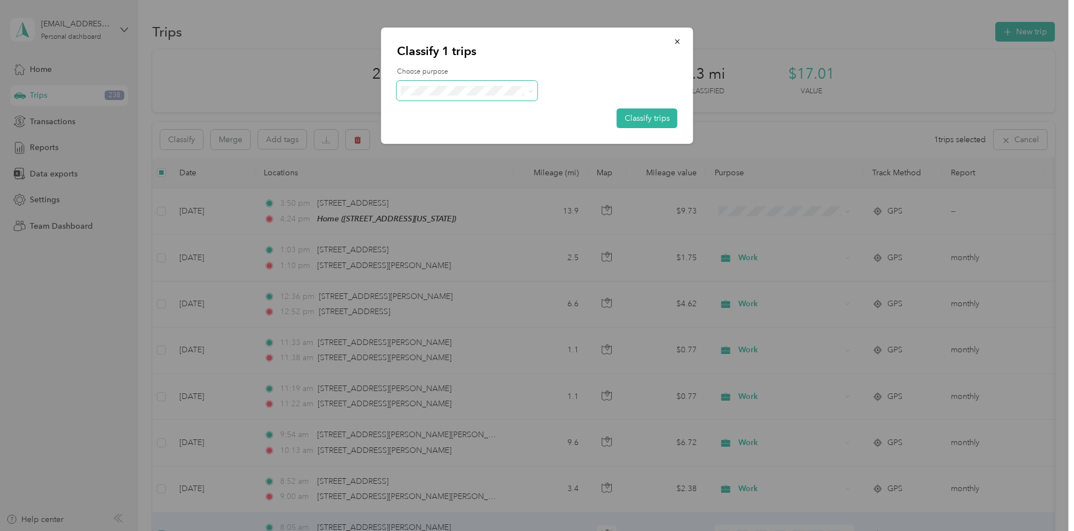
click at [460, 97] on span at bounding box center [467, 91] width 141 height 20
click at [441, 111] on span "Work" at bounding box center [477, 112] width 105 height 12
click at [637, 110] on button "Classify trips" at bounding box center [647, 119] width 61 height 20
click at [636, 118] on button "Classify trips" at bounding box center [641, 119] width 73 height 20
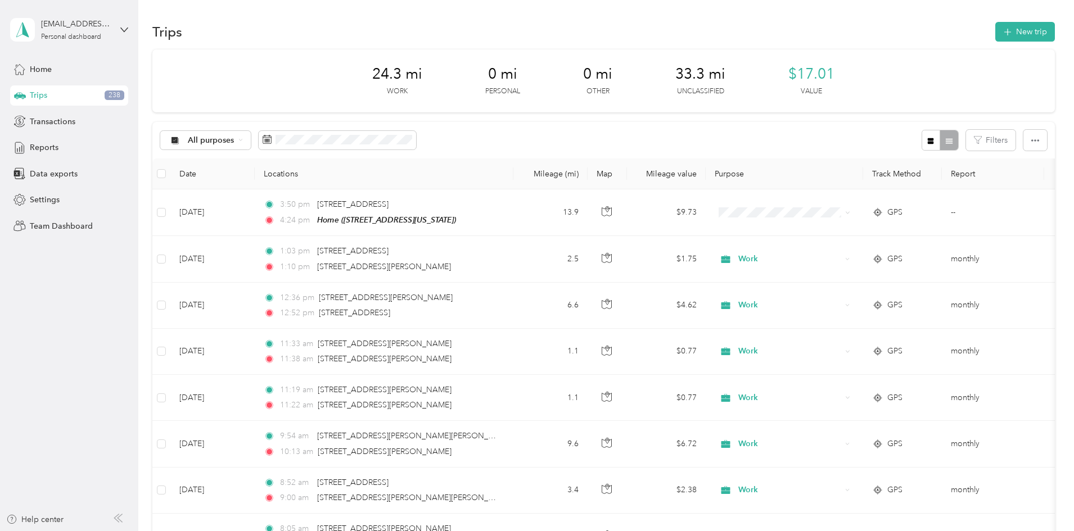
click at [334, 72] on div "24.3 mi Work 0 mi Personal 0 mi Other 33.3 mi Unclassified $17.01 Value" at bounding box center [603, 80] width 902 height 63
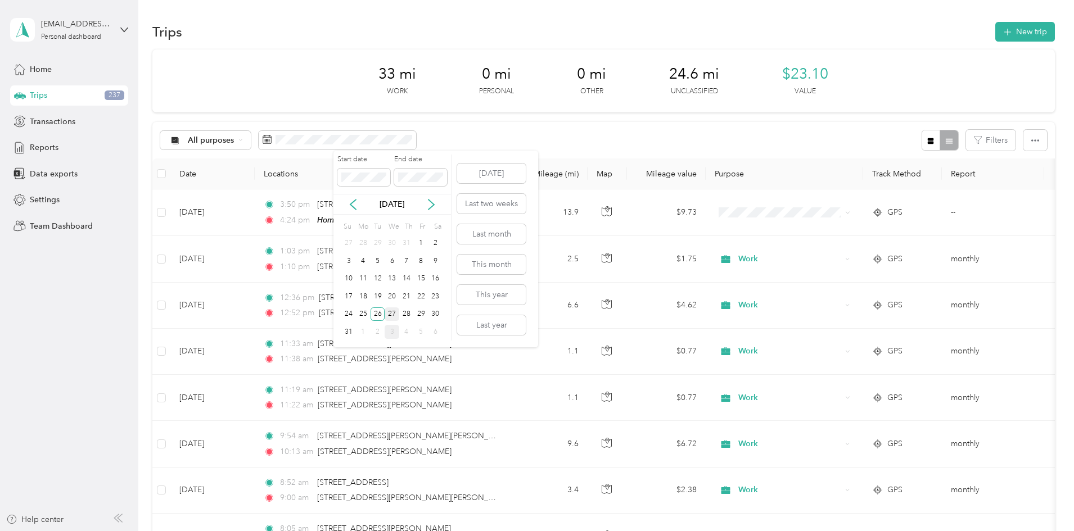
click at [394, 313] on div "27" at bounding box center [392, 315] width 15 height 14
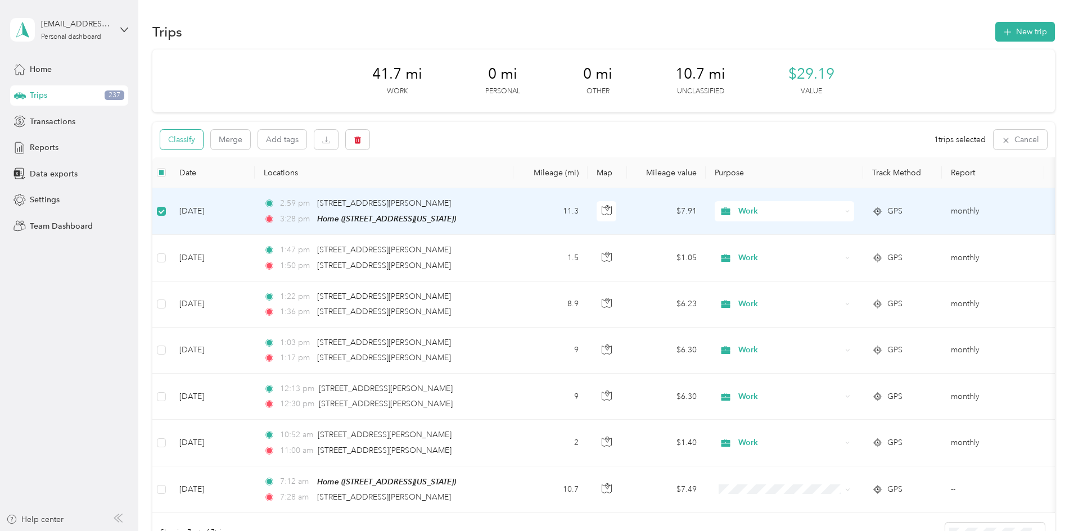
click at [203, 138] on button "Classify" at bounding box center [181, 140] width 43 height 20
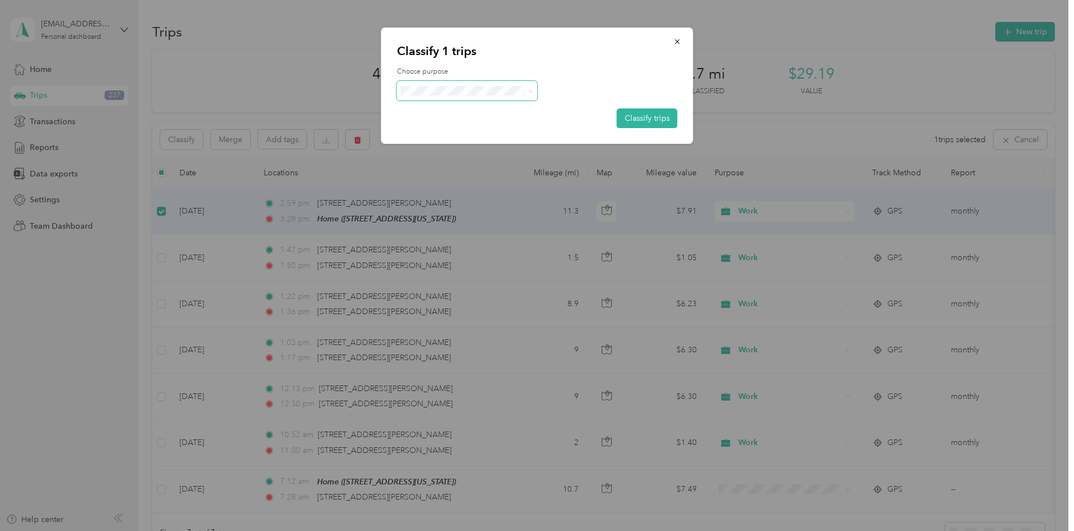
click at [417, 83] on span at bounding box center [467, 91] width 141 height 20
click at [438, 126] on span "Personal" at bounding box center [477, 131] width 105 height 12
click at [658, 117] on button "Classify trips" at bounding box center [647, 119] width 61 height 20
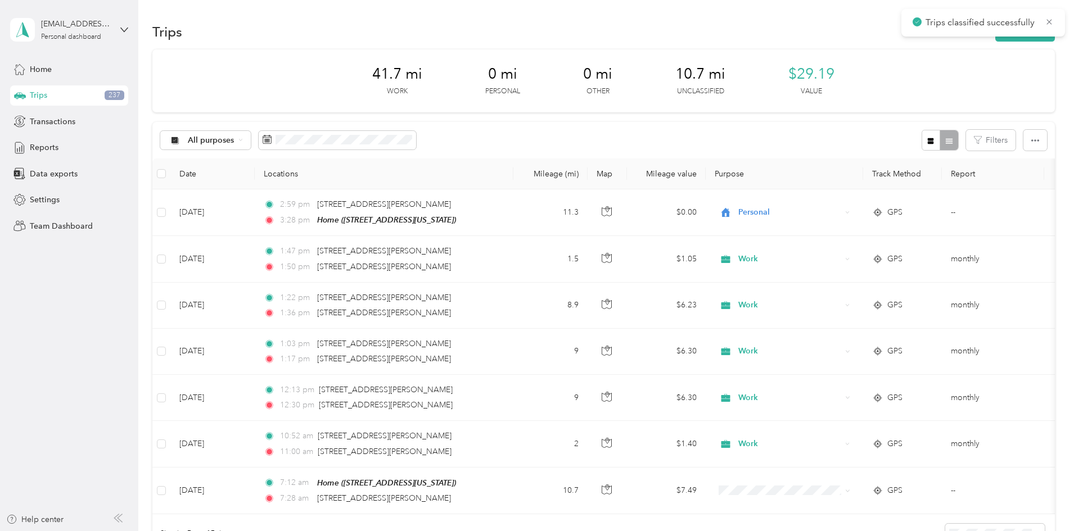
click at [296, 67] on div "41.7 mi Work 0 mi Personal 0 mi Other 10.7 mi Unclassified $29.19 Value" at bounding box center [603, 80] width 902 height 63
click at [416, 146] on span at bounding box center [337, 140] width 157 height 19
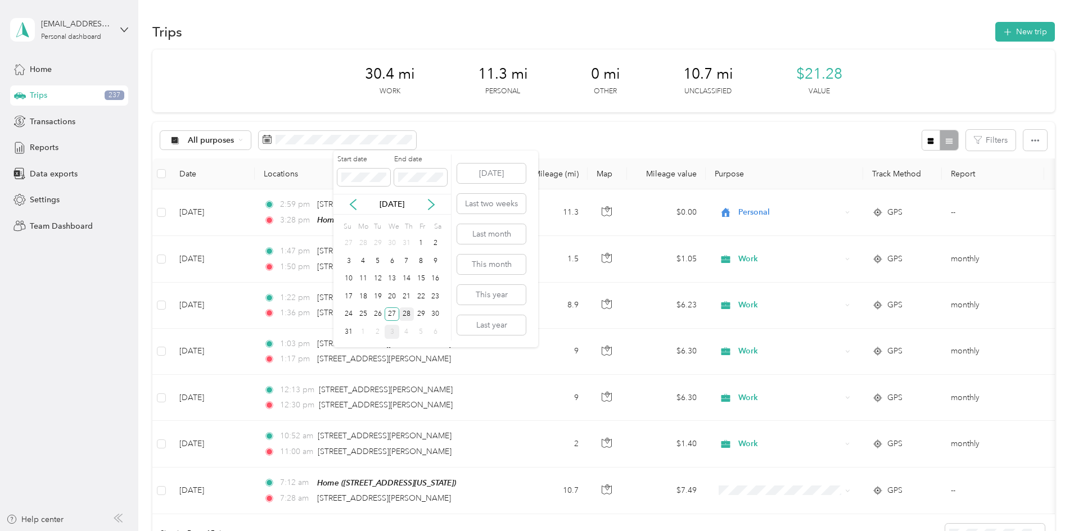
click at [410, 315] on div "28" at bounding box center [406, 315] width 15 height 14
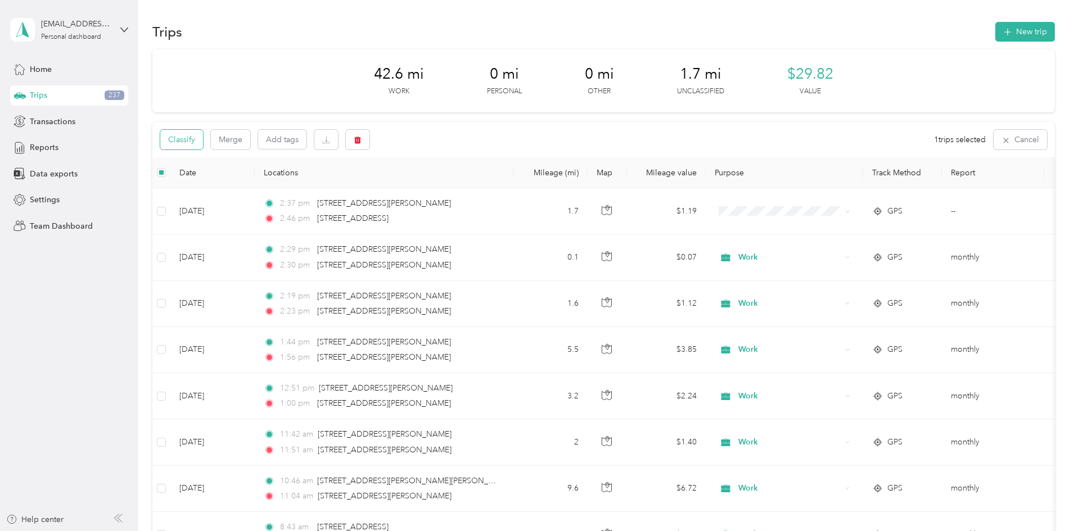
click at [203, 141] on button "Classify" at bounding box center [181, 140] width 43 height 20
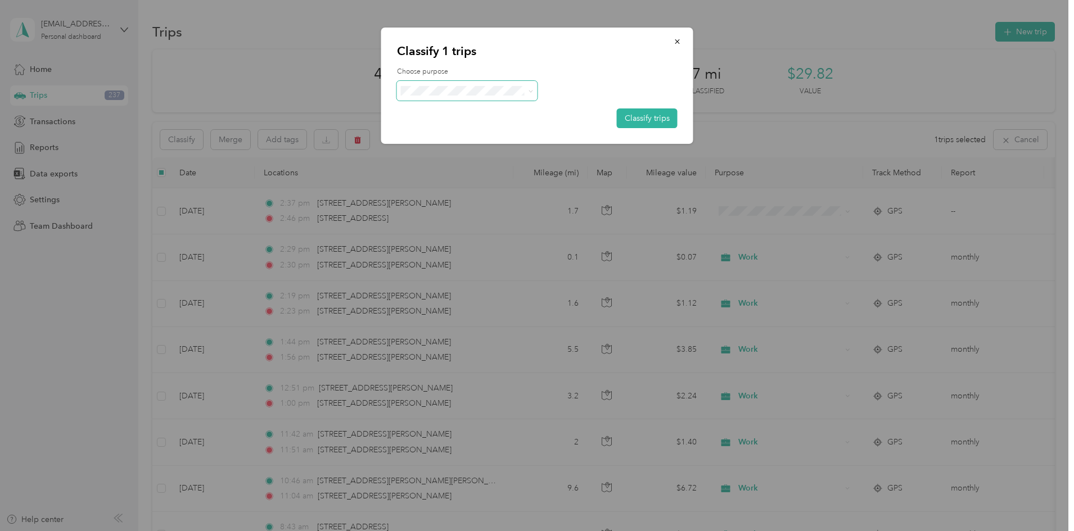
click at [462, 87] on span at bounding box center [467, 91] width 141 height 20
click at [434, 98] on span at bounding box center [467, 91] width 141 height 20
click at [431, 114] on span "Work" at bounding box center [477, 110] width 105 height 12
click at [434, 130] on span "Personal" at bounding box center [477, 130] width 105 height 12
click at [657, 118] on button "Classify trips" at bounding box center [647, 119] width 61 height 20
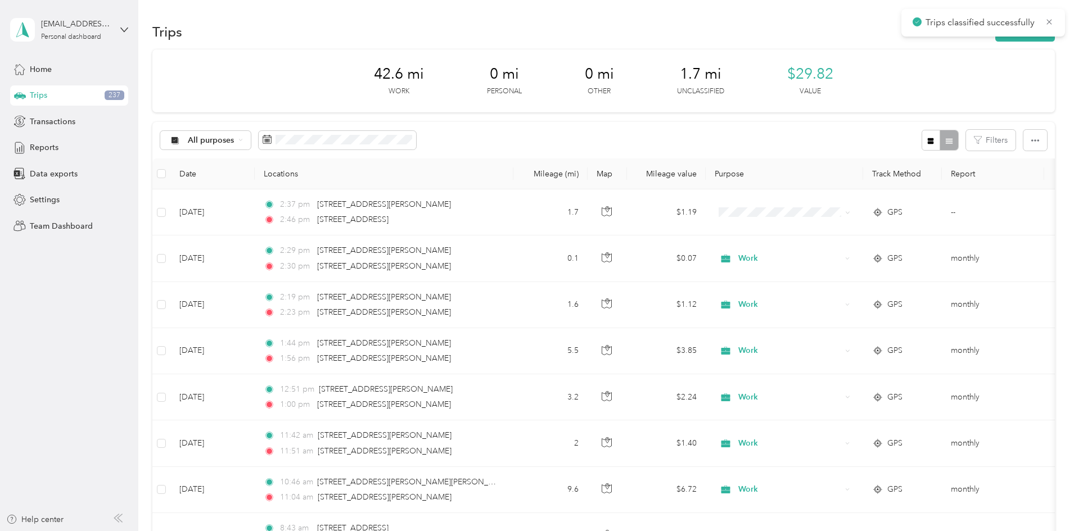
click at [410, 20] on div "Trips New trip" at bounding box center [603, 32] width 902 height 24
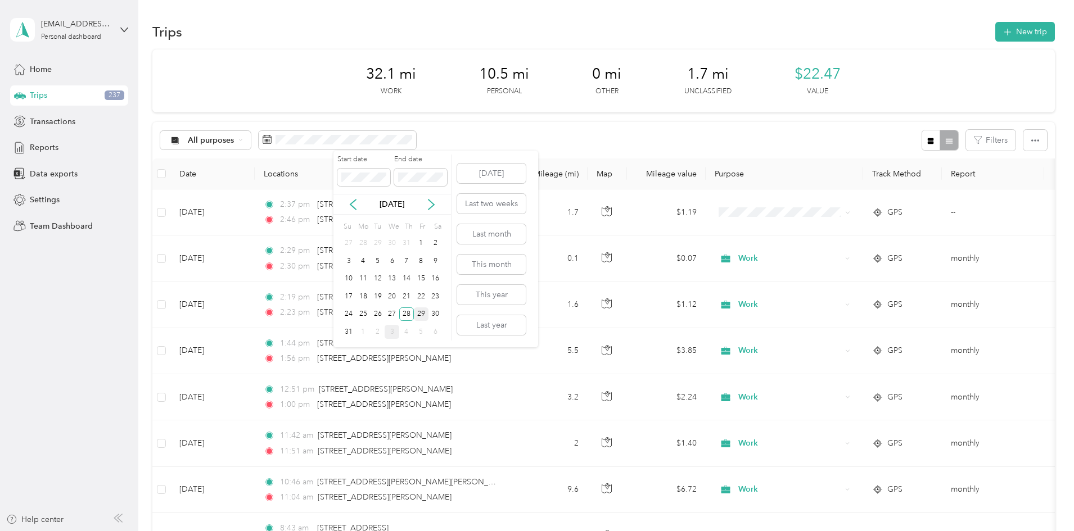
click at [419, 315] on div "29" at bounding box center [421, 315] width 15 height 14
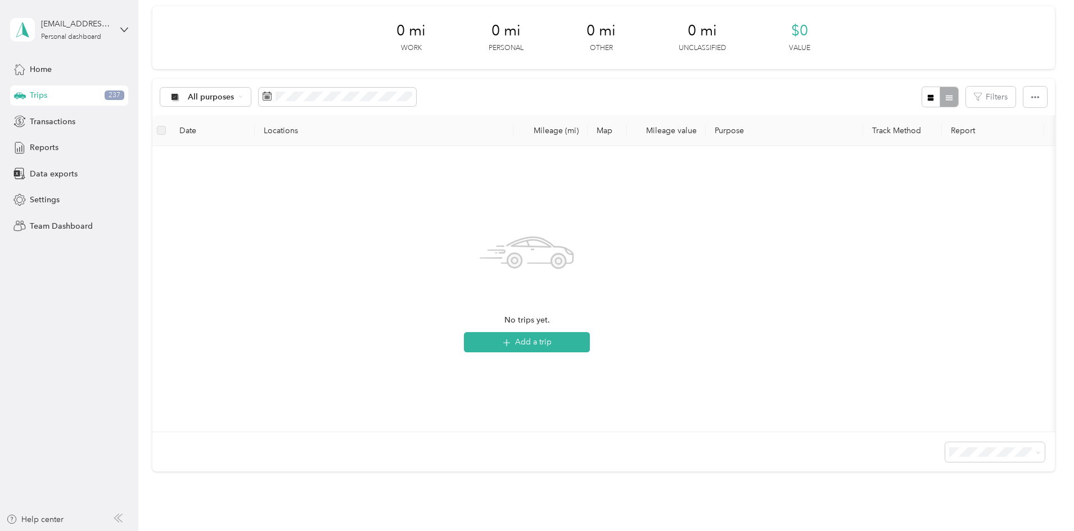
scroll to position [56, 0]
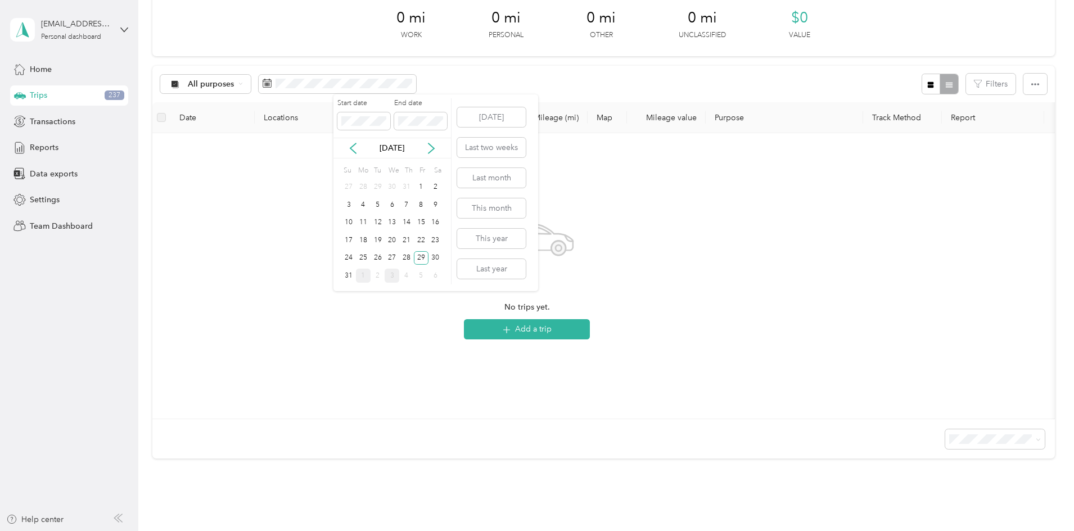
click at [361, 277] on div "1" at bounding box center [363, 276] width 15 height 14
click at [361, 277] on div "Start date End date [DATE] Su Mo Tu We Th Fr Sa 31 1 2 3 4 5 6 7 8 9 10 11 12 1…" at bounding box center [392, 192] width 118 height 197
click at [363, 193] on div "1" at bounding box center [363, 187] width 15 height 14
click at [376, 191] on div "2" at bounding box center [378, 187] width 15 height 14
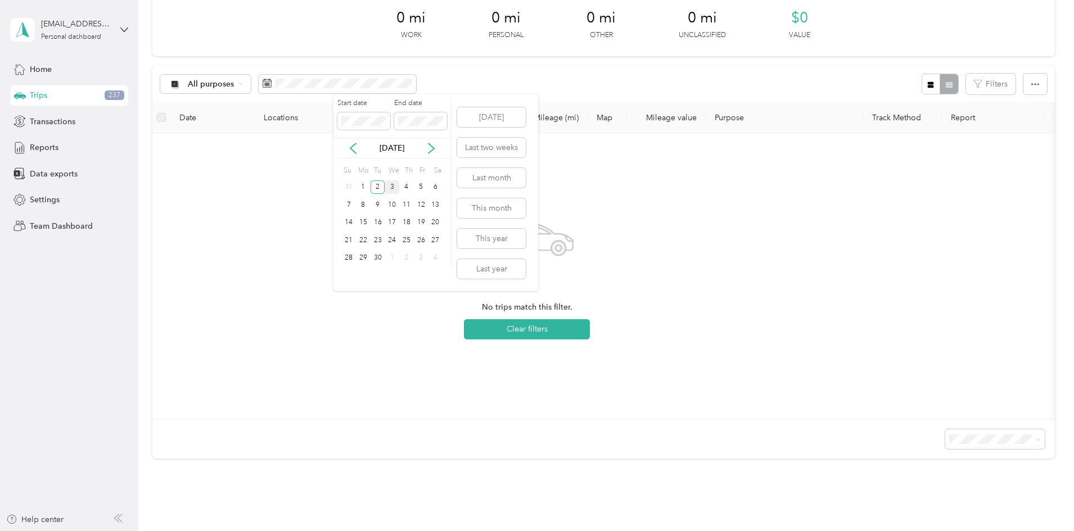
click at [393, 190] on div "3" at bounding box center [392, 187] width 15 height 14
click at [373, 79] on span at bounding box center [337, 84] width 157 height 19
click at [395, 189] on div "3" at bounding box center [392, 187] width 15 height 14
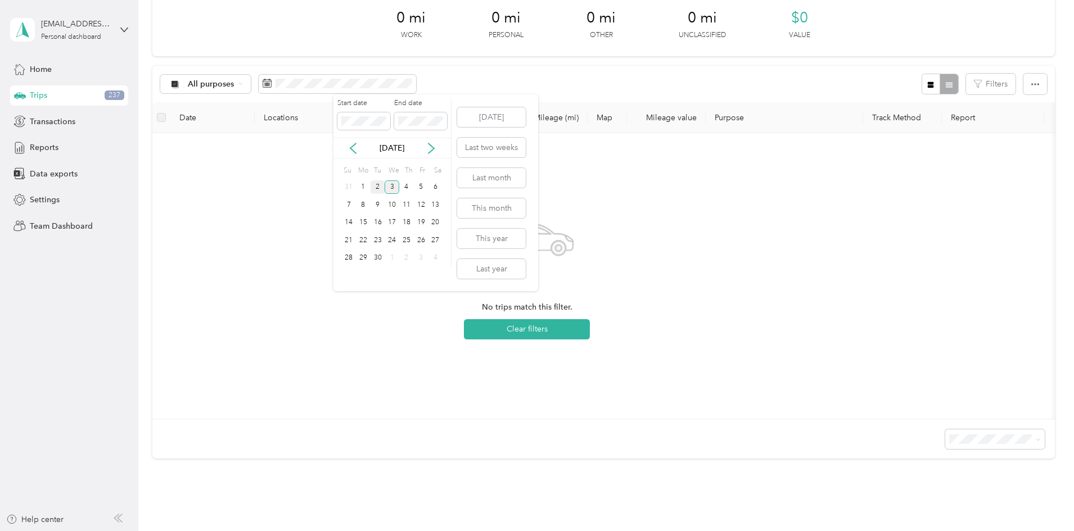
click at [379, 190] on div "2" at bounding box center [378, 187] width 15 height 14
click at [264, 254] on div "No trips match this filter. Clear filters" at bounding box center [527, 276] width 732 height 268
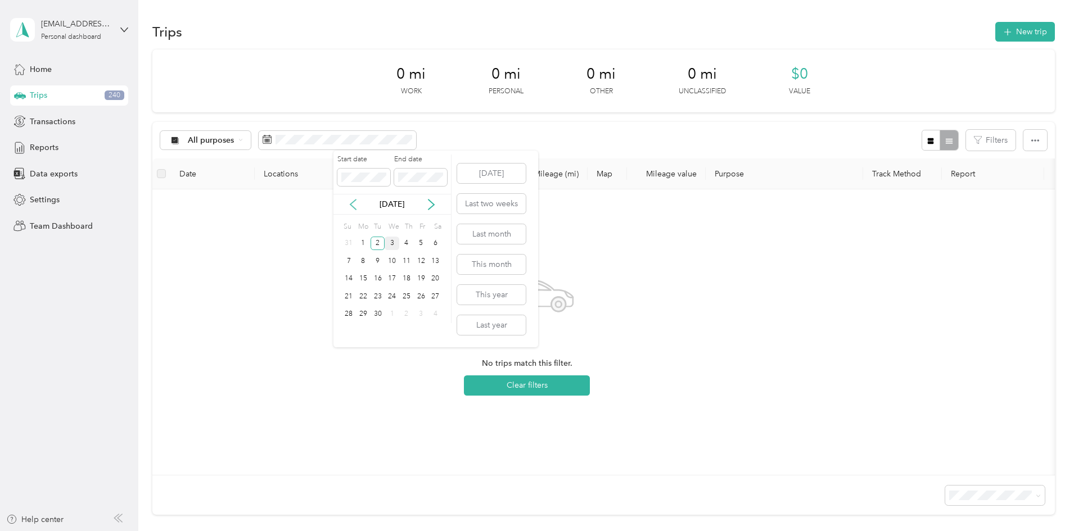
click at [353, 209] on icon at bounding box center [352, 204] width 11 height 11
click at [379, 257] on div "5" at bounding box center [378, 261] width 15 height 14
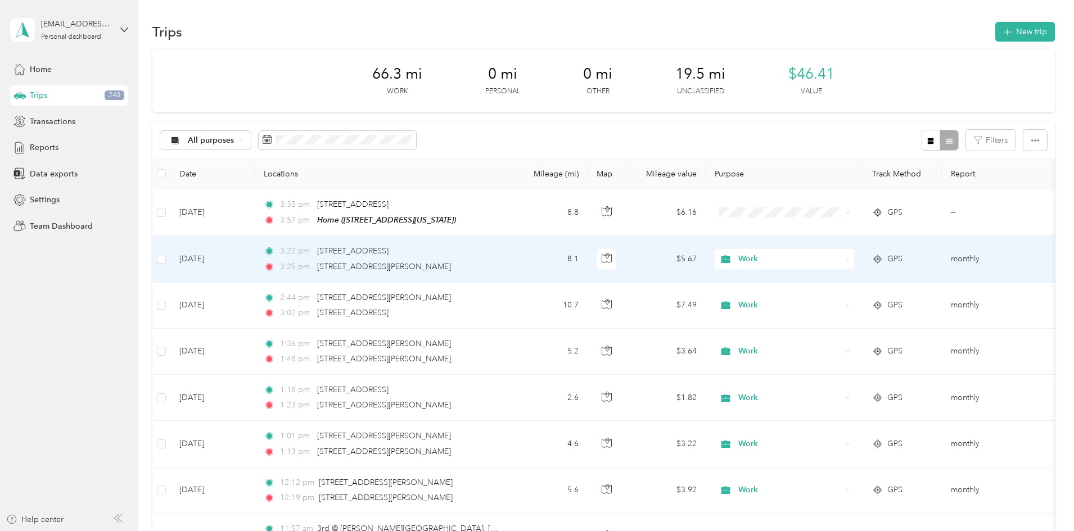
click at [835, 253] on span "Work" at bounding box center [789, 259] width 103 height 12
click at [821, 292] on li "Personal" at bounding box center [858, 300] width 139 height 20
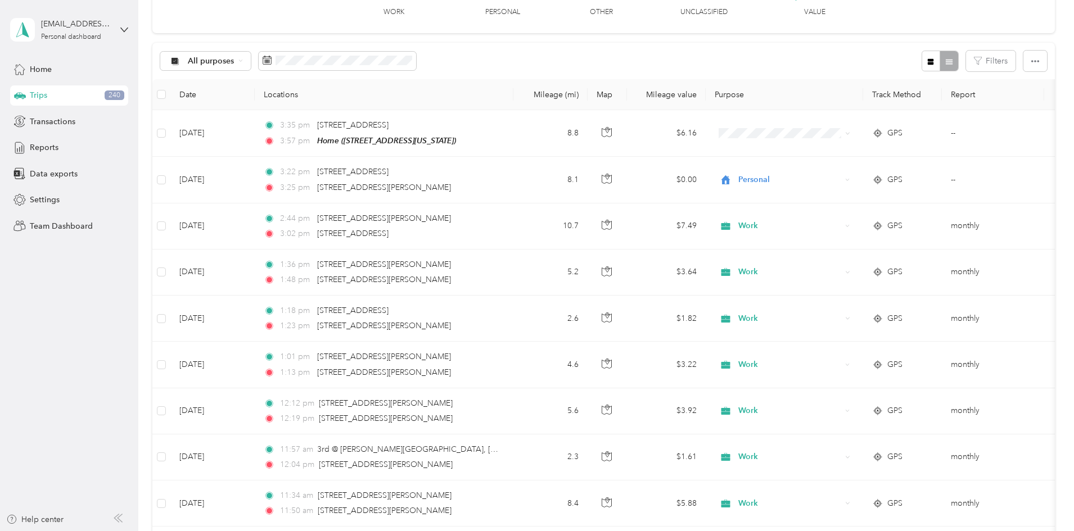
scroll to position [56, 0]
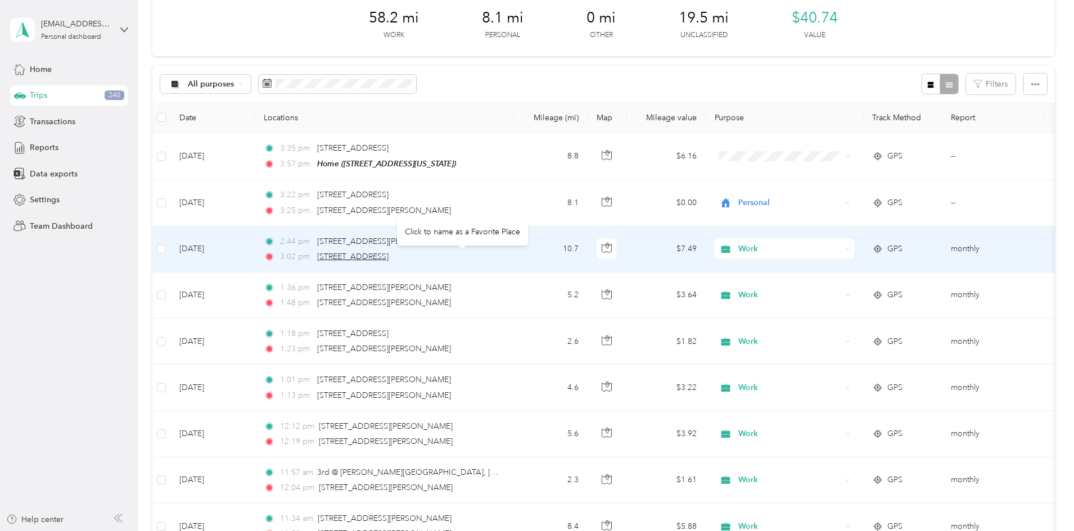
click at [389, 255] on span "[STREET_ADDRESS]" at bounding box center [352, 257] width 71 height 10
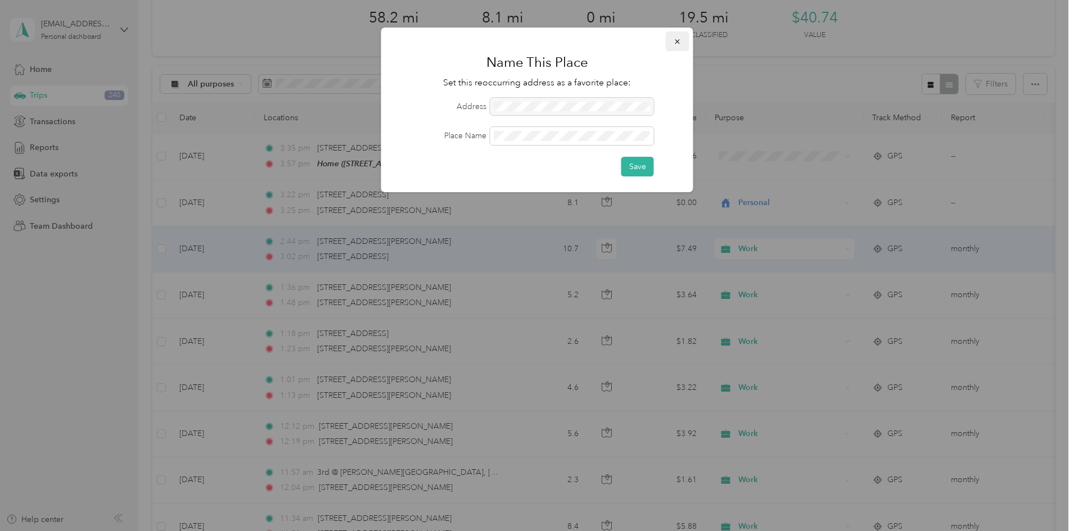
click at [680, 40] on icon "button" at bounding box center [678, 42] width 8 height 8
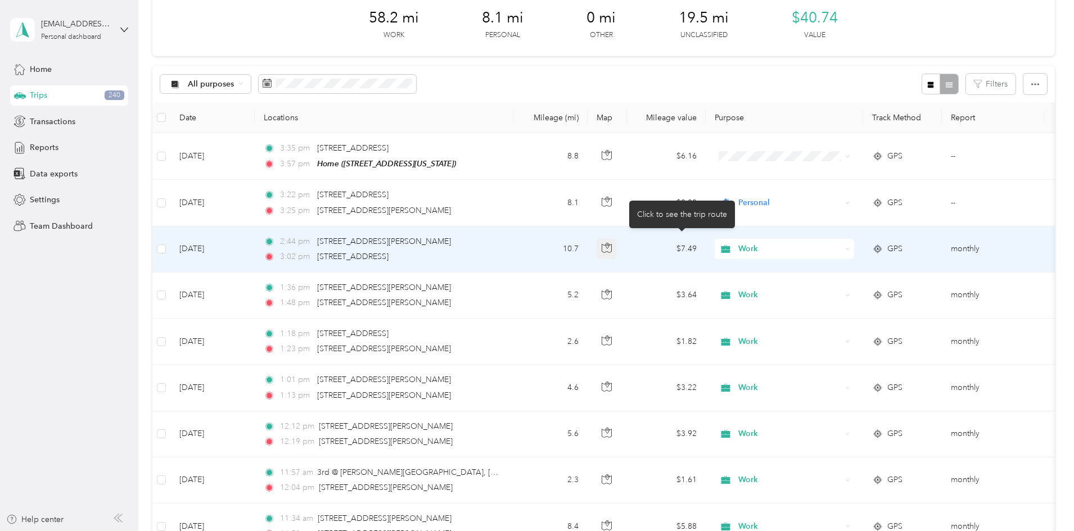
click at [612, 251] on icon "button" at bounding box center [607, 248] width 10 height 10
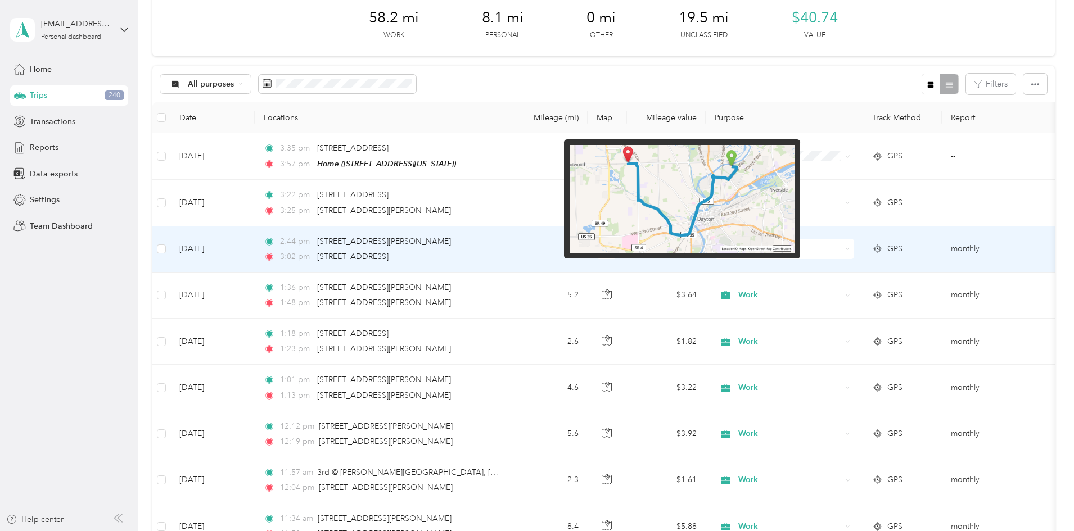
scroll to position [0, 0]
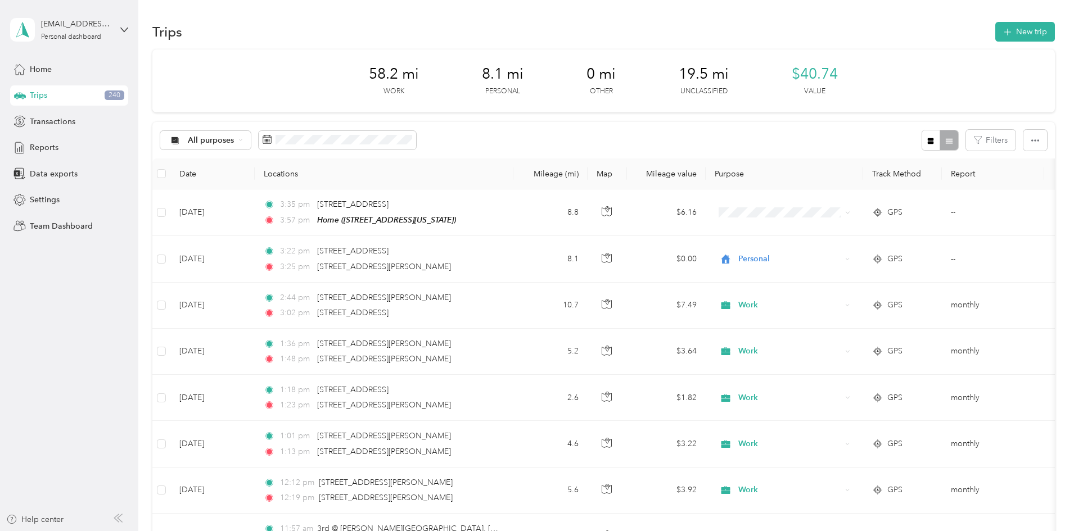
click at [384, 50] on div "58.2 mi Work 8.1 mi Personal 0 mi Other 19.5 mi Unclassified $40.74 Value" at bounding box center [603, 80] width 902 height 63
